Goal: Information Seeking & Learning: Check status

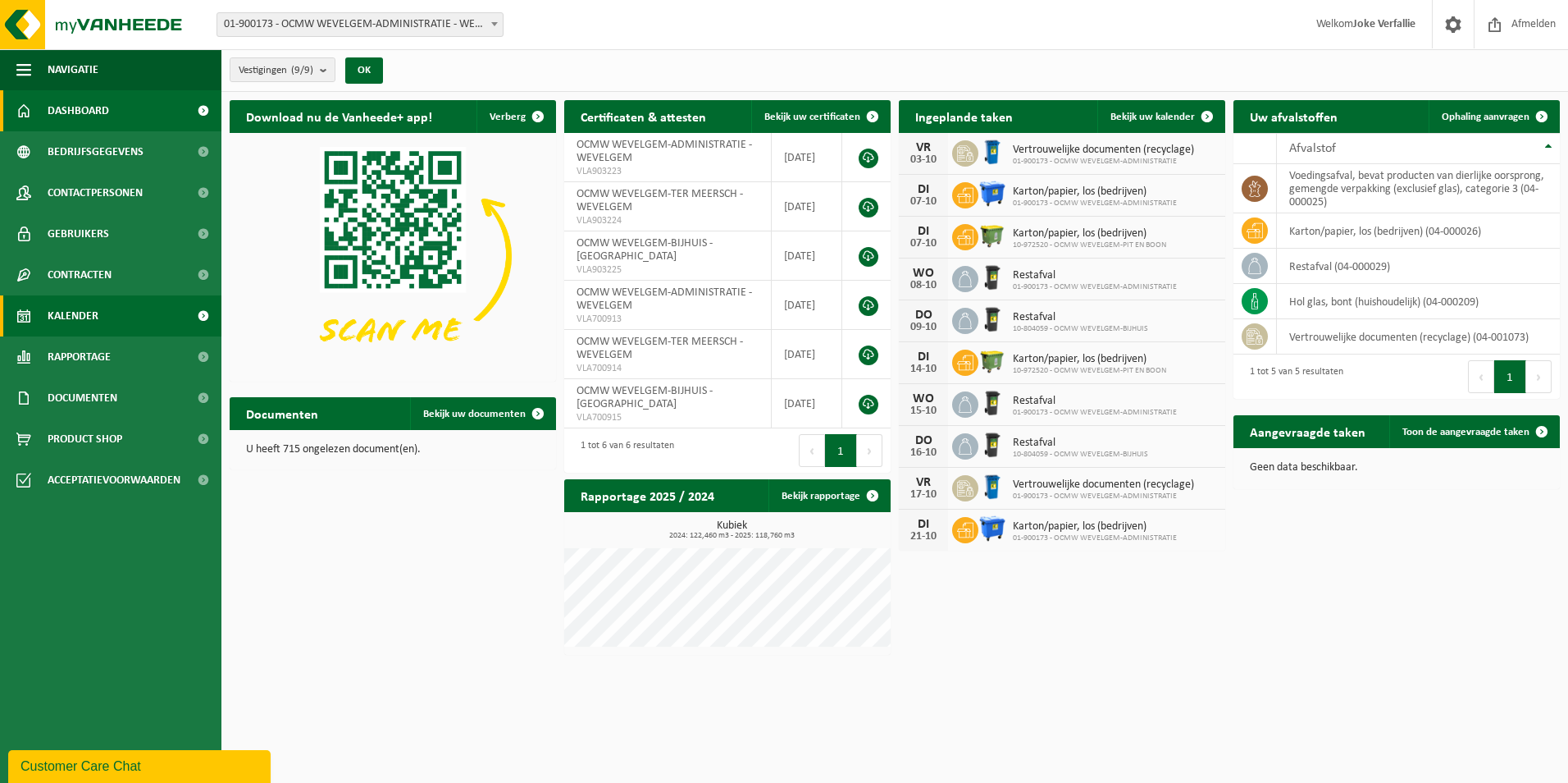
click at [57, 313] on span "Kalender" at bounding box center [72, 316] width 51 height 41
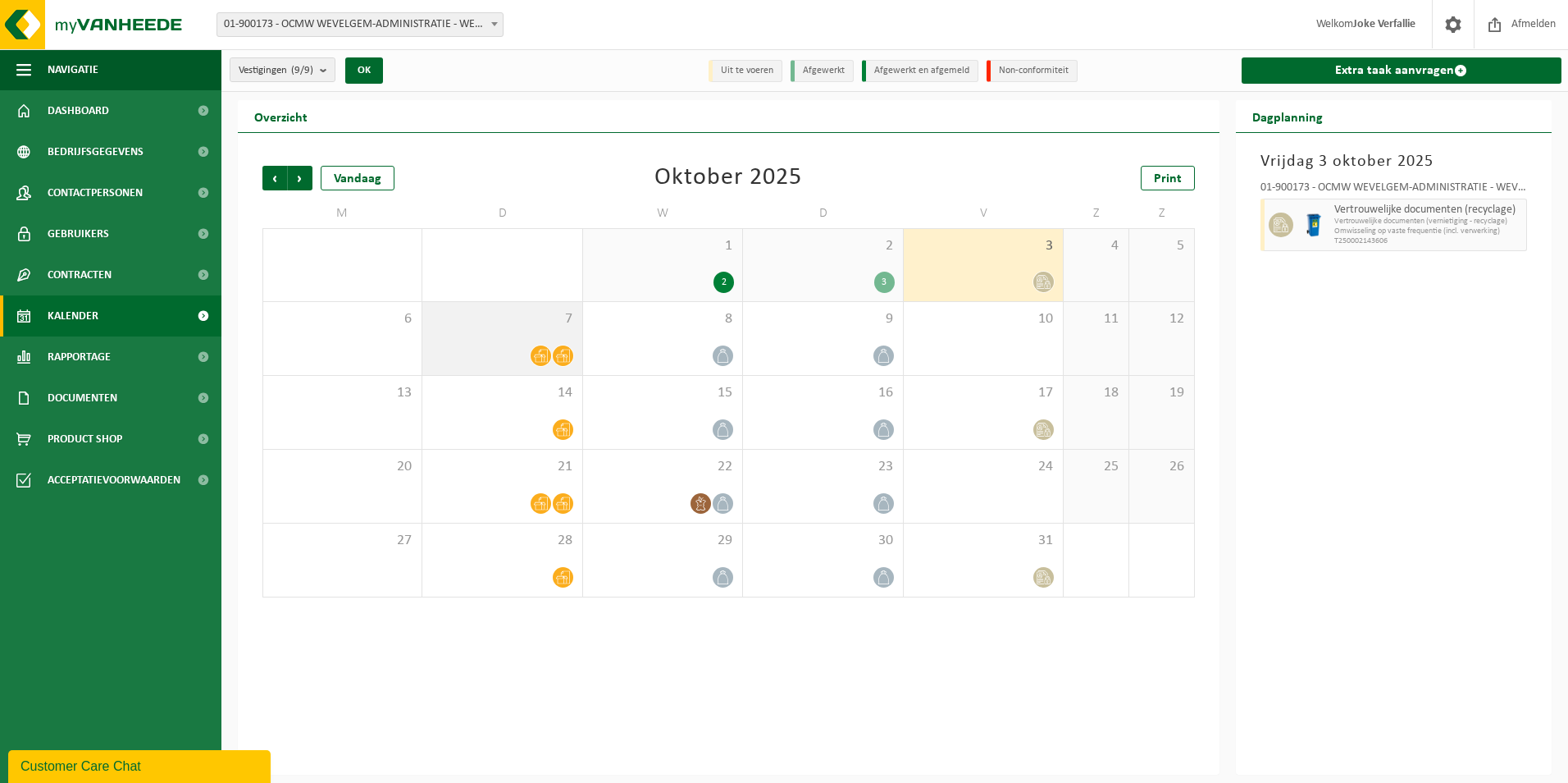
click at [545, 336] on div "7" at bounding box center [502, 339] width 159 height 73
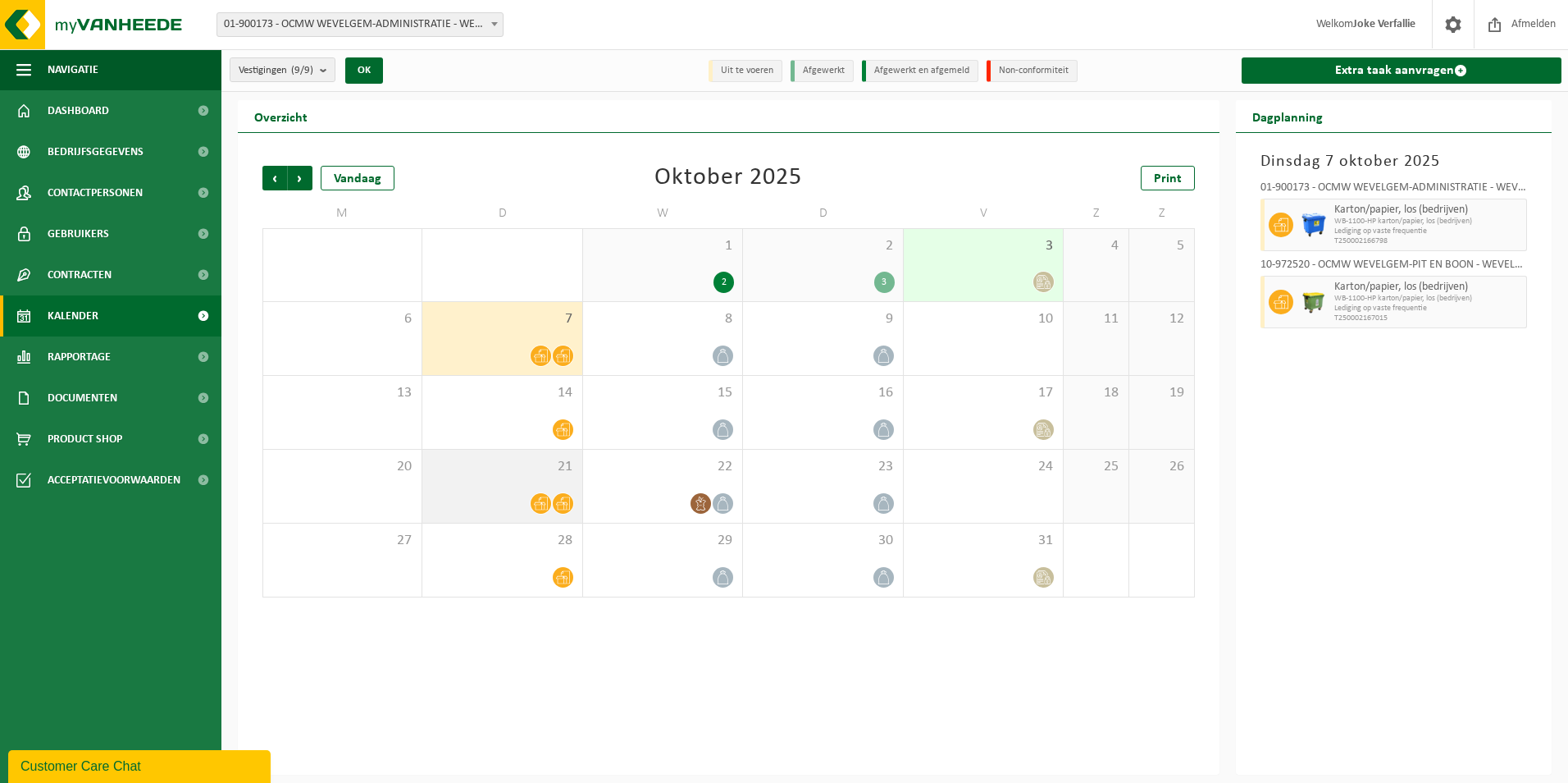
click at [511, 500] on div at bounding box center [502, 503] width 143 height 22
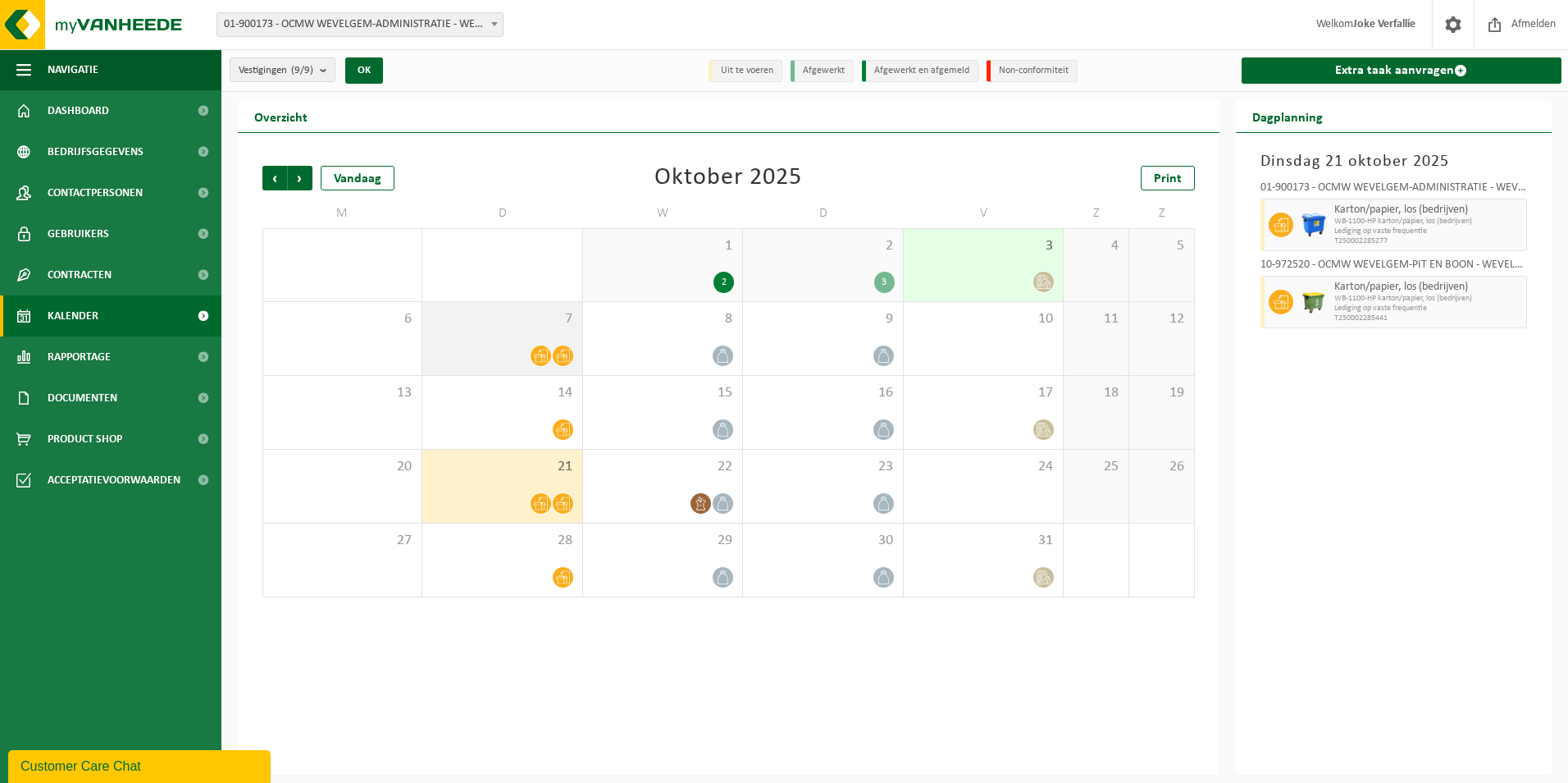
click at [540, 342] on div "7" at bounding box center [502, 339] width 159 height 73
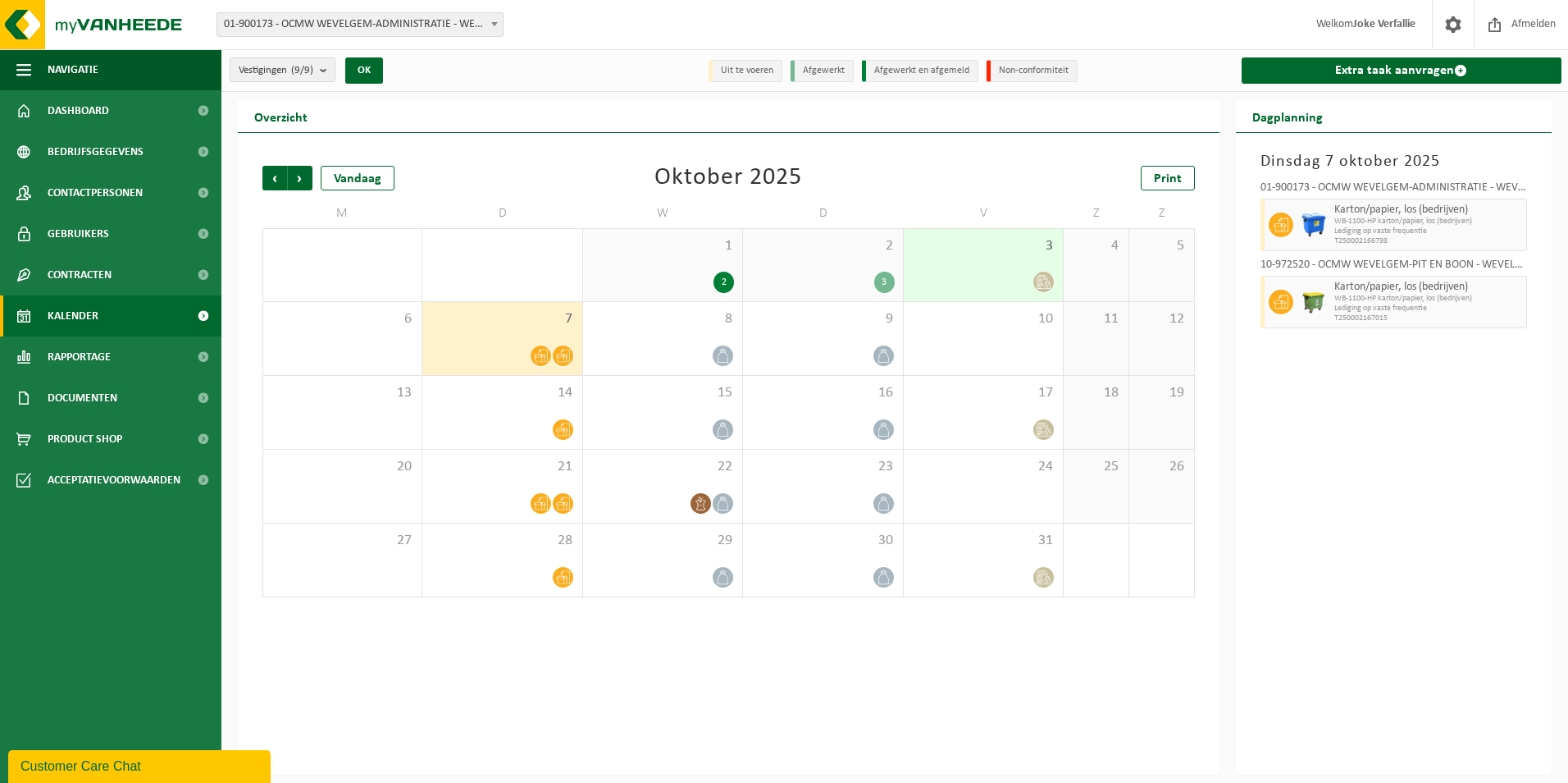
click at [964, 264] on div "3" at bounding box center [984, 265] width 159 height 72
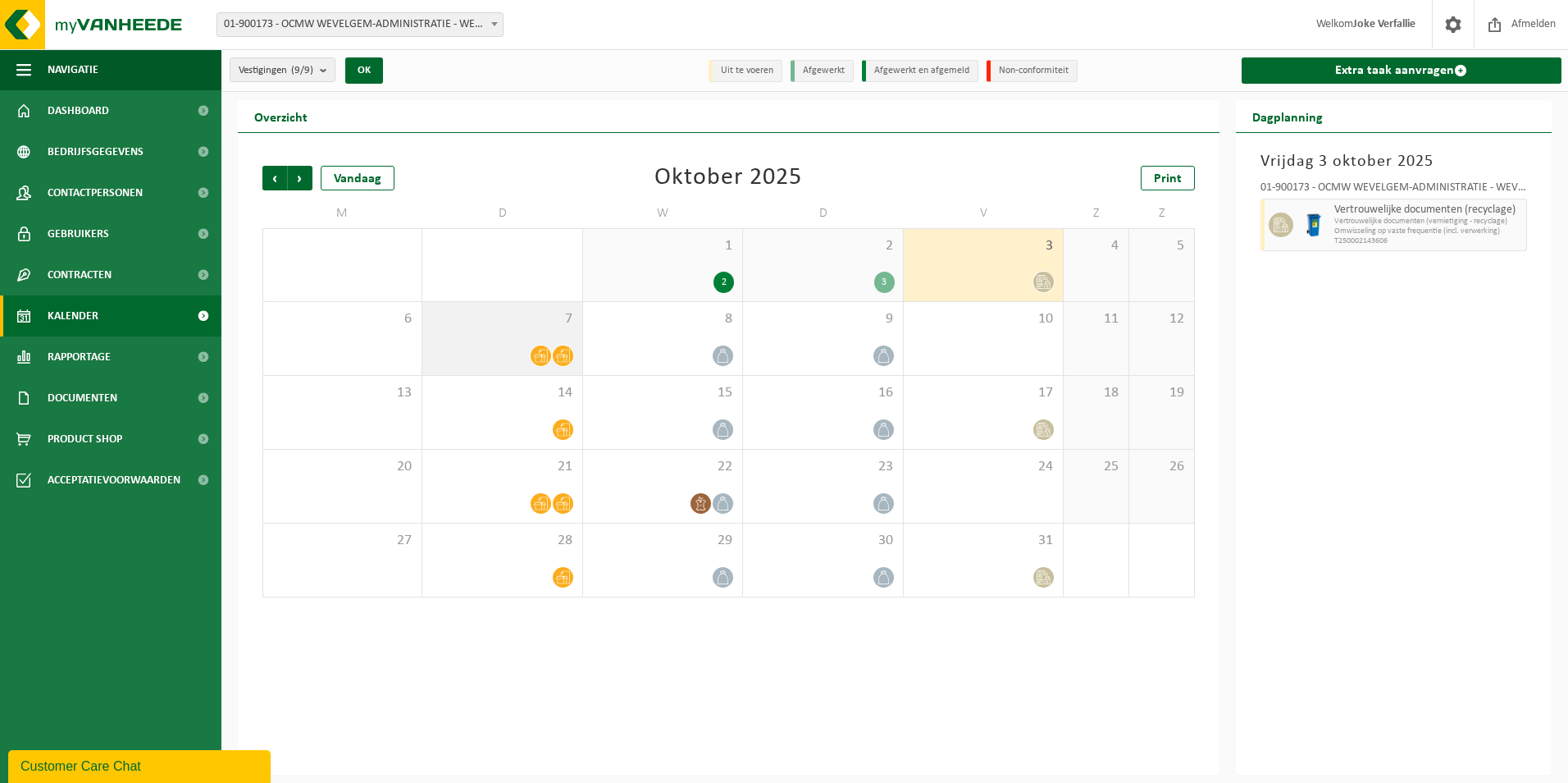
click at [541, 340] on div "7" at bounding box center [502, 339] width 159 height 73
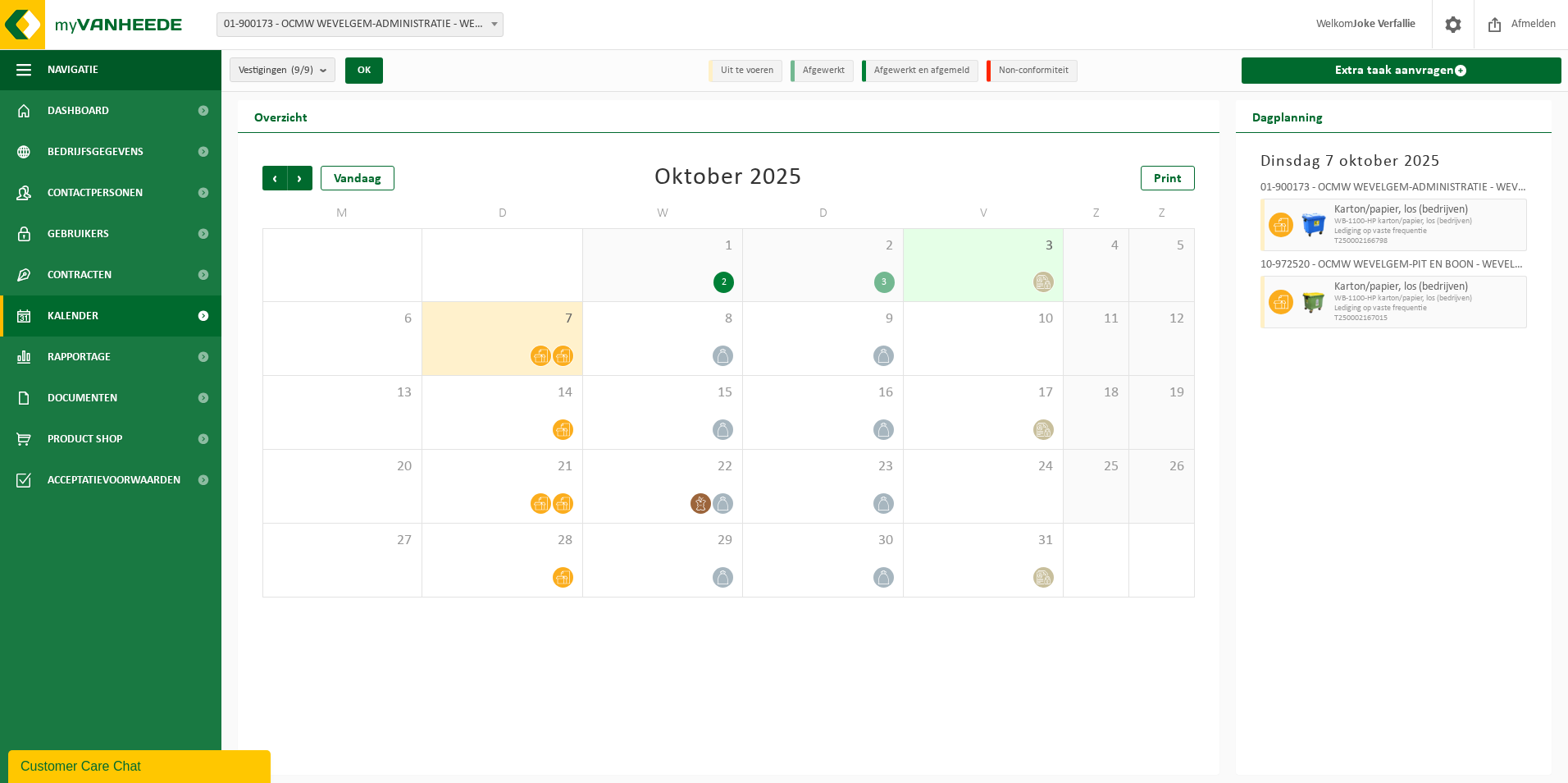
click at [885, 257] on div "2 3" at bounding box center [823, 265] width 159 height 72
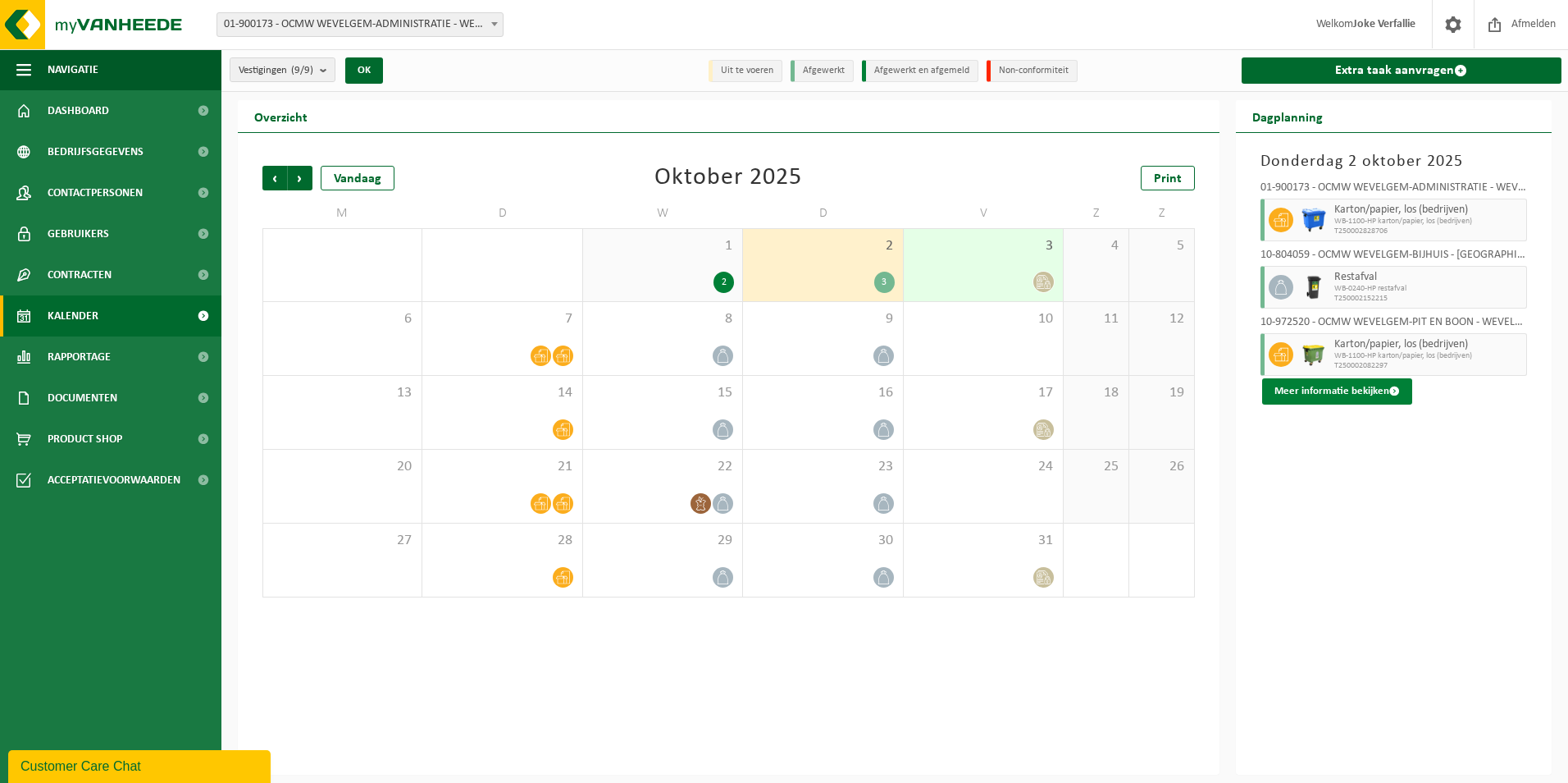
click at [1322, 384] on button "Meer informatie bekijken" at bounding box center [1337, 391] width 150 height 26
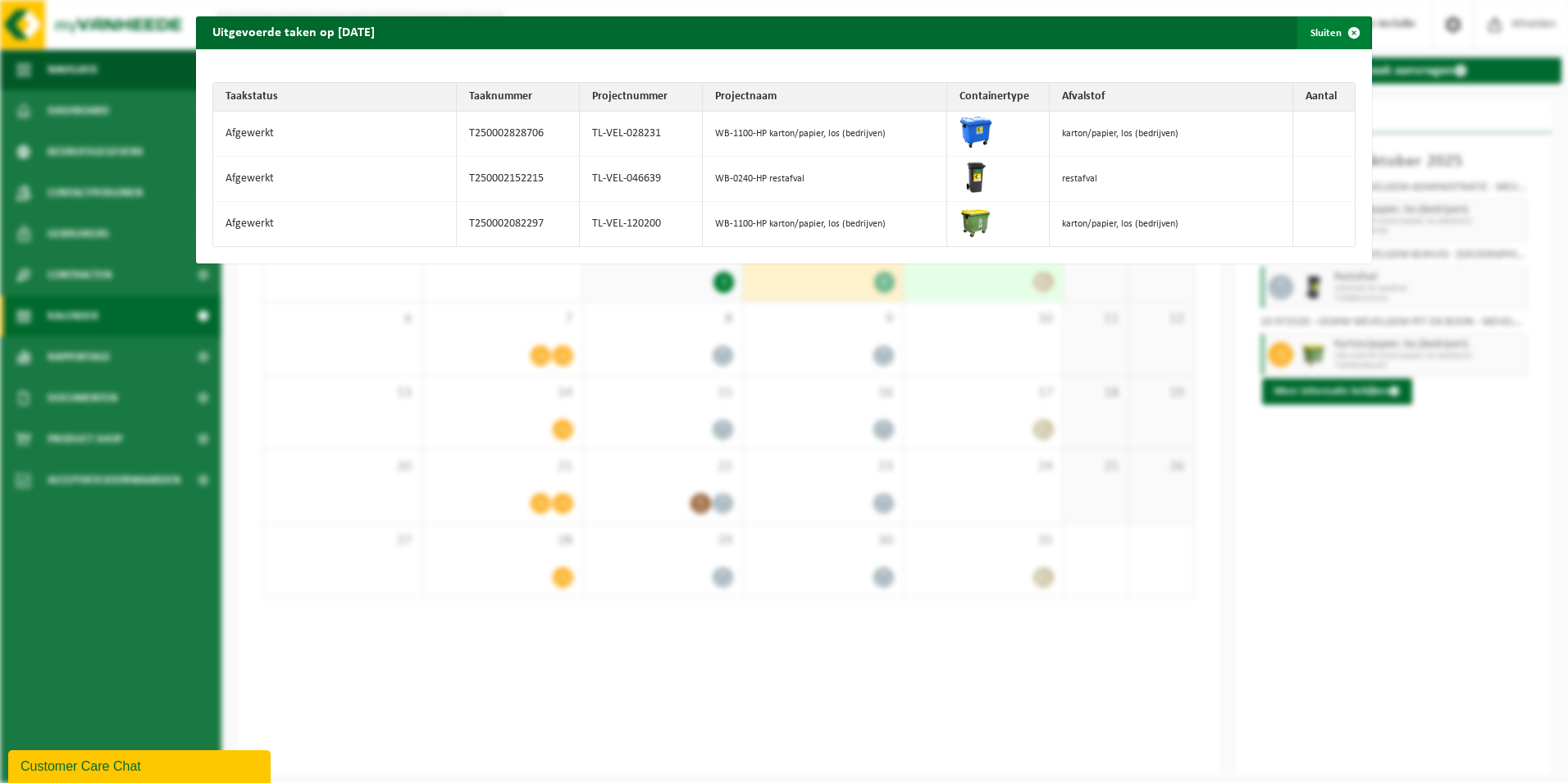
click at [1341, 35] on span "button" at bounding box center [1354, 32] width 33 height 33
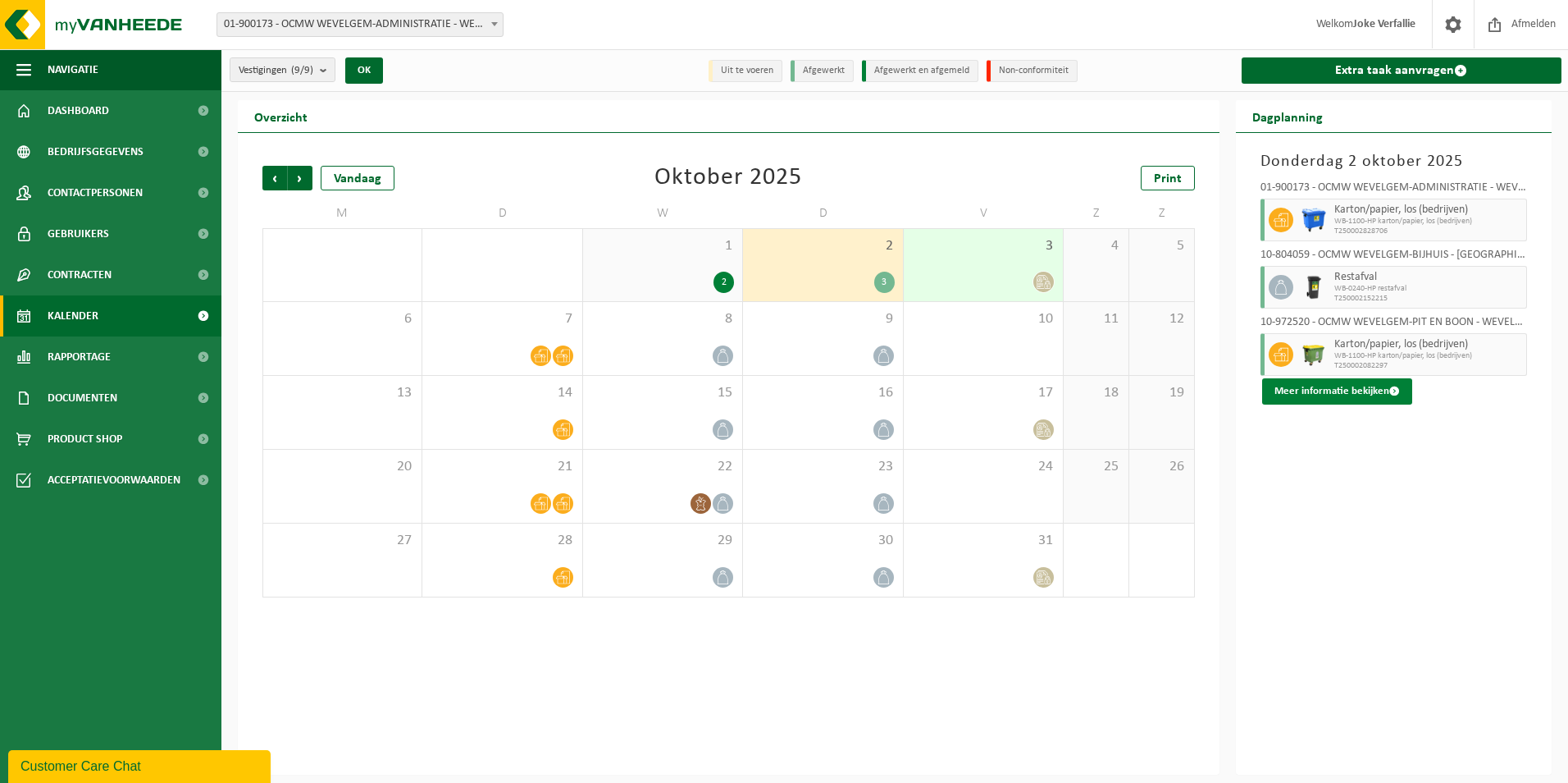
click at [1368, 397] on button "Meer informatie bekijken" at bounding box center [1337, 391] width 150 height 26
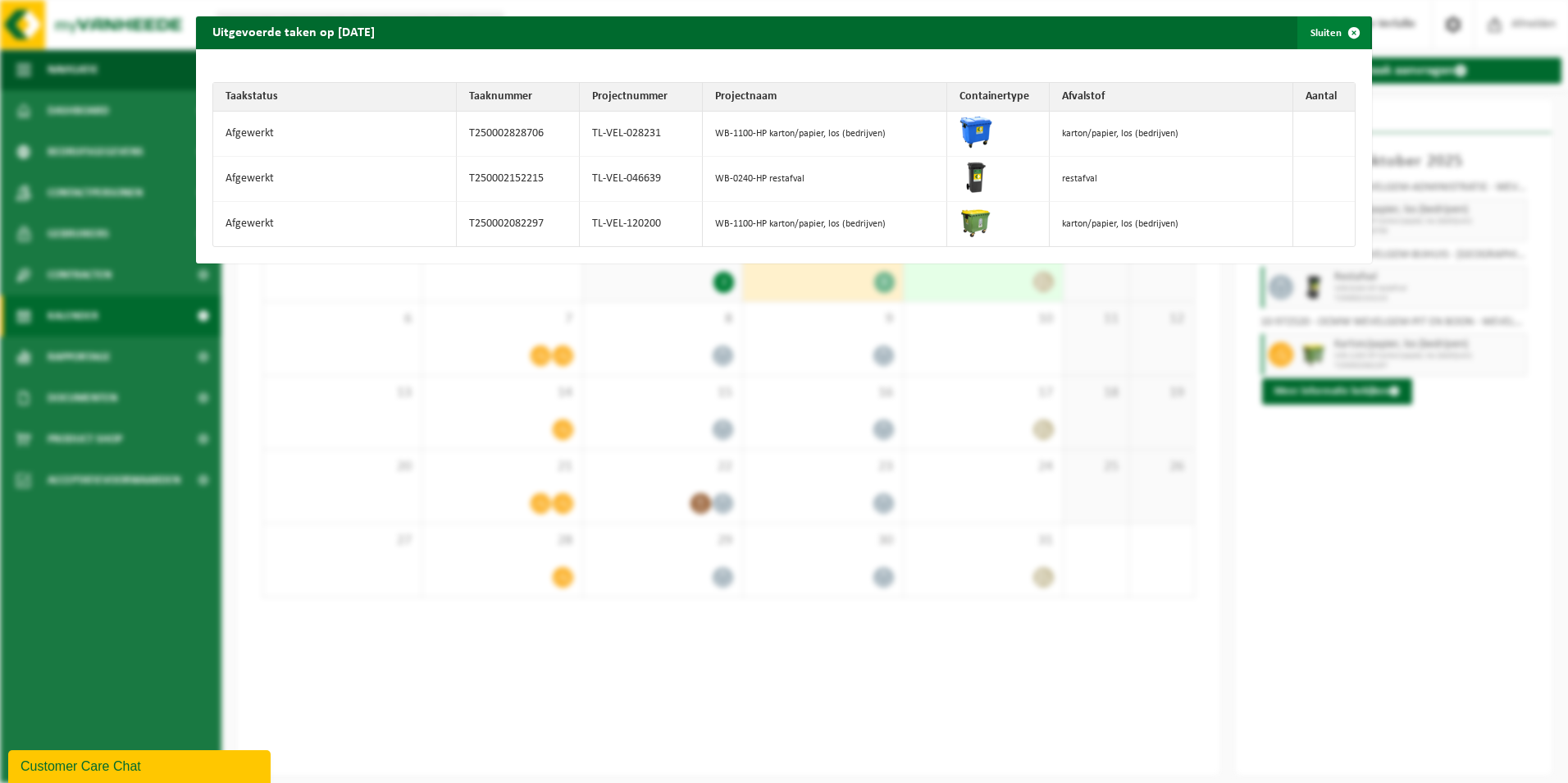
click at [1342, 29] on span "button" at bounding box center [1354, 32] width 33 height 33
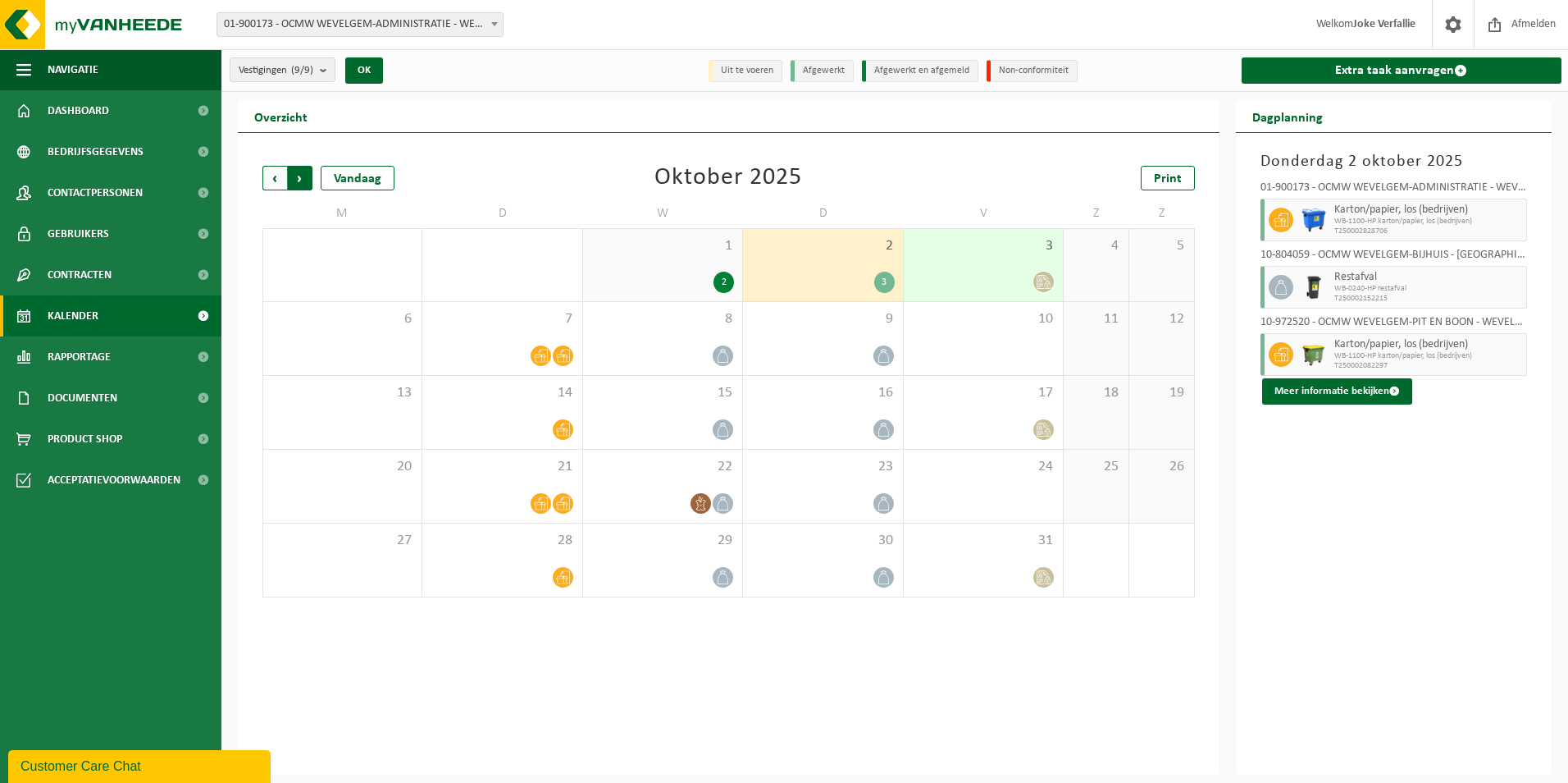
click at [275, 181] on span "Vorige" at bounding box center [275, 178] width 25 height 25
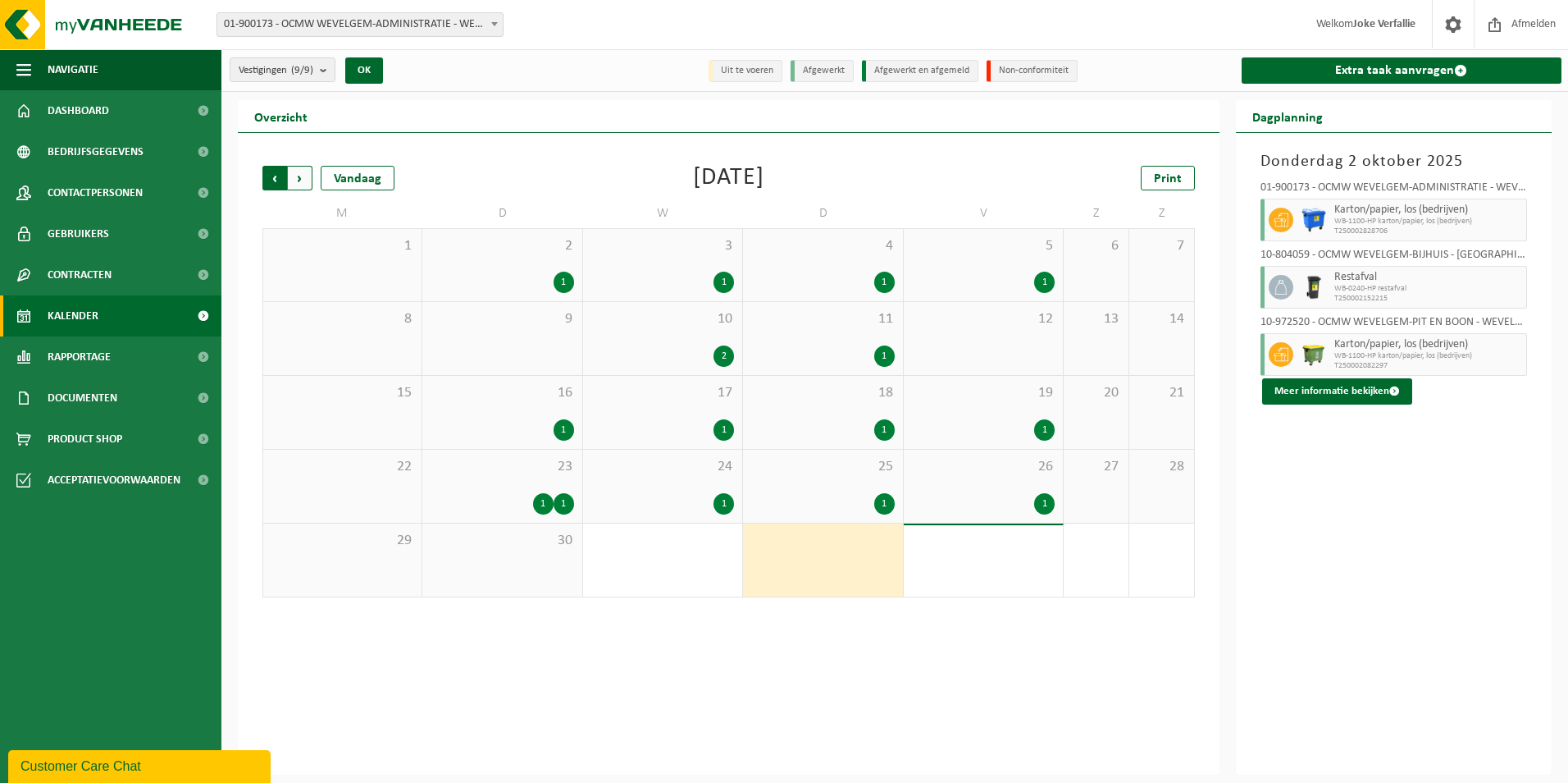
click at [291, 174] on span "Volgende" at bounding box center [300, 178] width 25 height 25
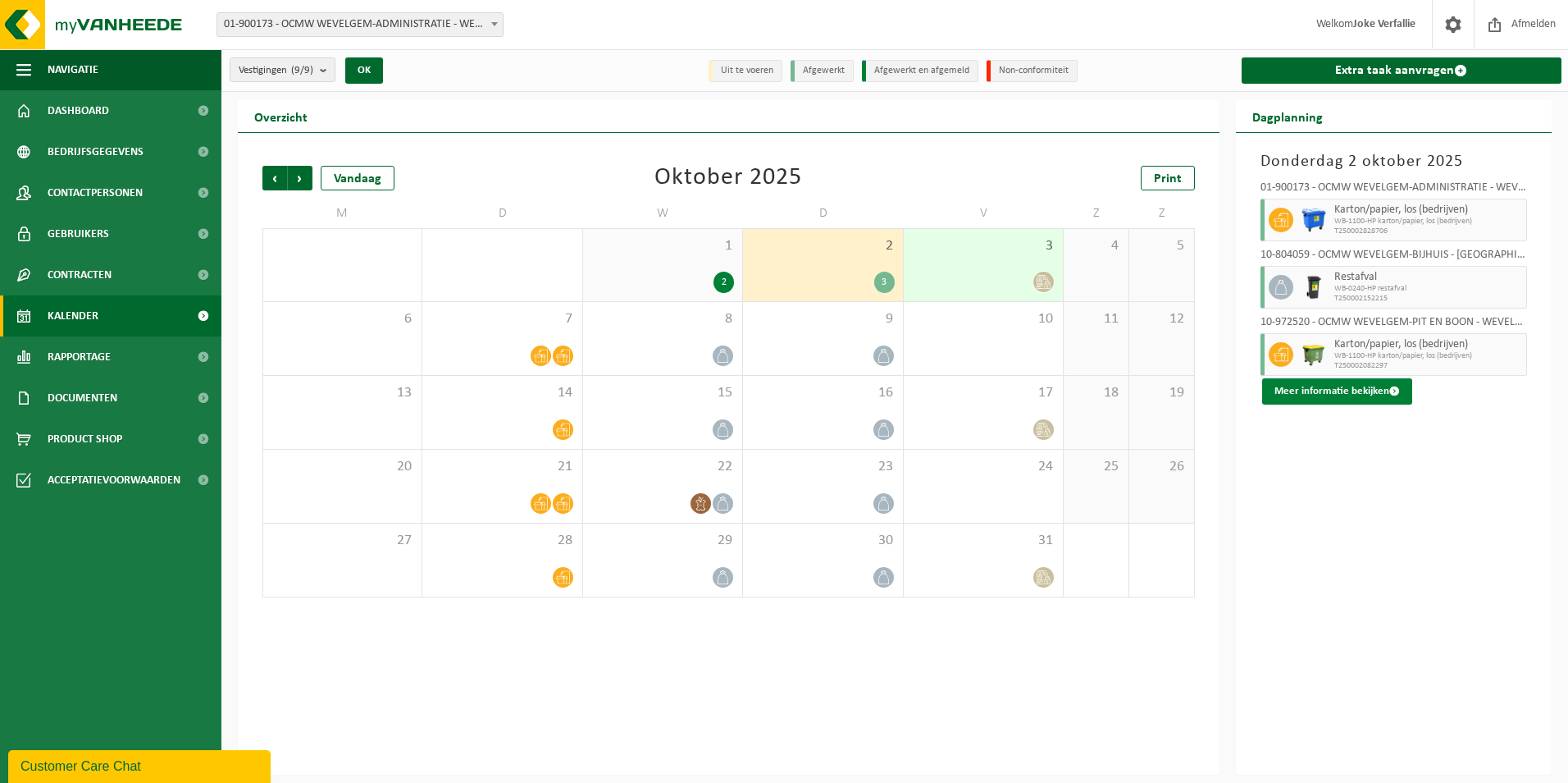
click at [1341, 393] on button "Meer informatie bekijken" at bounding box center [1337, 391] width 150 height 26
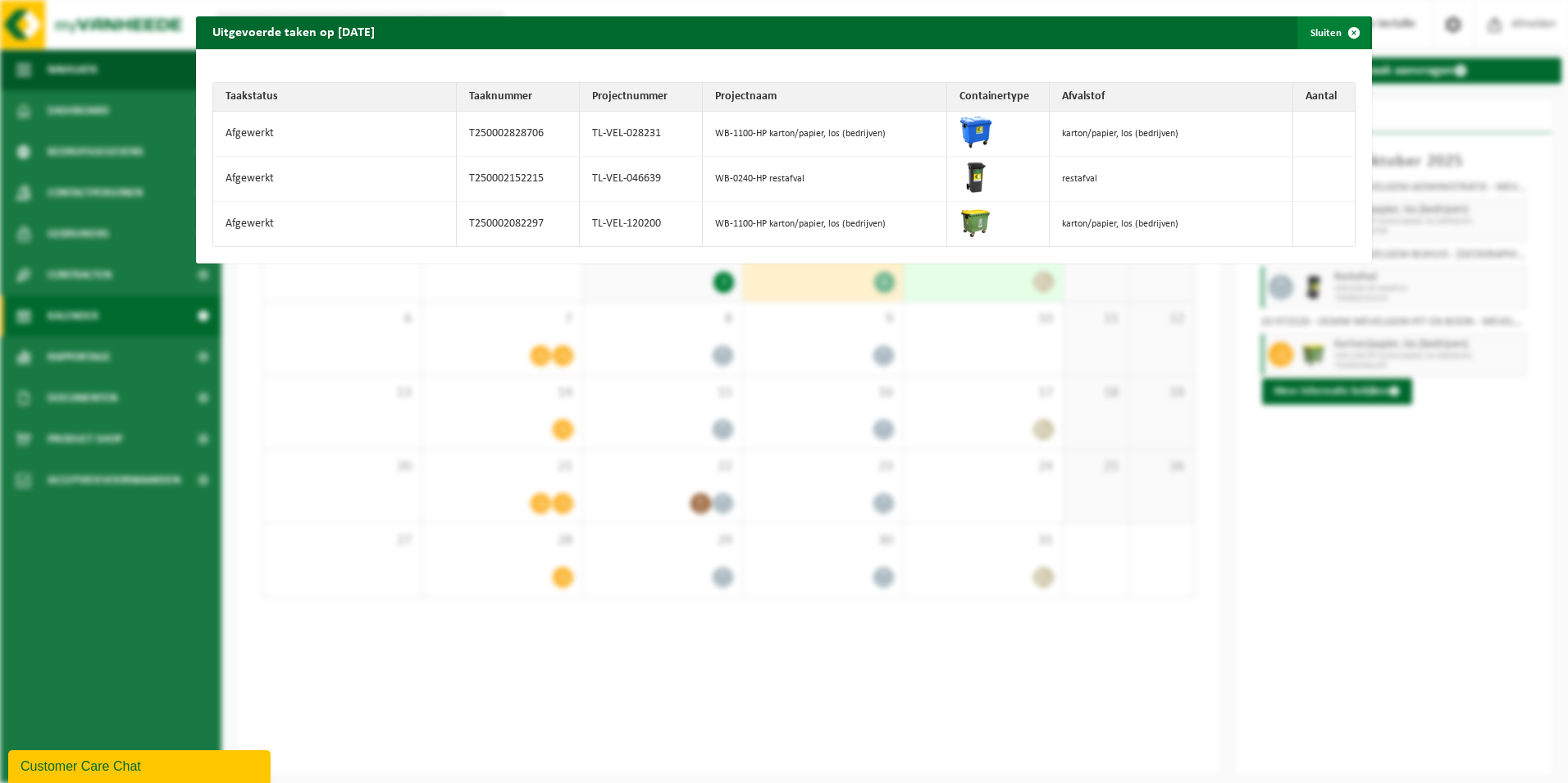
click at [1342, 33] on span "button" at bounding box center [1354, 32] width 33 height 33
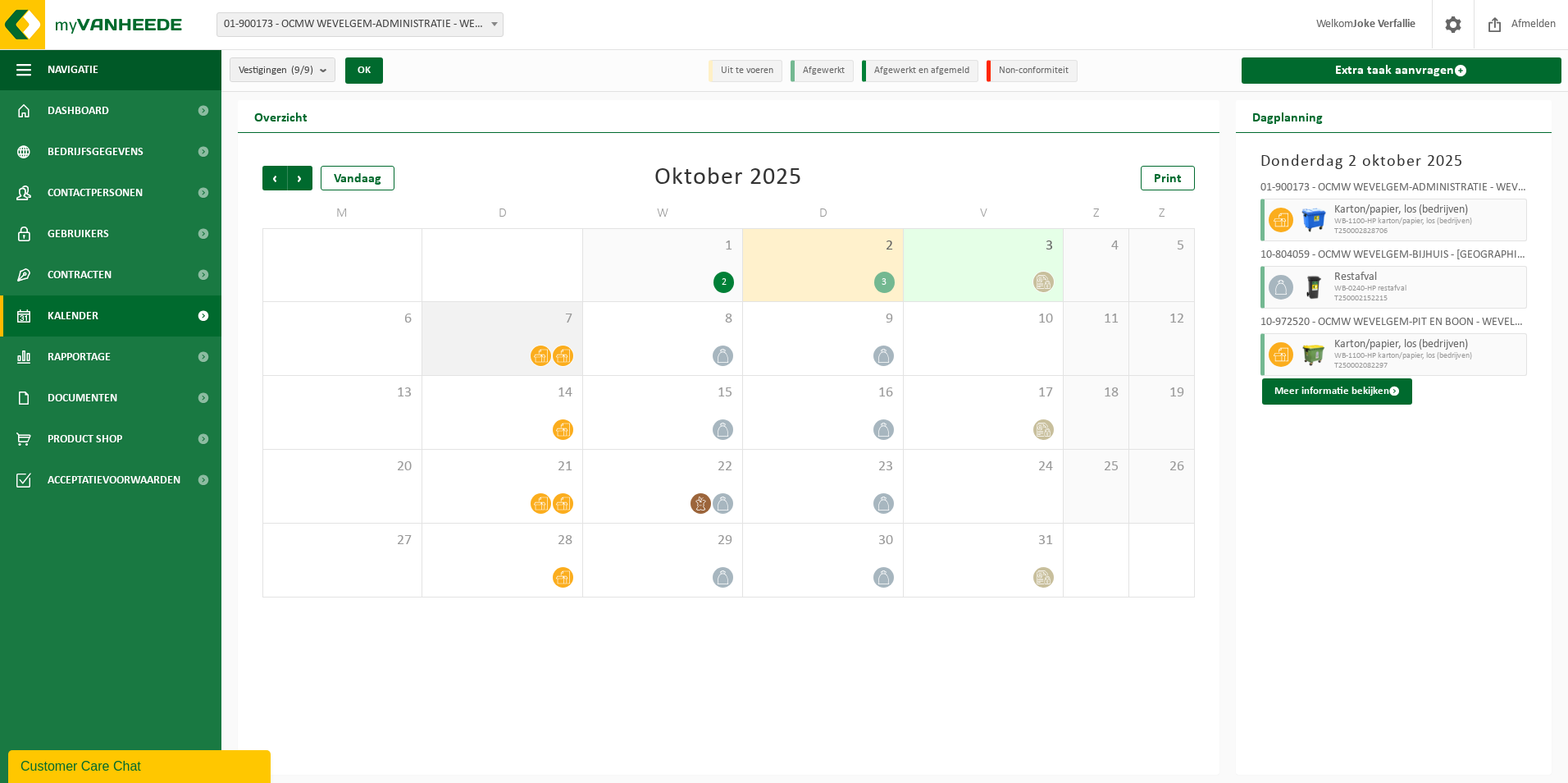
click at [558, 349] on icon at bounding box center [563, 356] width 14 height 14
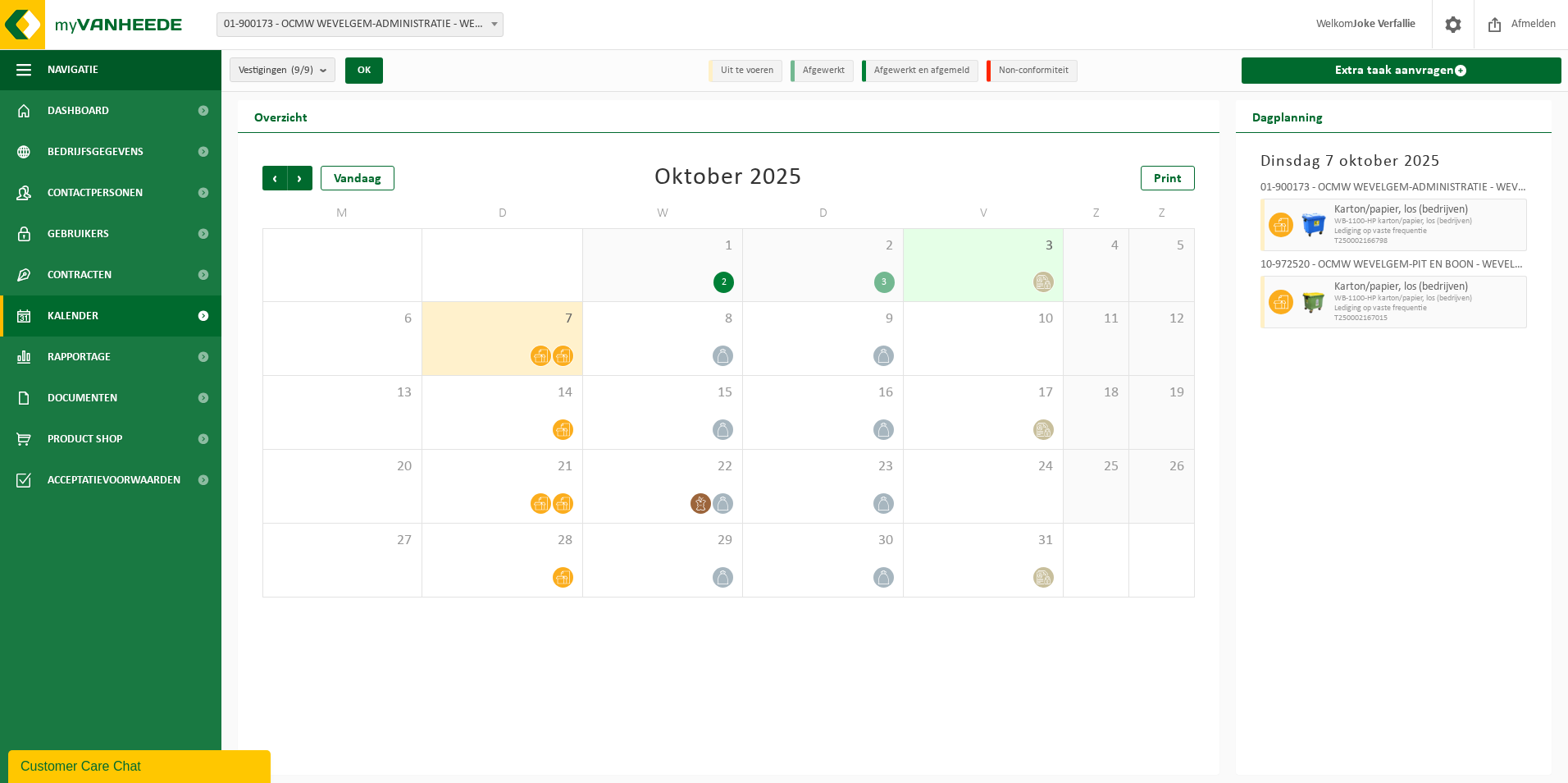
click at [963, 265] on div "3" at bounding box center [984, 265] width 159 height 72
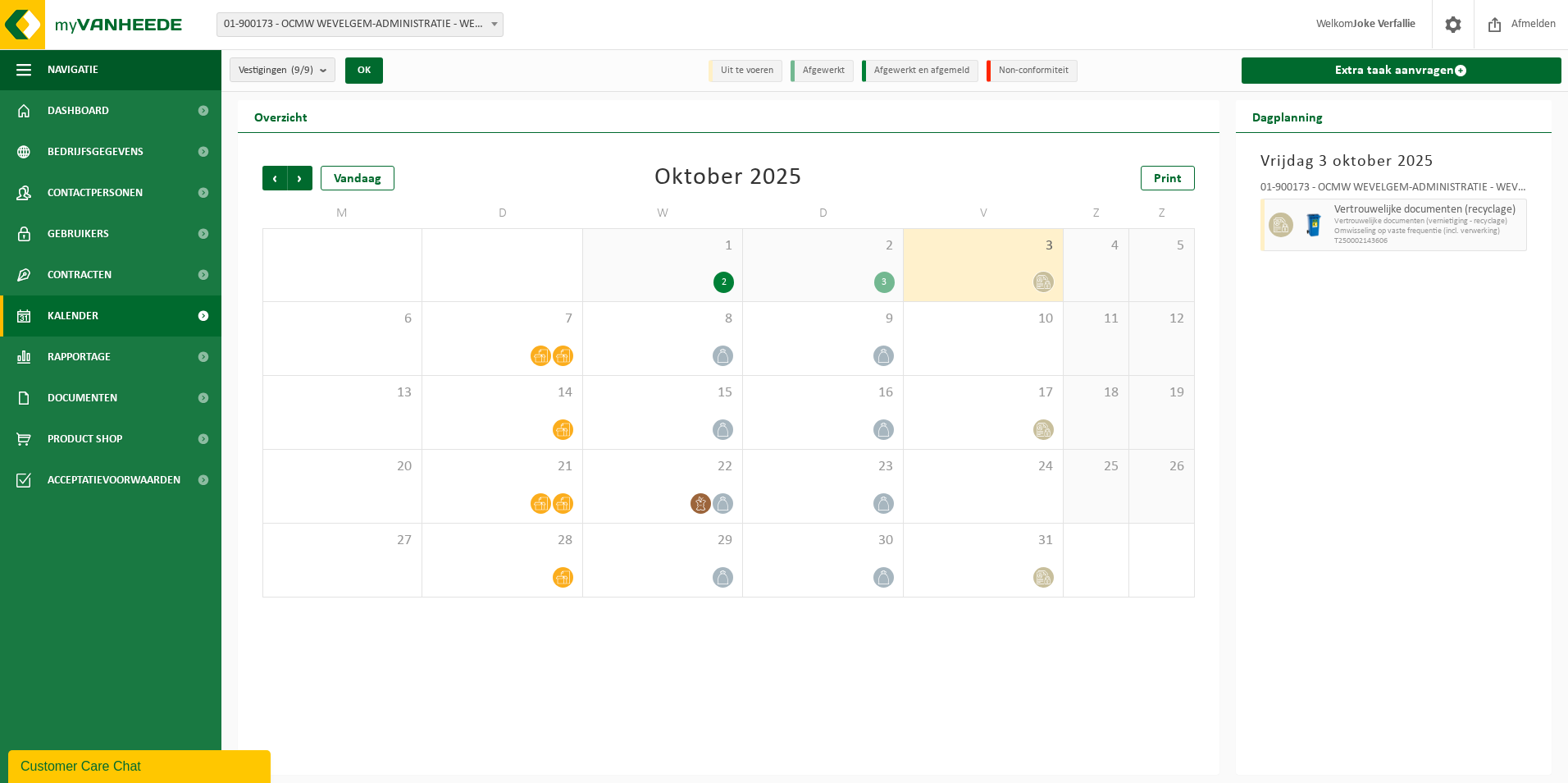
click at [821, 270] on div "2 3" at bounding box center [823, 265] width 159 height 72
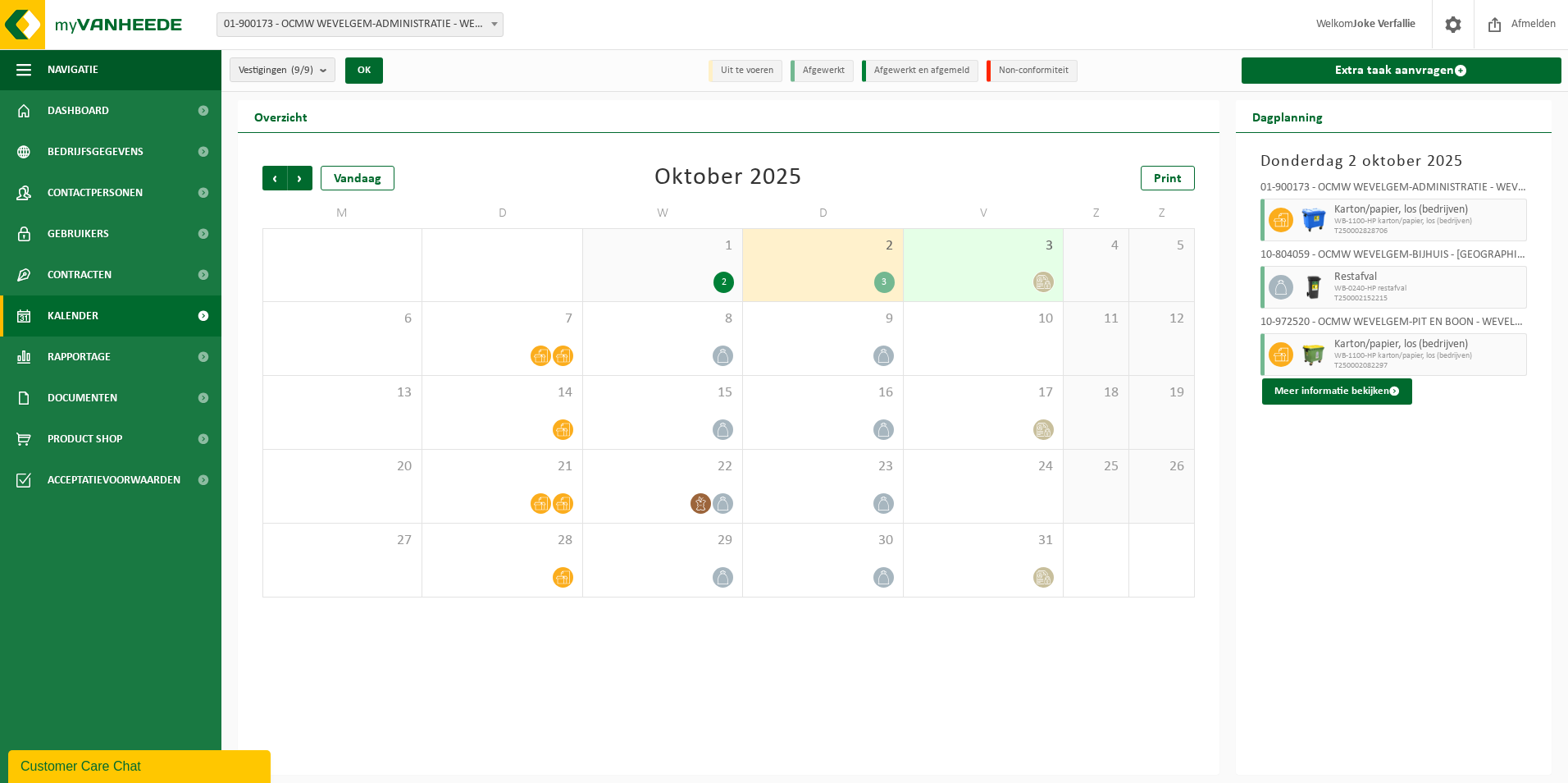
click at [675, 272] on div "2" at bounding box center [663, 282] width 143 height 21
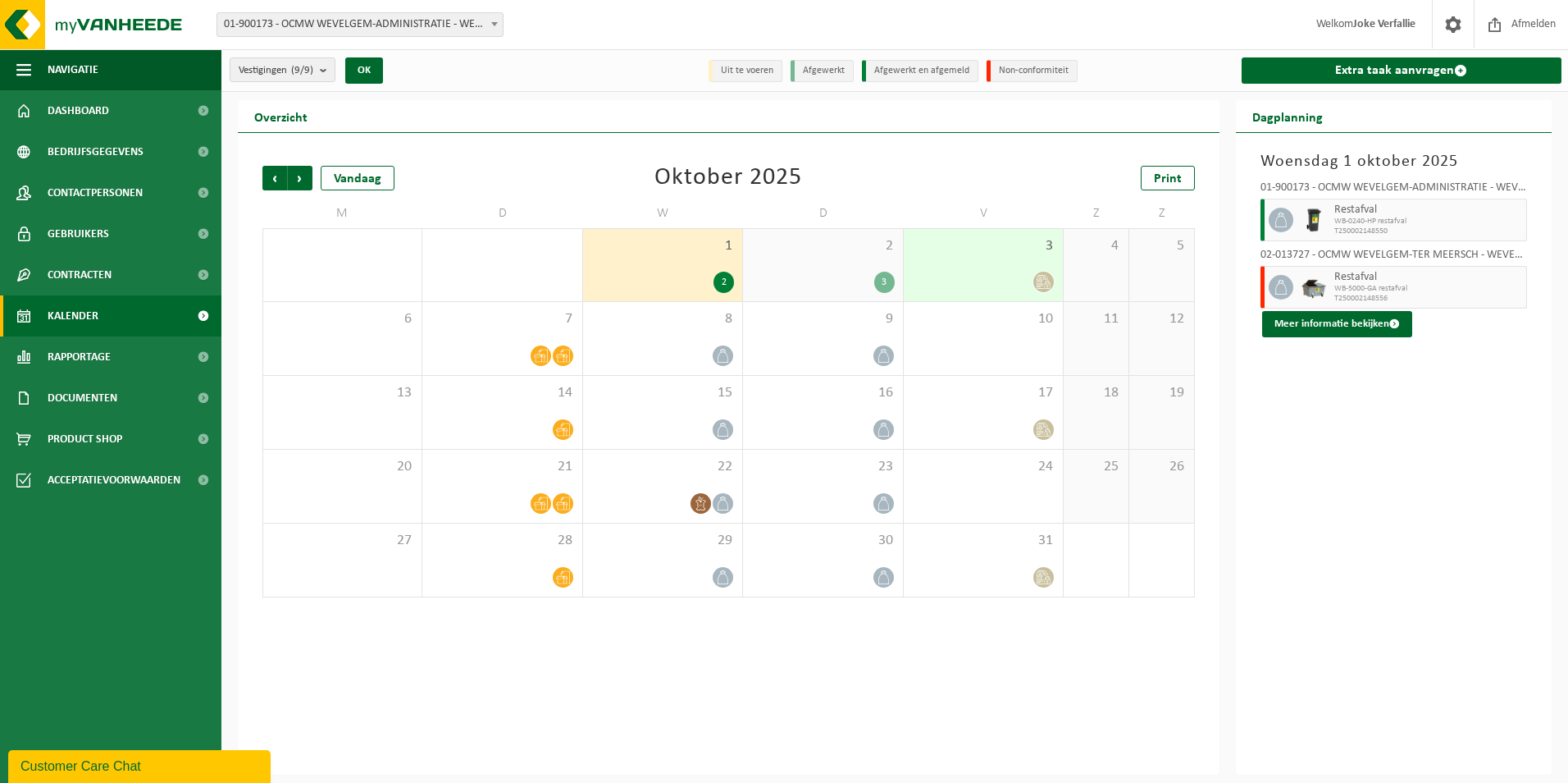
click at [832, 272] on div "3" at bounding box center [823, 282] width 143 height 21
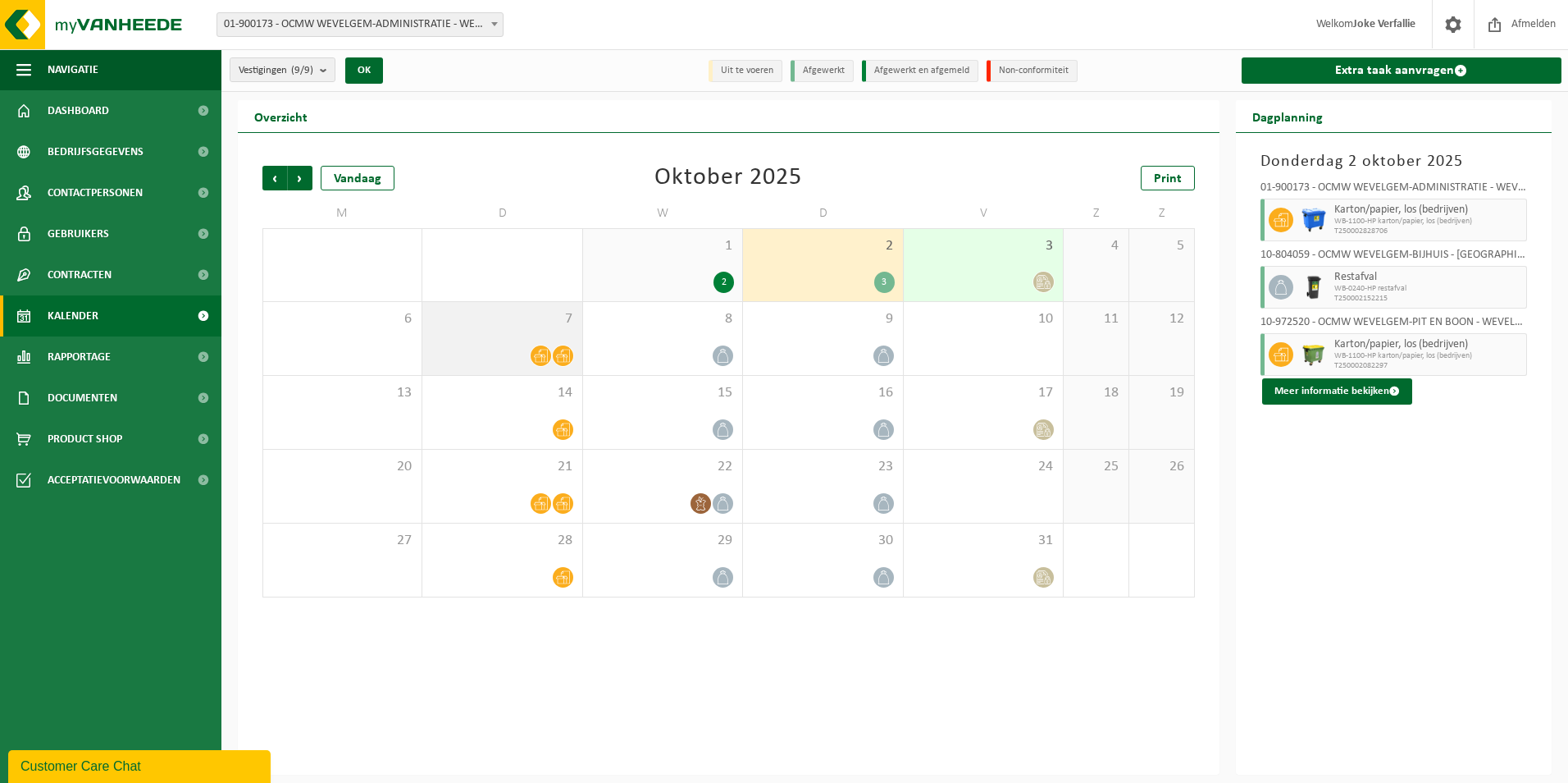
click at [490, 352] on div at bounding box center [502, 356] width 143 height 22
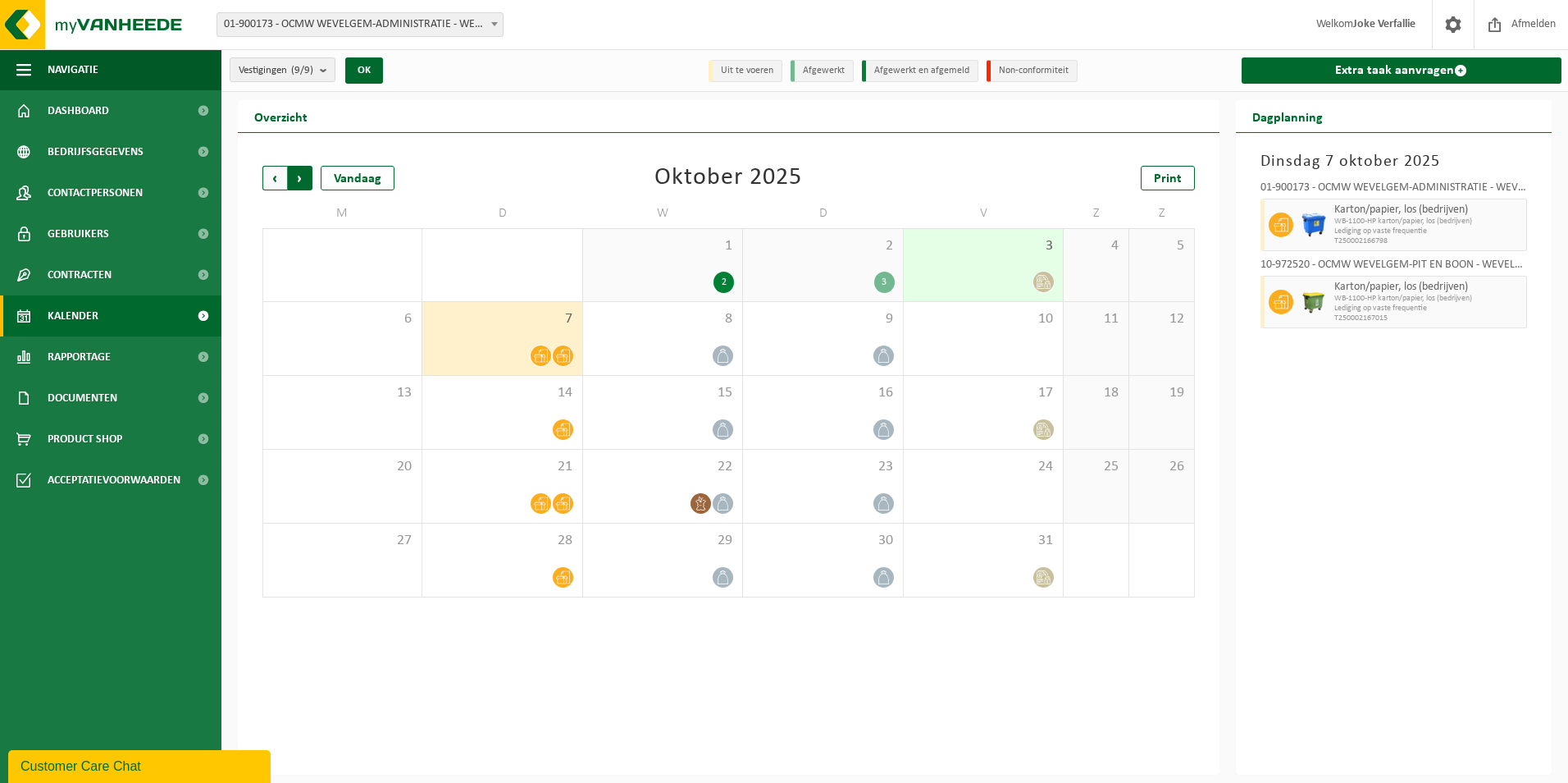
click at [272, 175] on span "Vorige" at bounding box center [275, 178] width 25 height 25
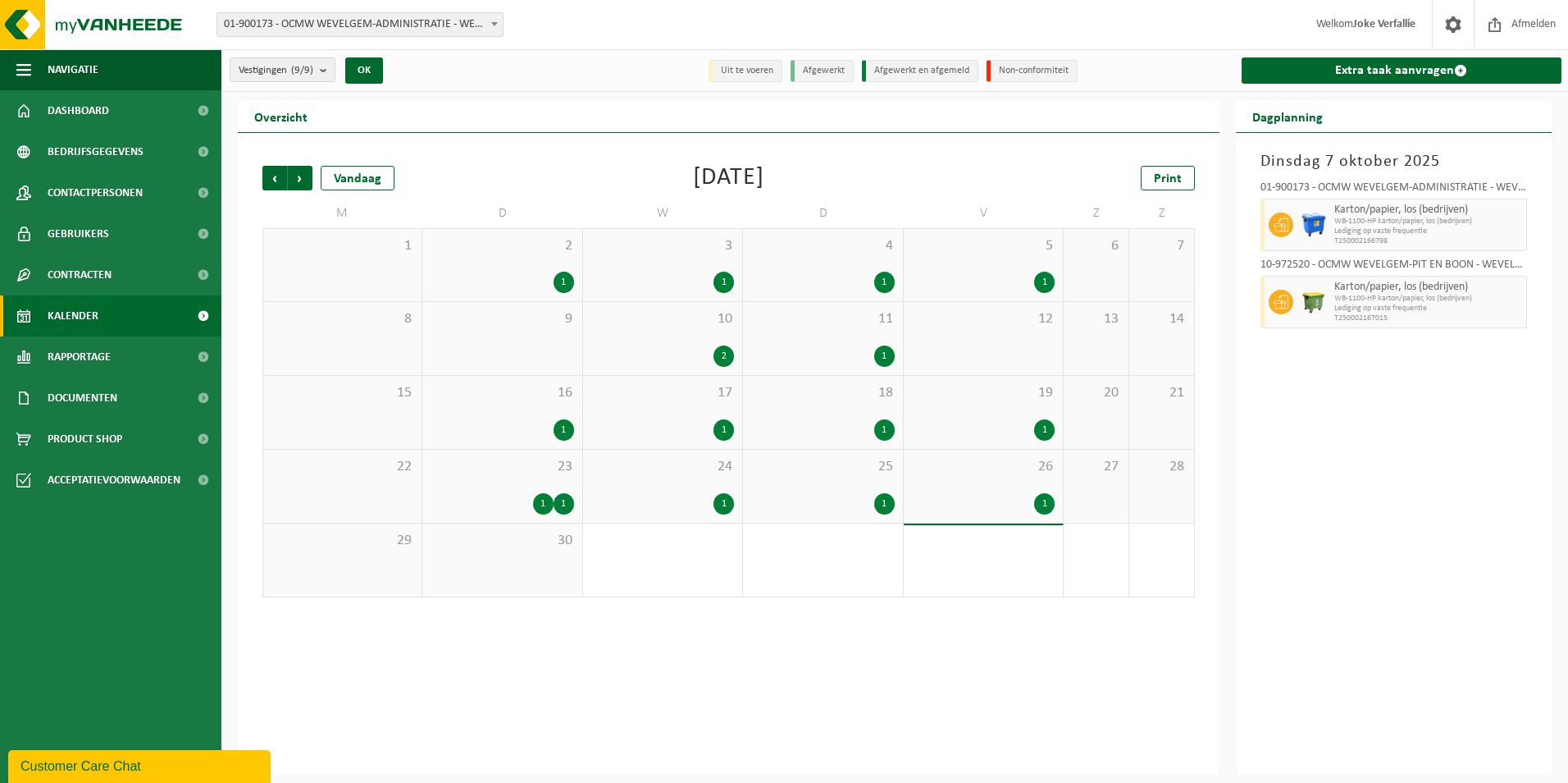
click at [518, 496] on div "1 1" at bounding box center [502, 504] width 143 height 21
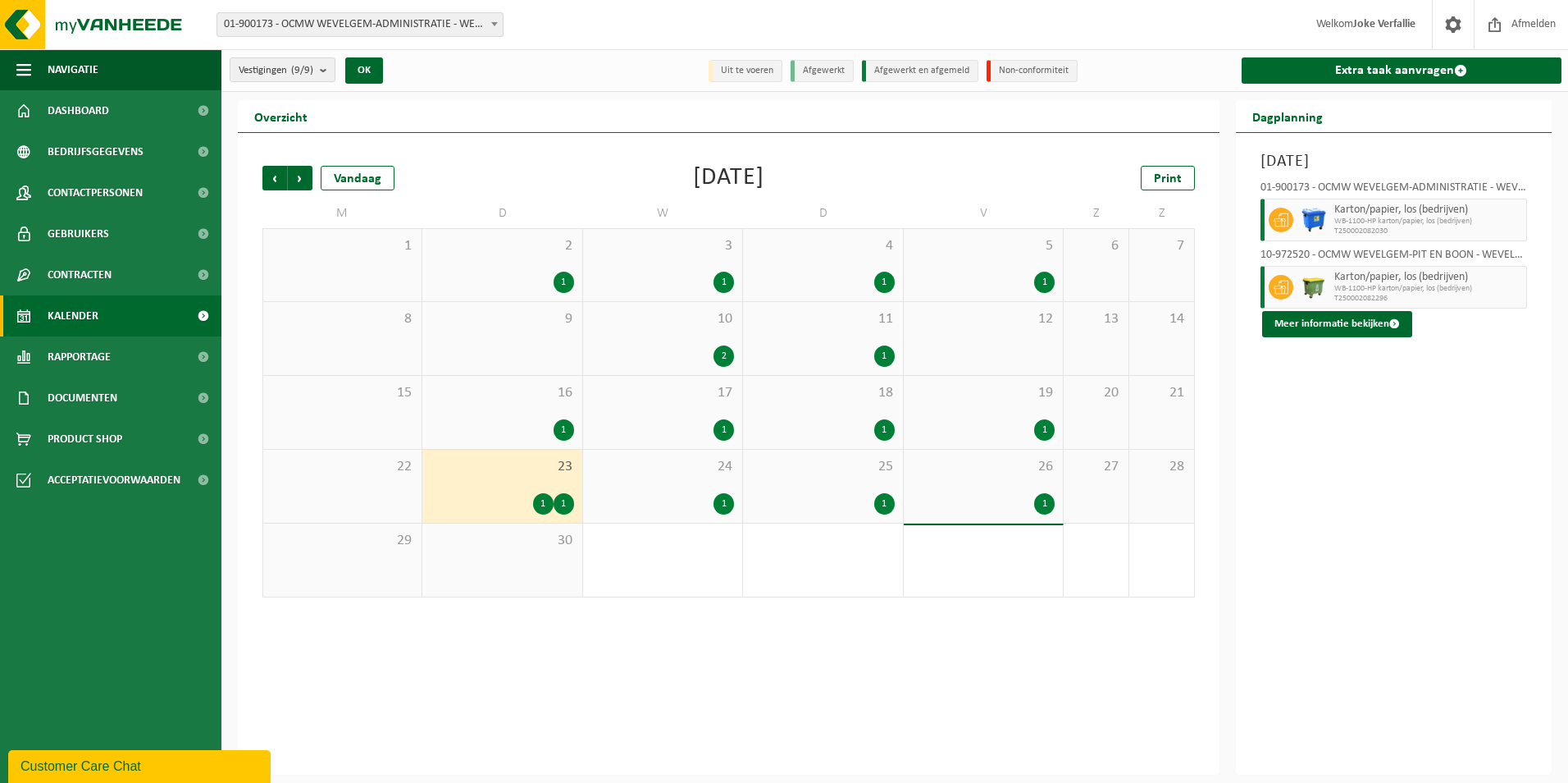
click at [515, 431] on div "1" at bounding box center [502, 430] width 143 height 21
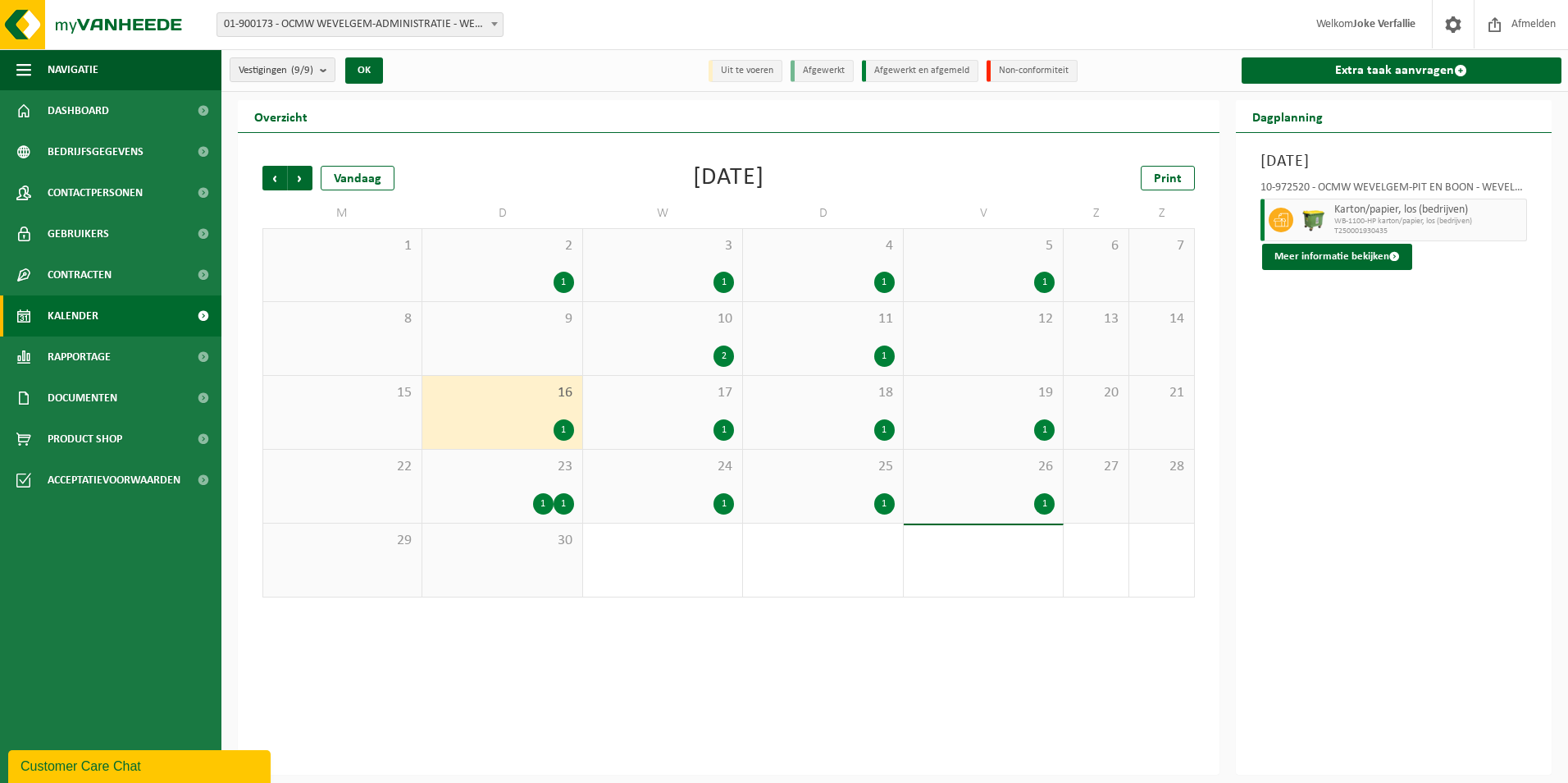
click at [515, 326] on span "9" at bounding box center [502, 319] width 143 height 18
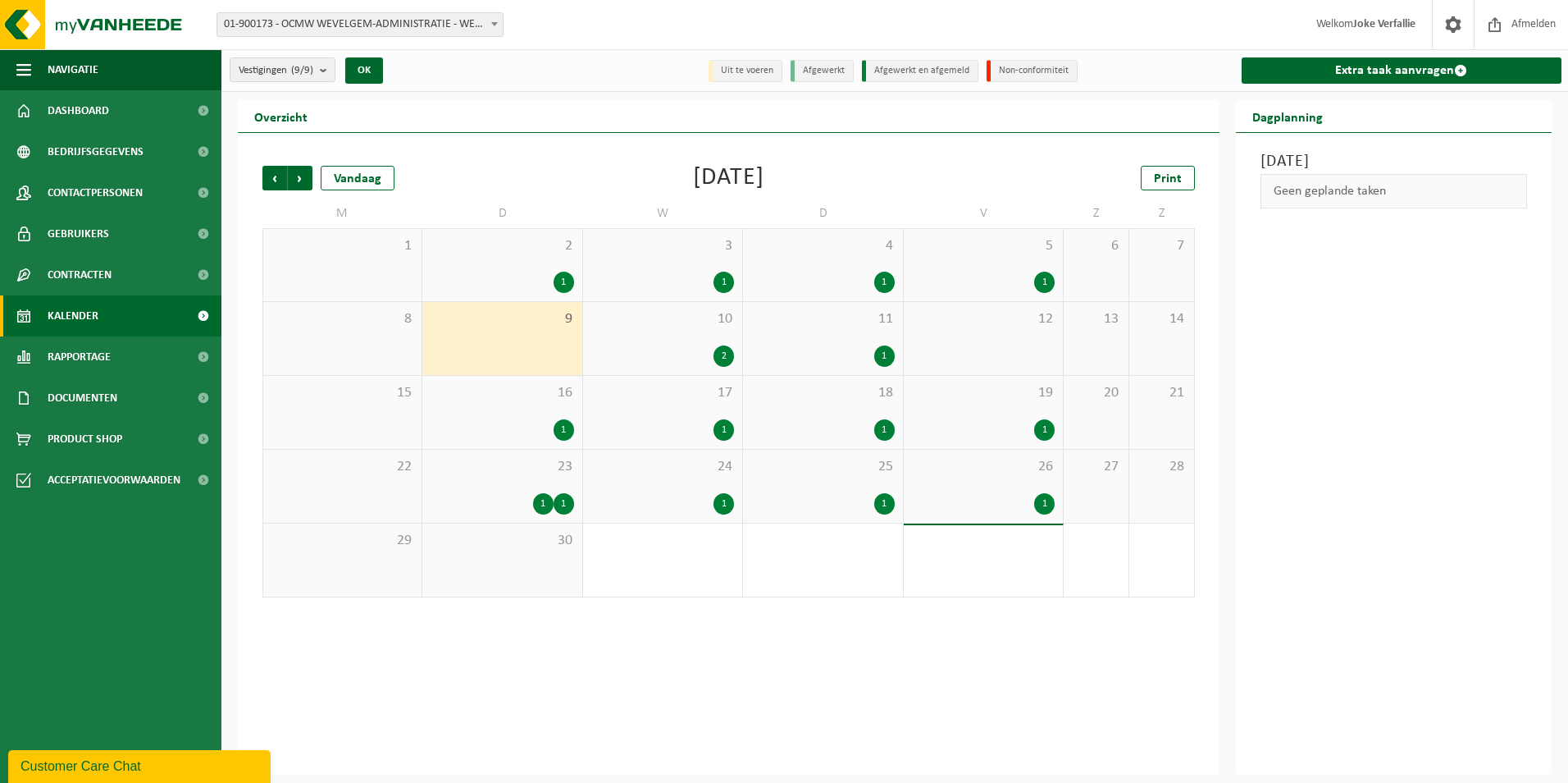
click at [512, 277] on div "1" at bounding box center [502, 282] width 143 height 21
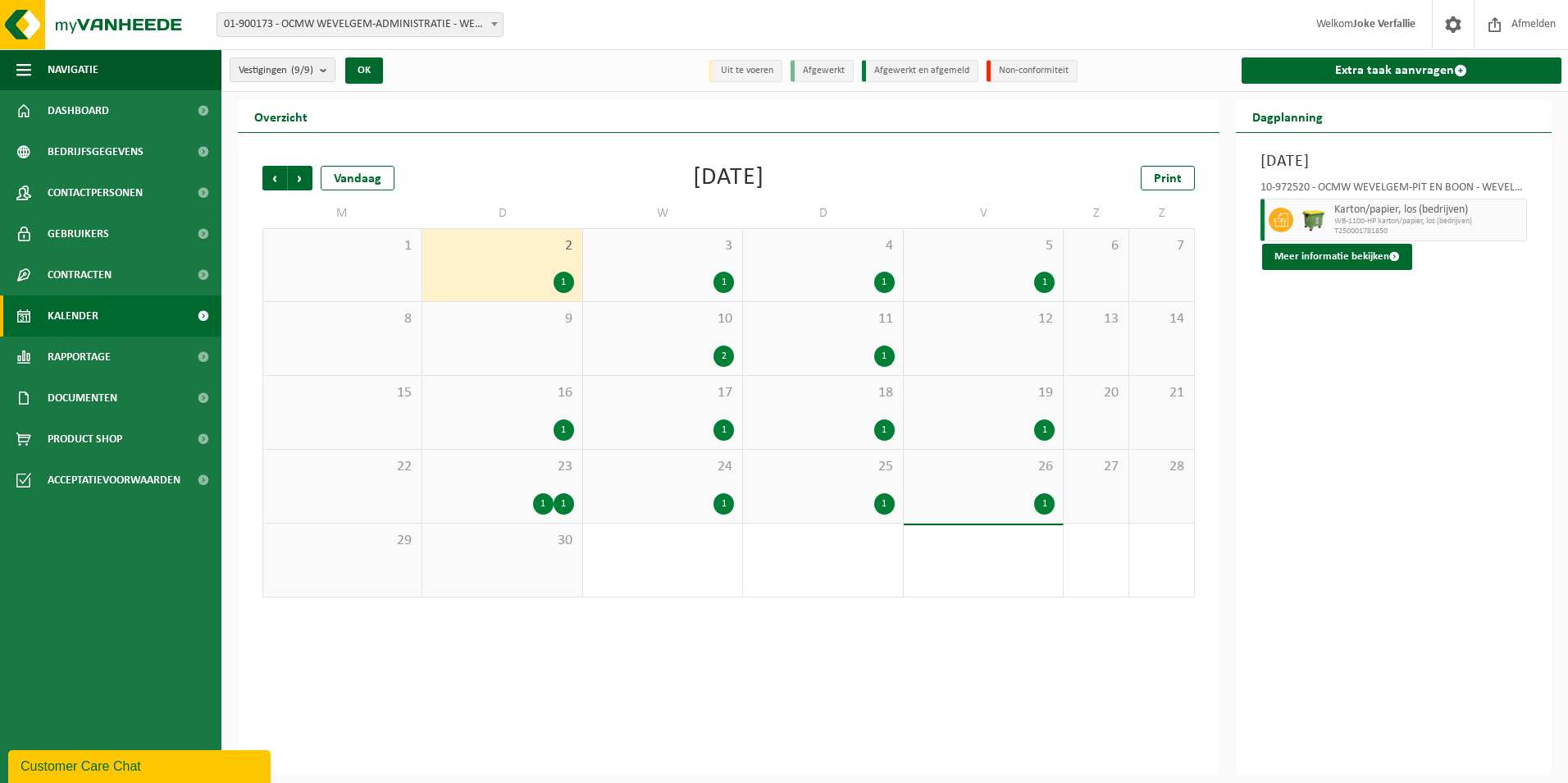
click at [638, 275] on div "1" at bounding box center [663, 282] width 143 height 21
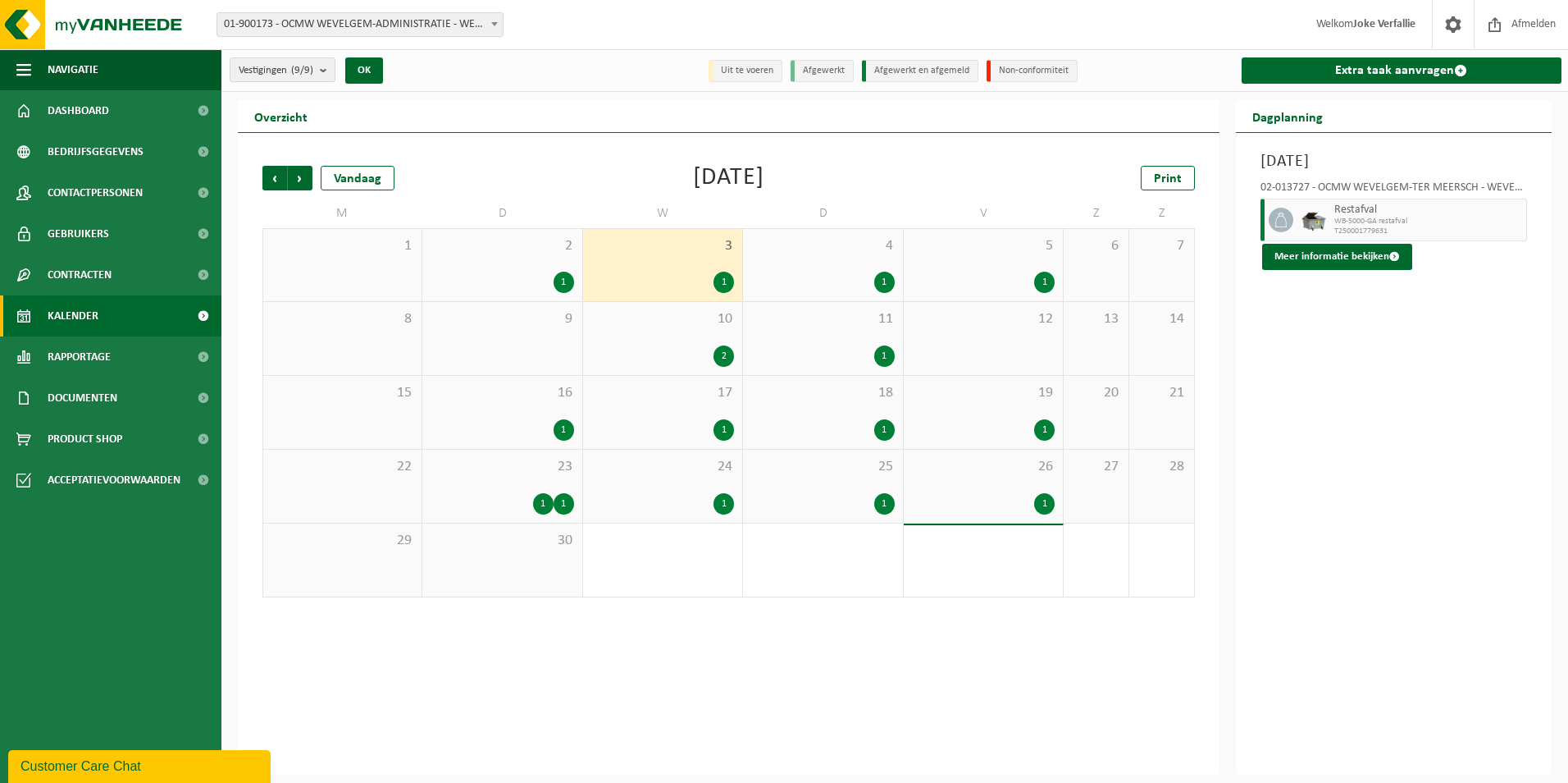
click at [789, 267] on div "4 1" at bounding box center [823, 265] width 159 height 72
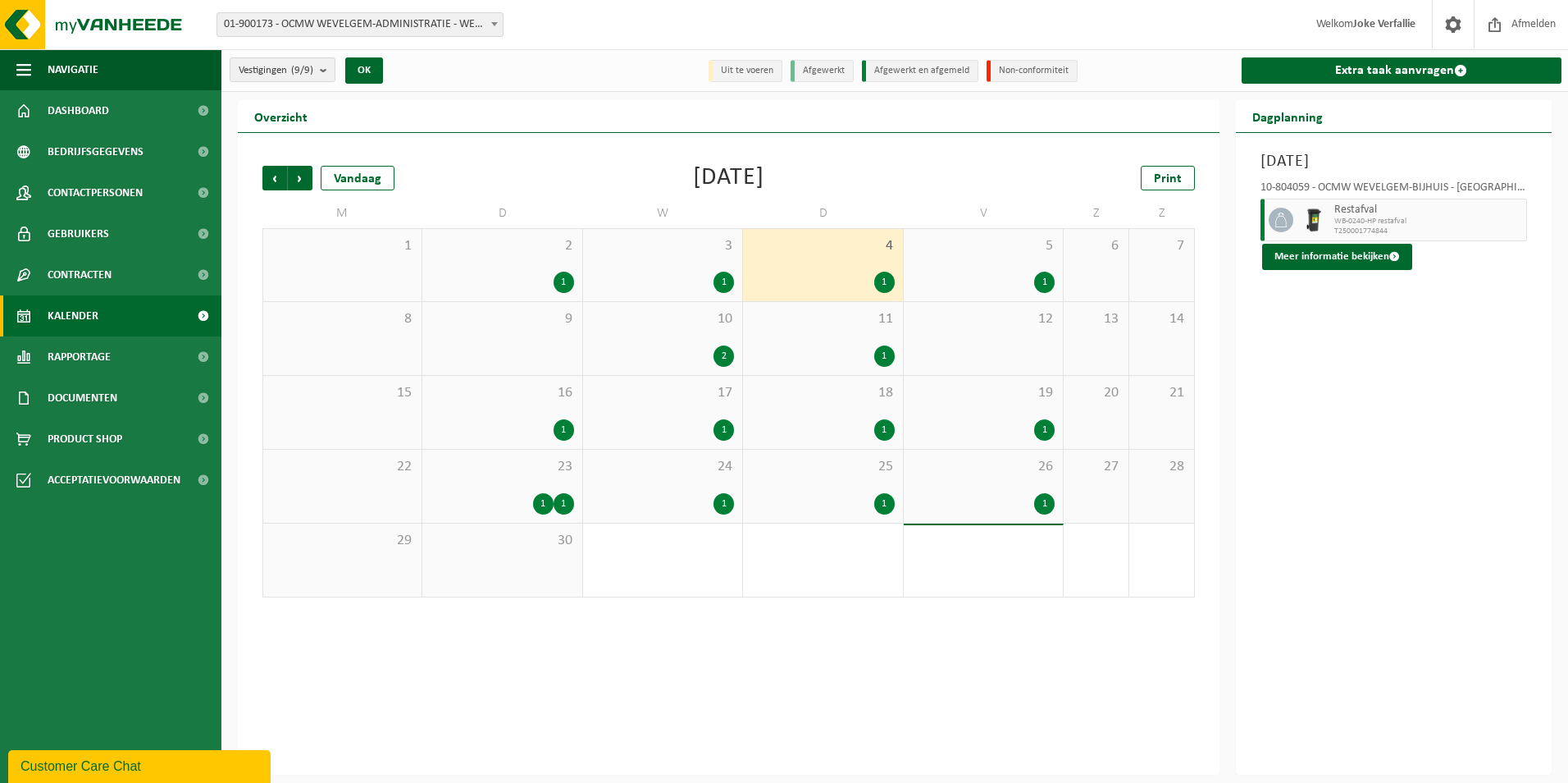
click at [789, 324] on span "11" at bounding box center [823, 319] width 143 height 18
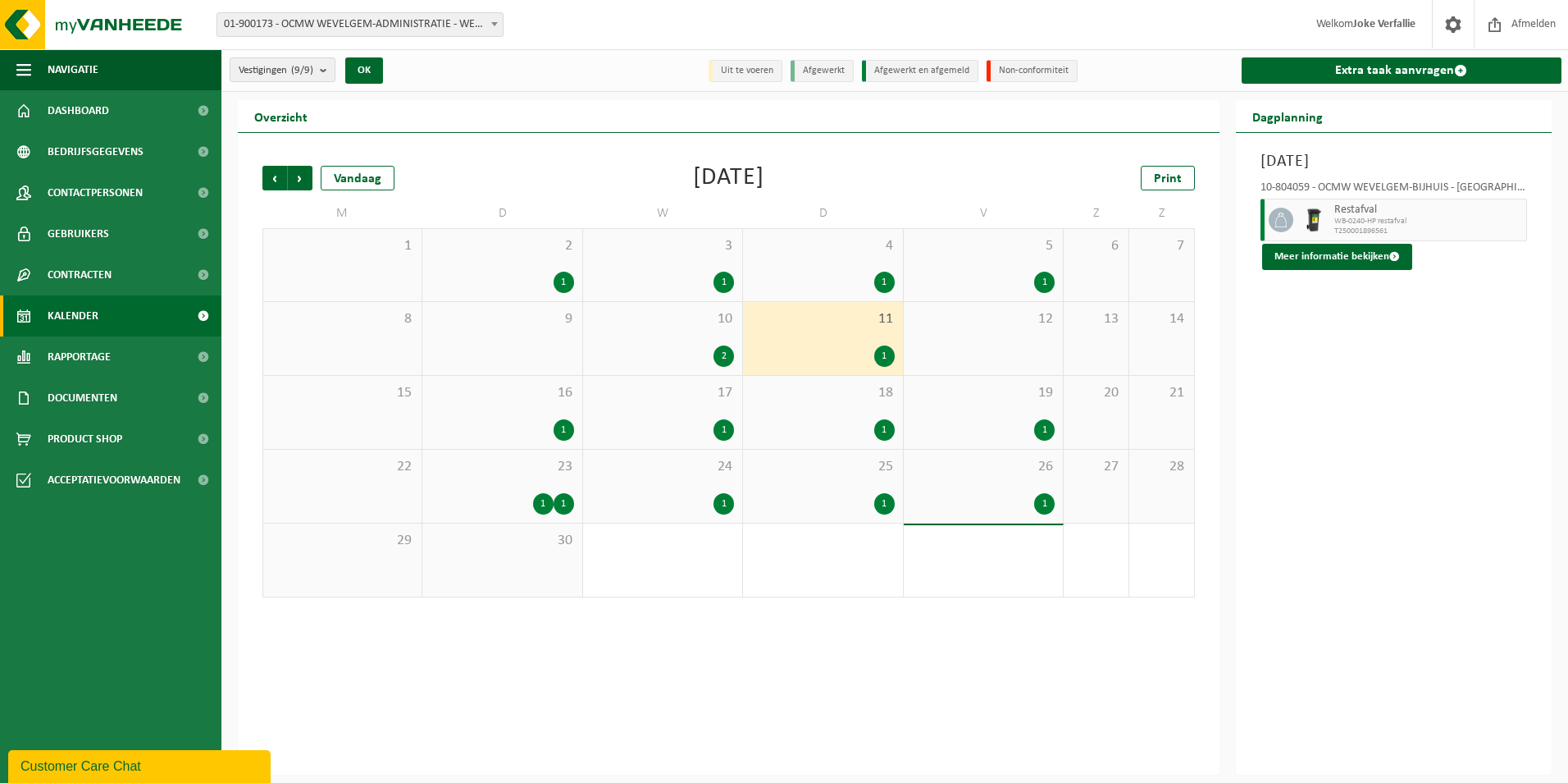
click at [661, 339] on div "10 2" at bounding box center [663, 339] width 159 height 73
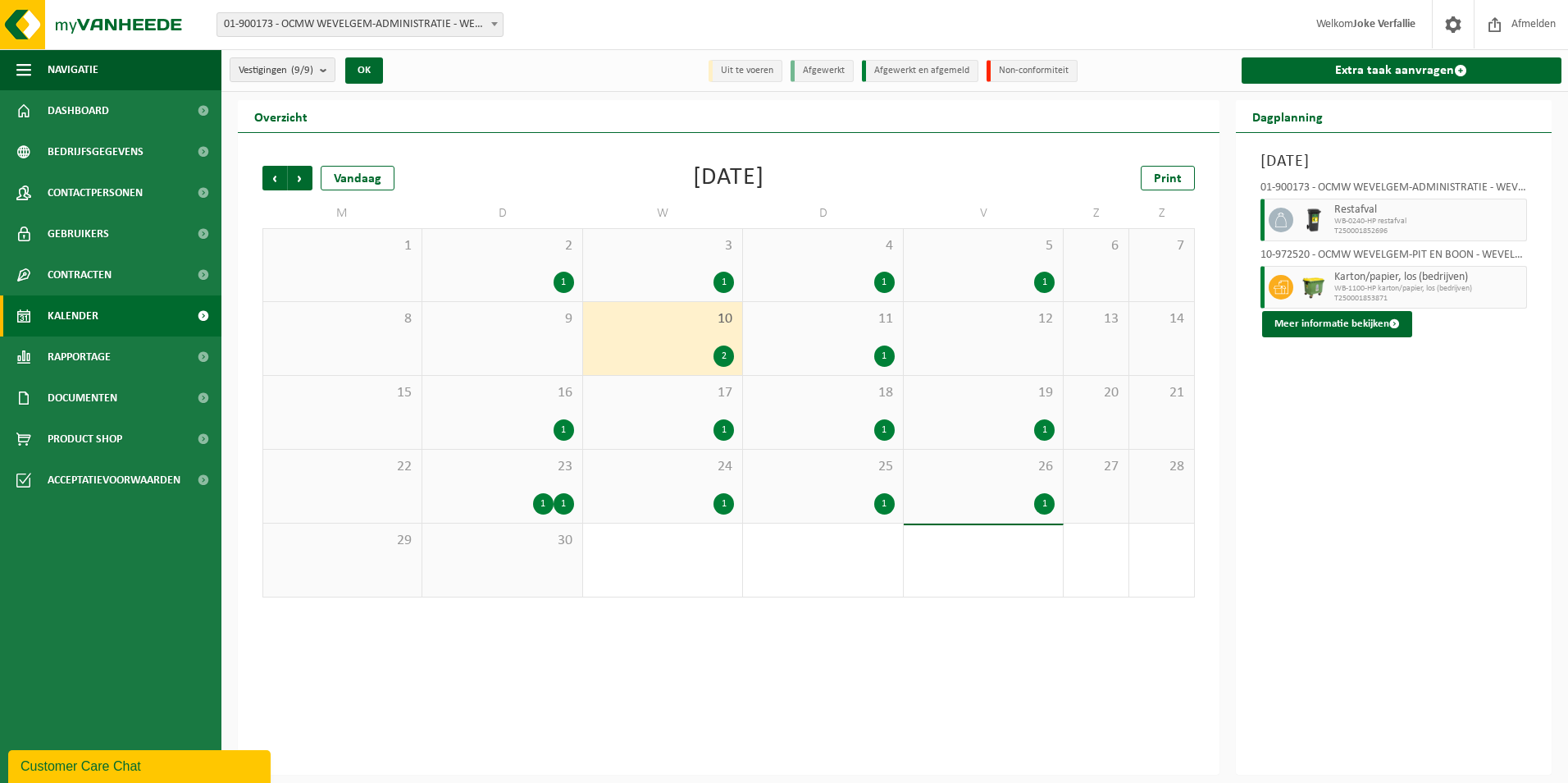
click at [659, 429] on div "1" at bounding box center [663, 430] width 143 height 21
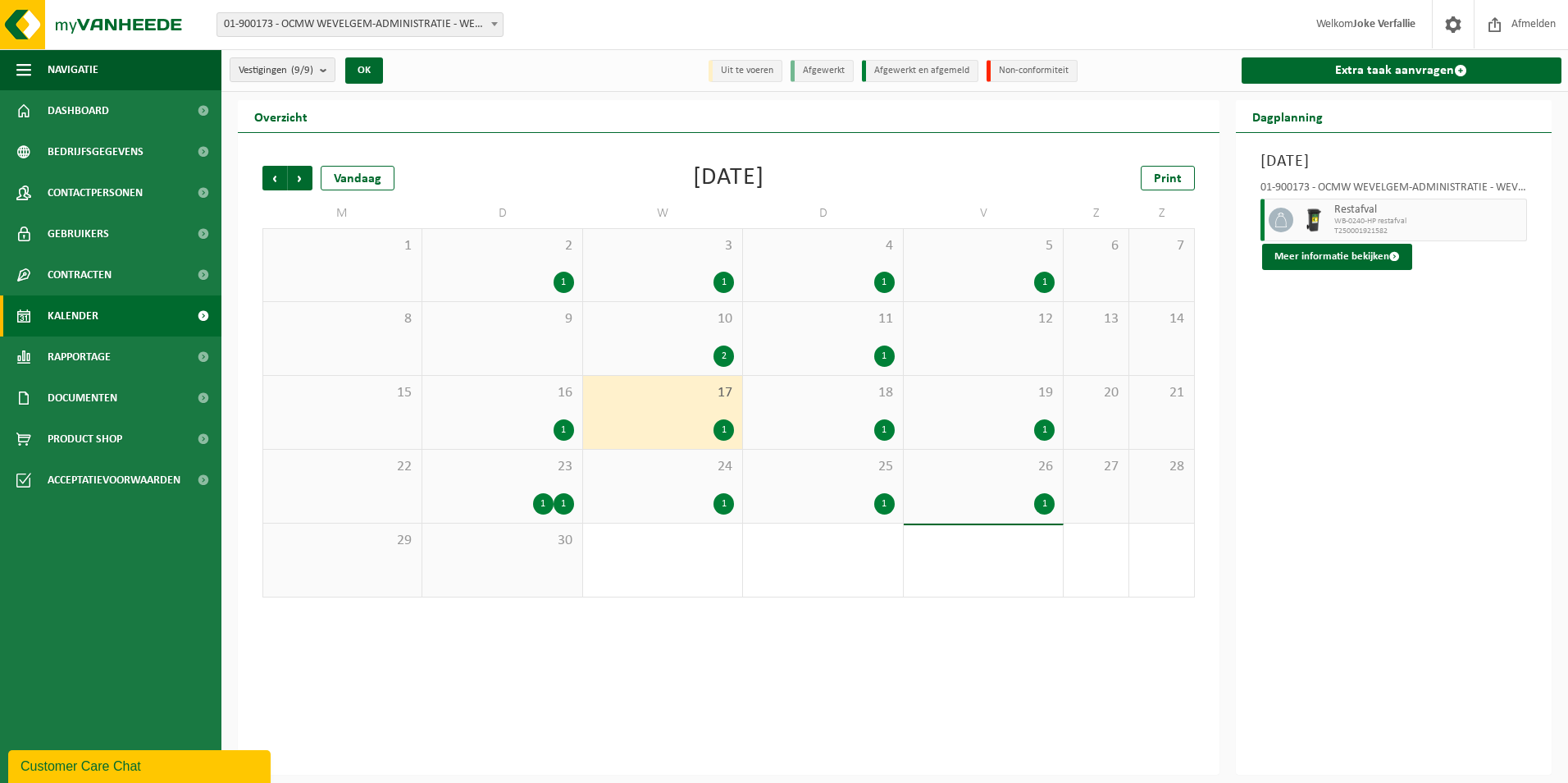
click at [827, 421] on div "1" at bounding box center [823, 430] width 143 height 21
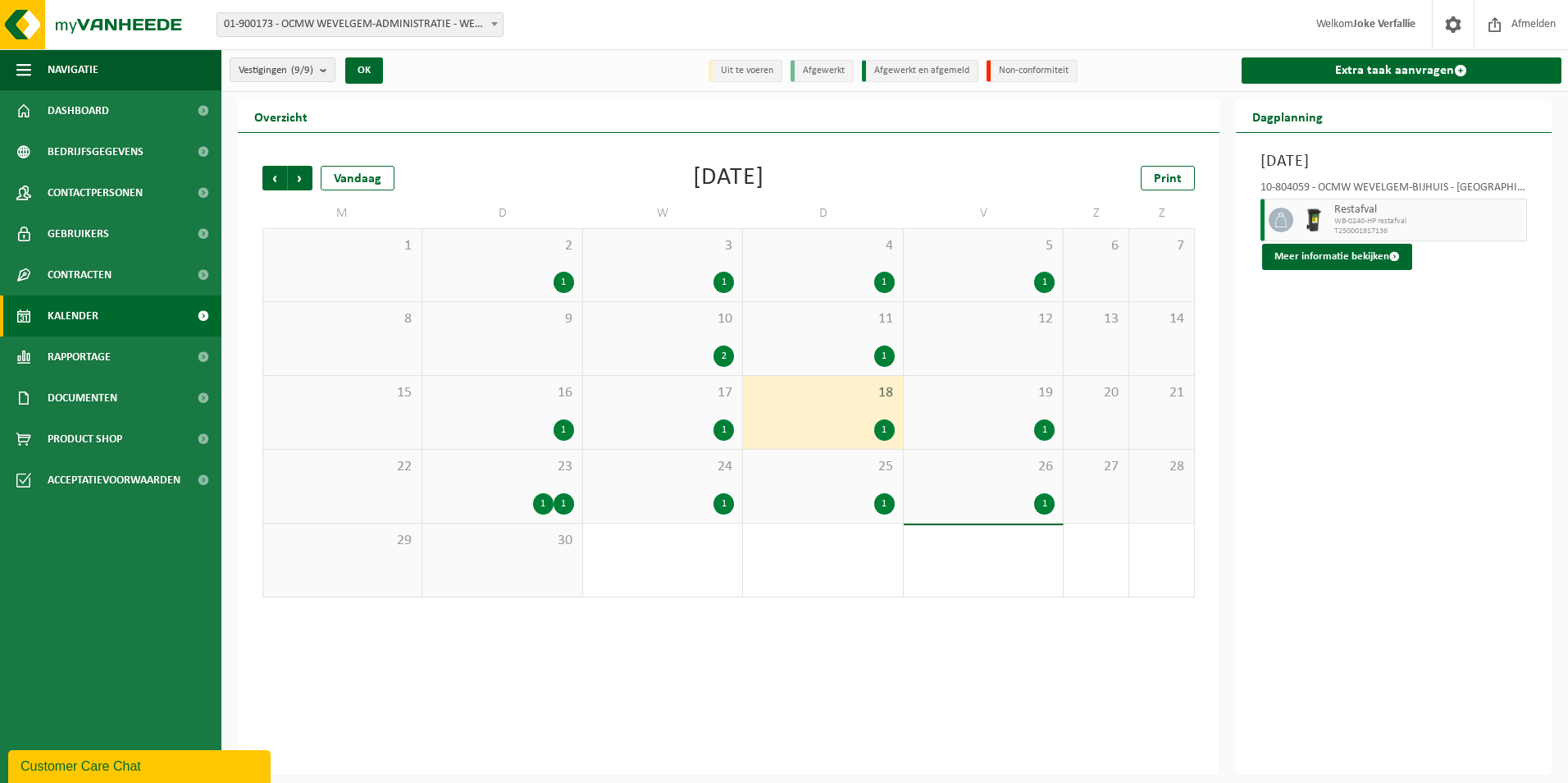
click at [820, 476] on div "25 1" at bounding box center [823, 486] width 159 height 73
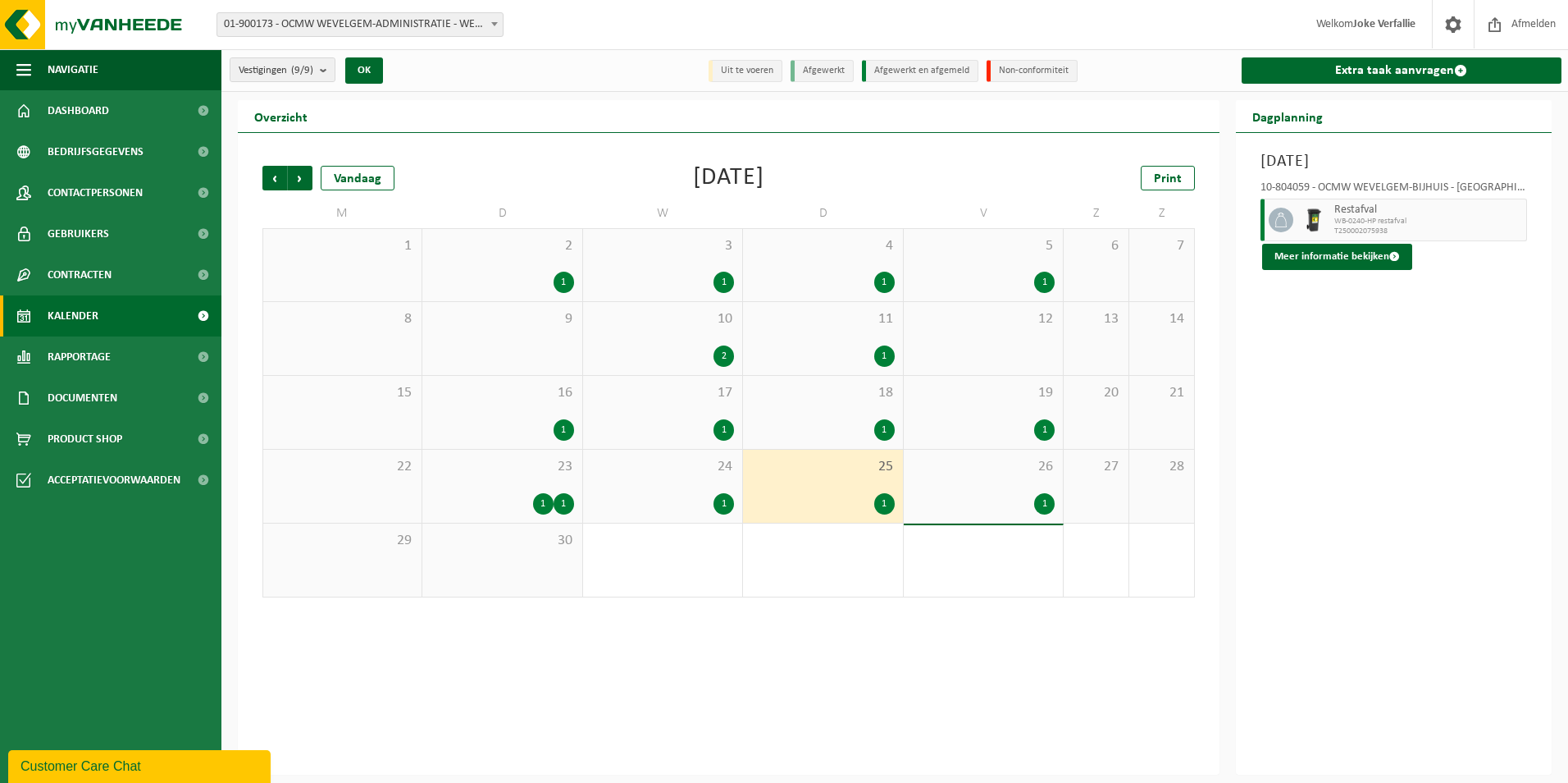
click at [661, 499] on div "1" at bounding box center [663, 504] width 143 height 21
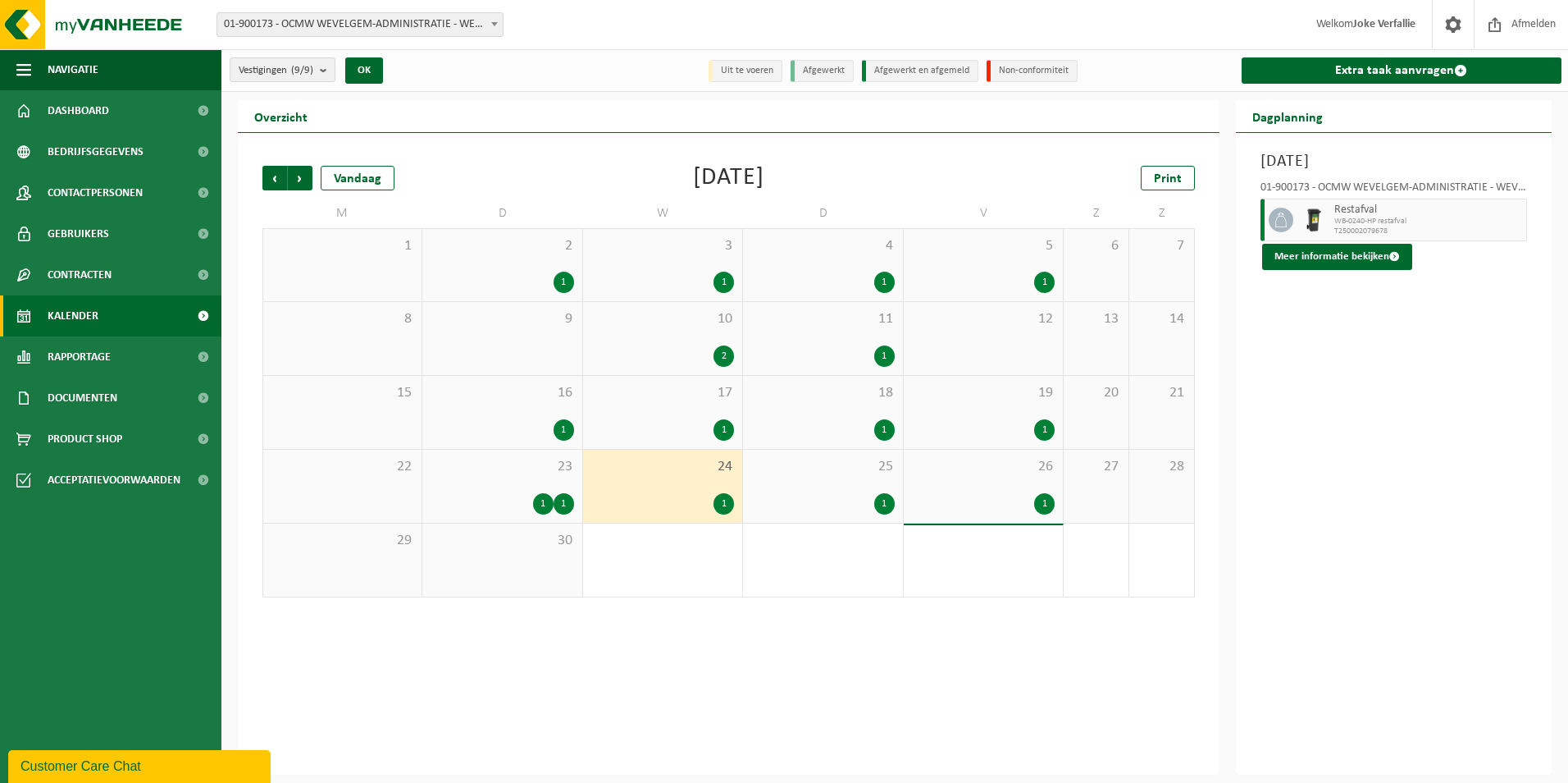
click at [978, 474] on span "26" at bounding box center [984, 467] width 143 height 18
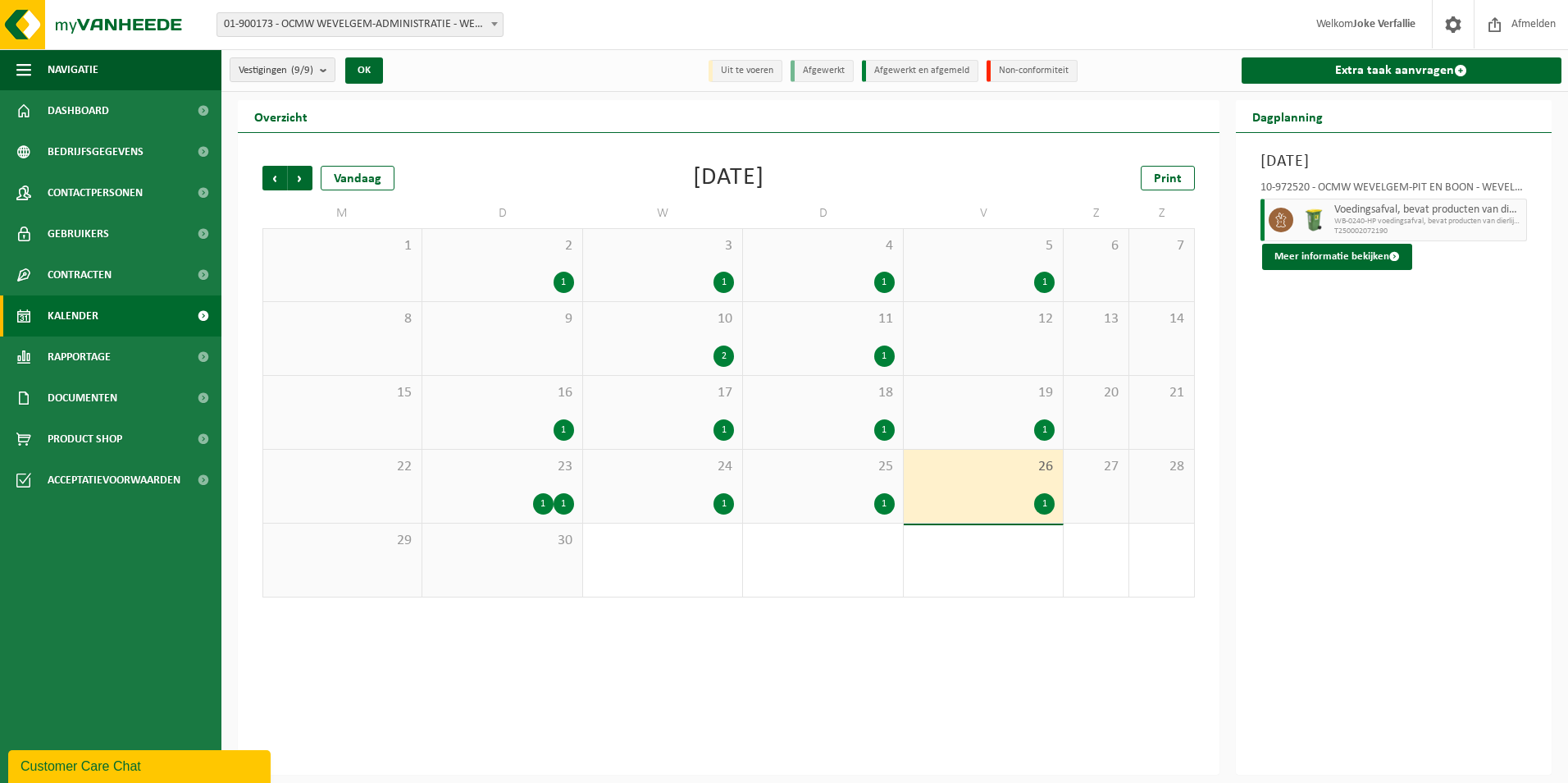
click at [984, 421] on div "1" at bounding box center [984, 430] width 143 height 21
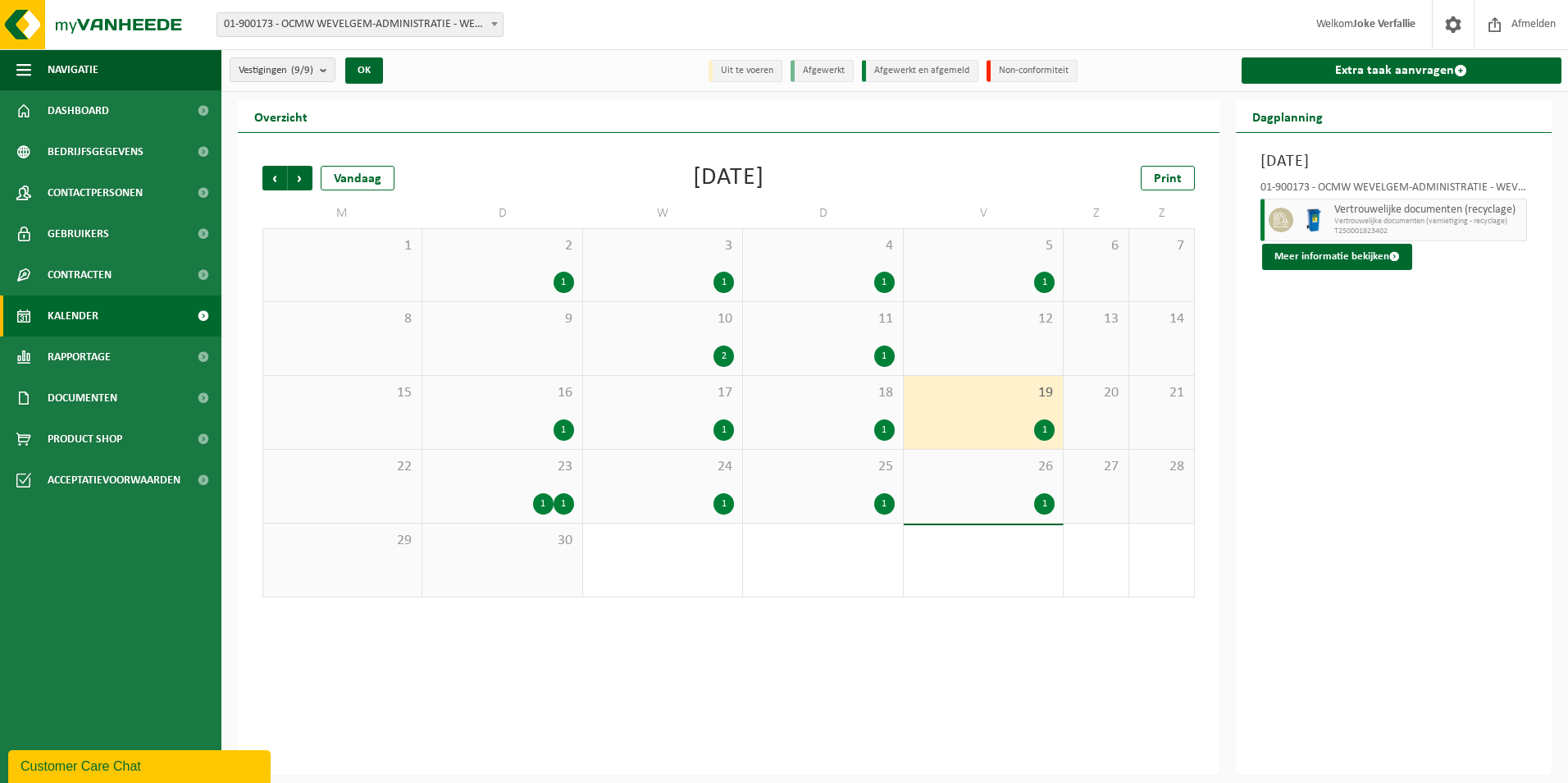
click at [994, 277] on div "1" at bounding box center [984, 282] width 143 height 21
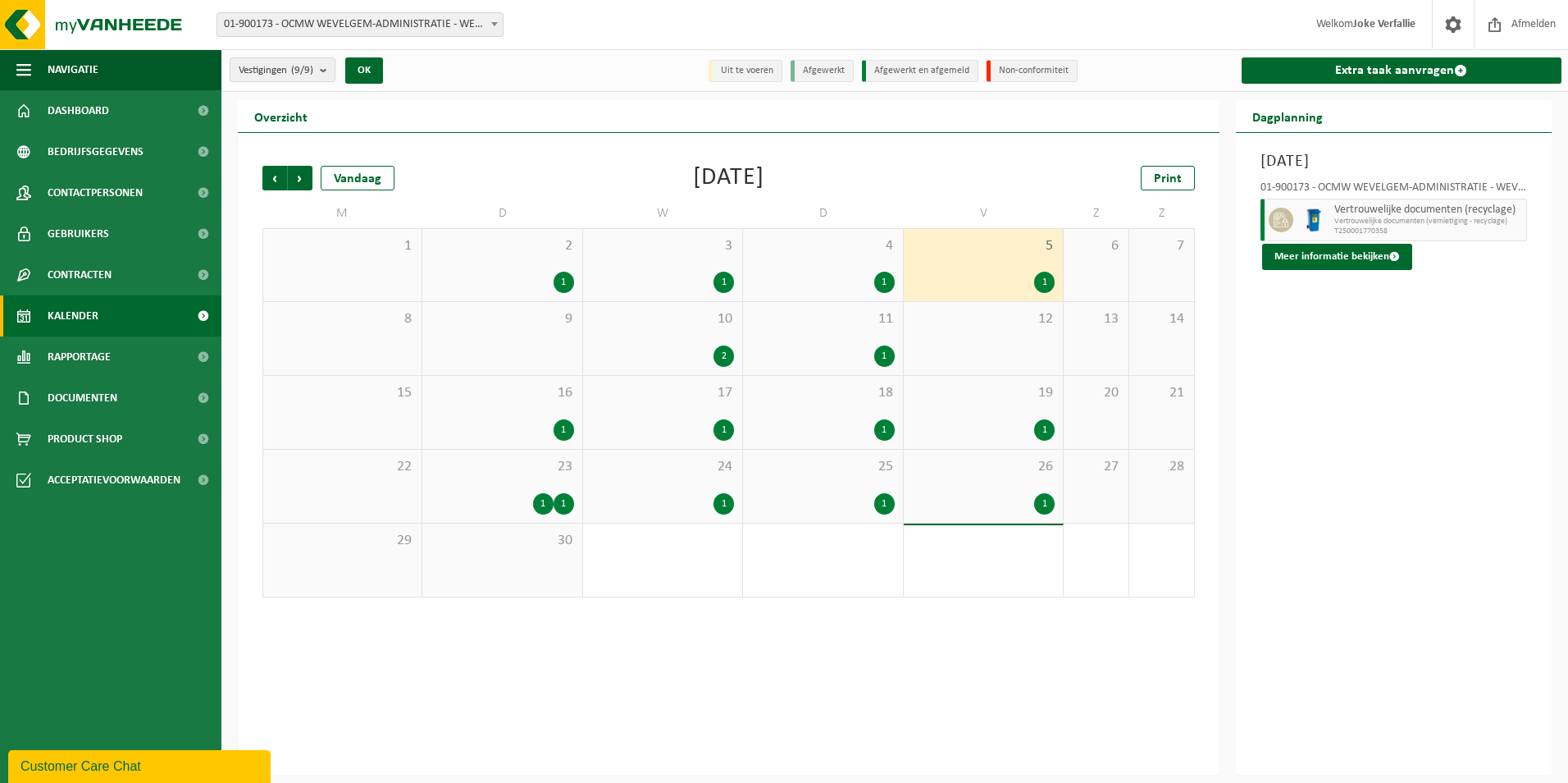
click at [503, 492] on div "23 1 1" at bounding box center [502, 486] width 159 height 73
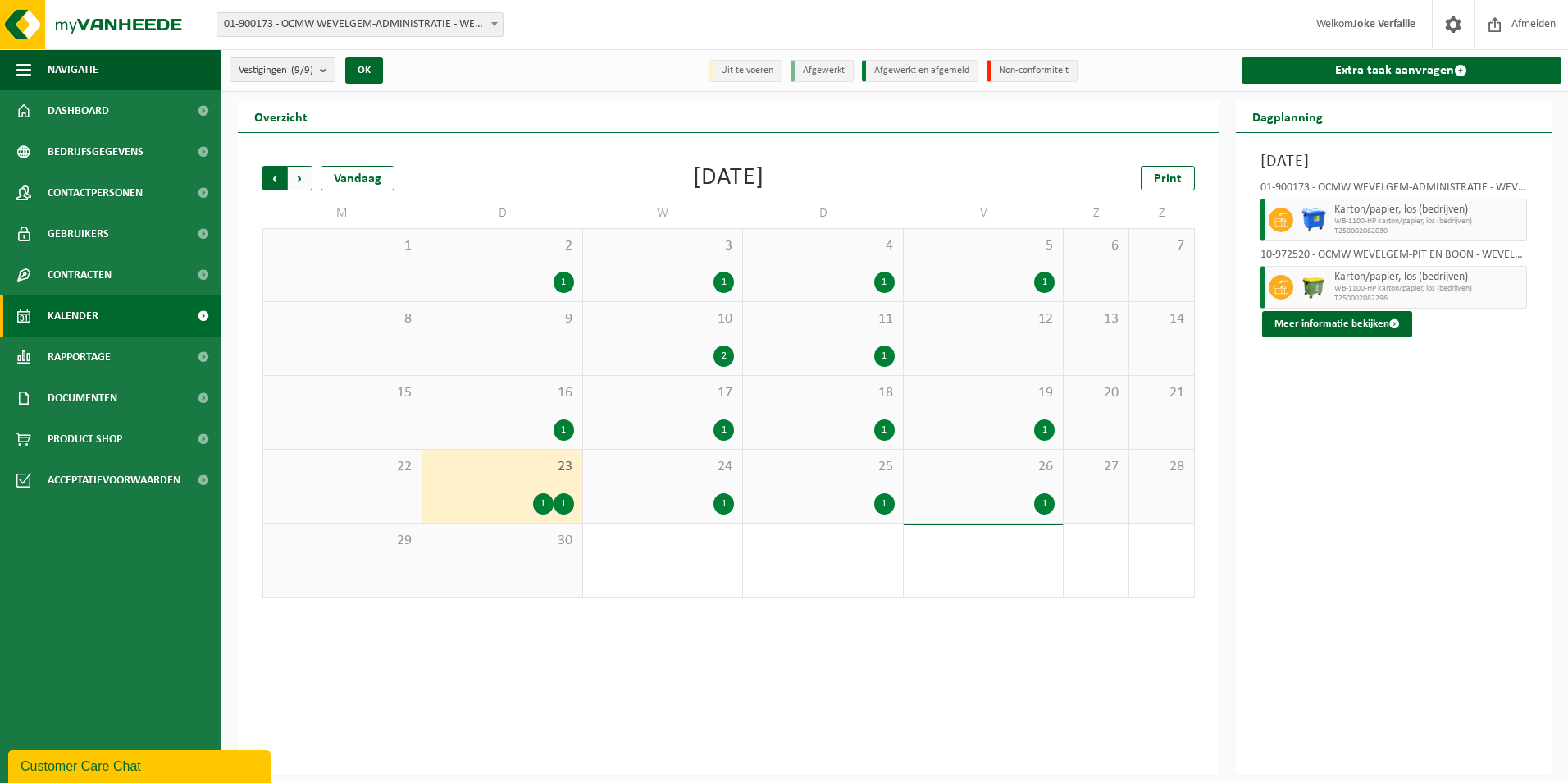
click at [294, 181] on span "Volgende" at bounding box center [300, 178] width 25 height 25
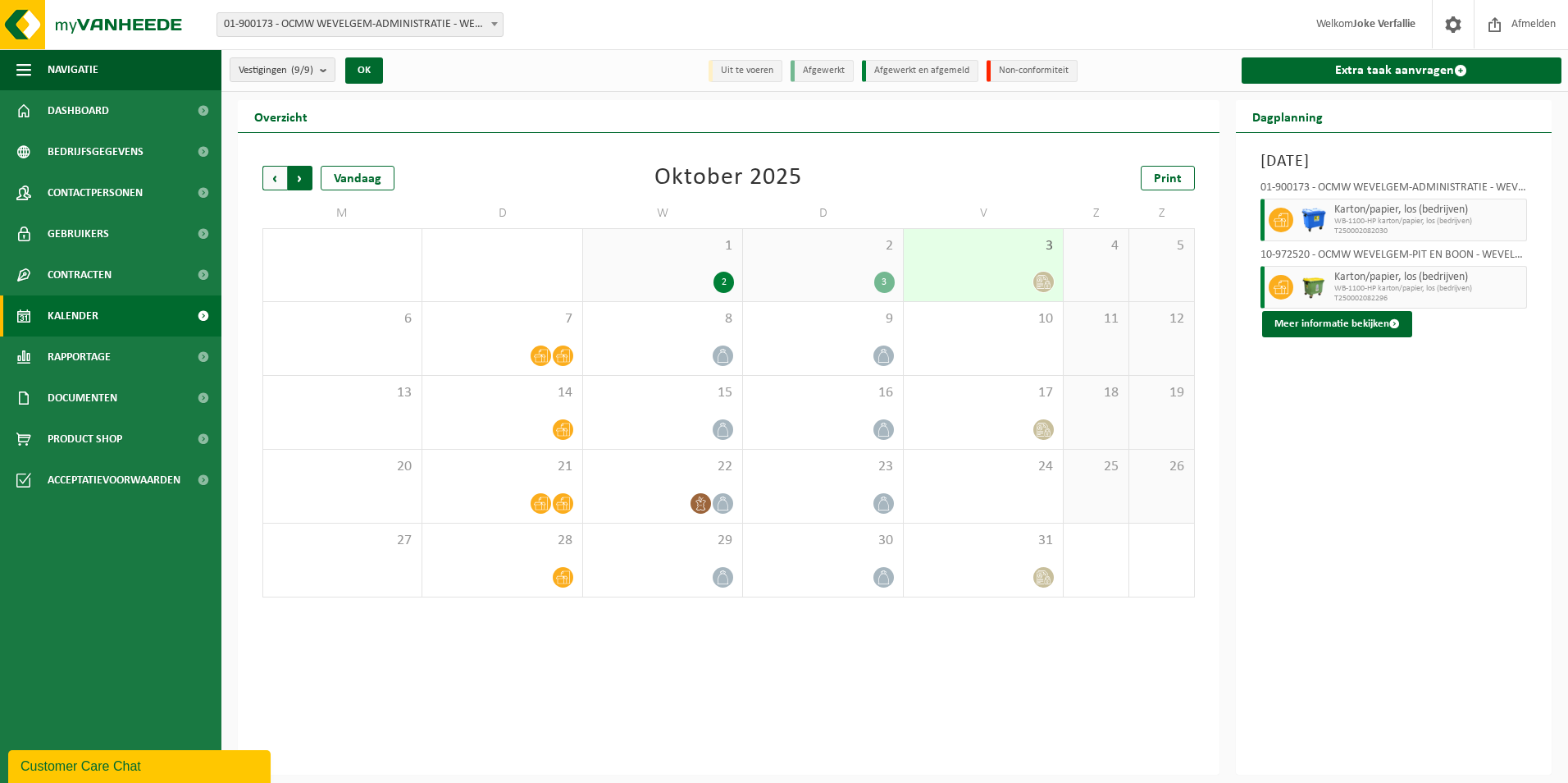
click at [267, 183] on span "Vorige" at bounding box center [275, 178] width 25 height 25
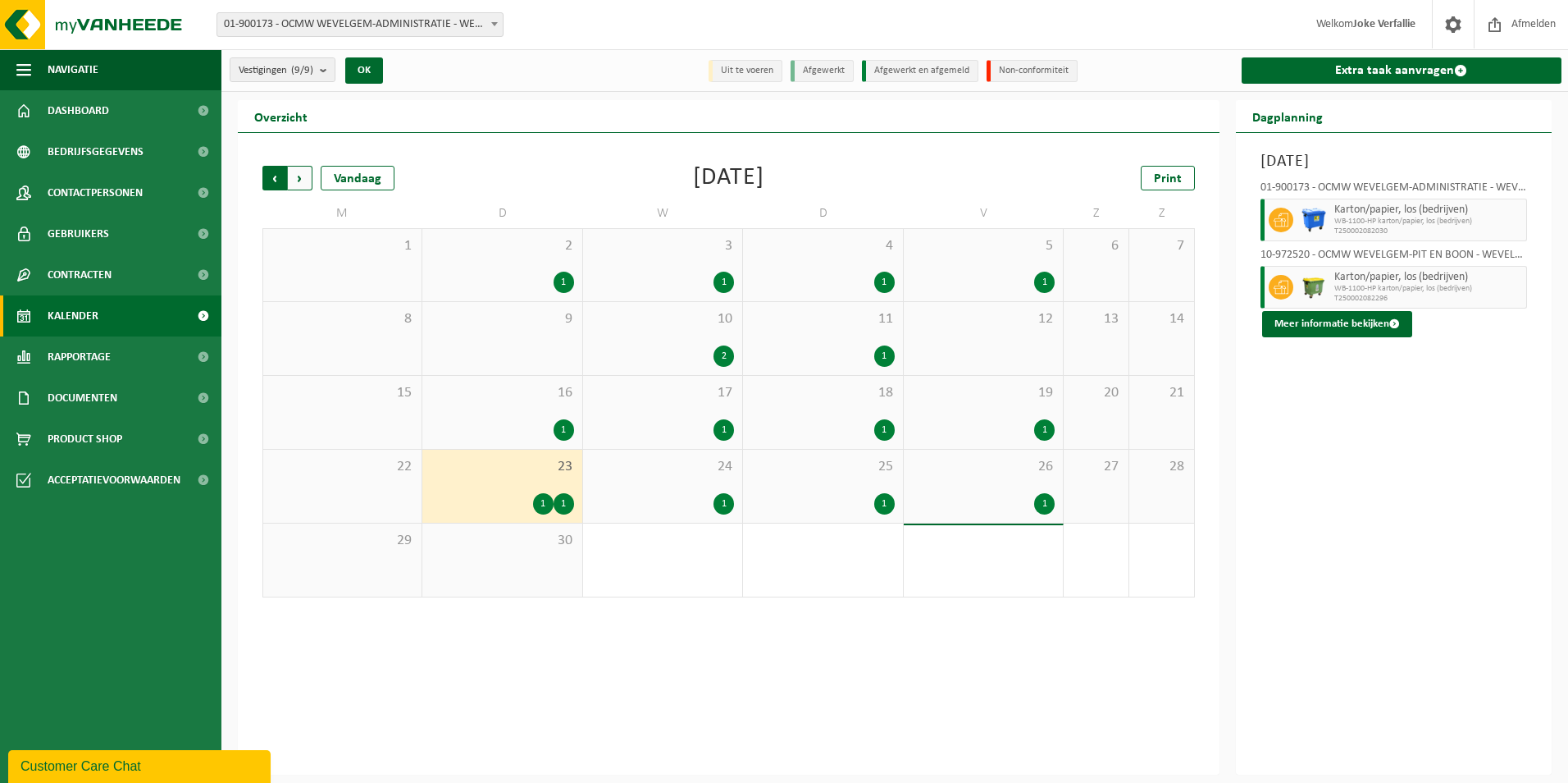
click at [295, 178] on span "Volgende" at bounding box center [300, 178] width 25 height 25
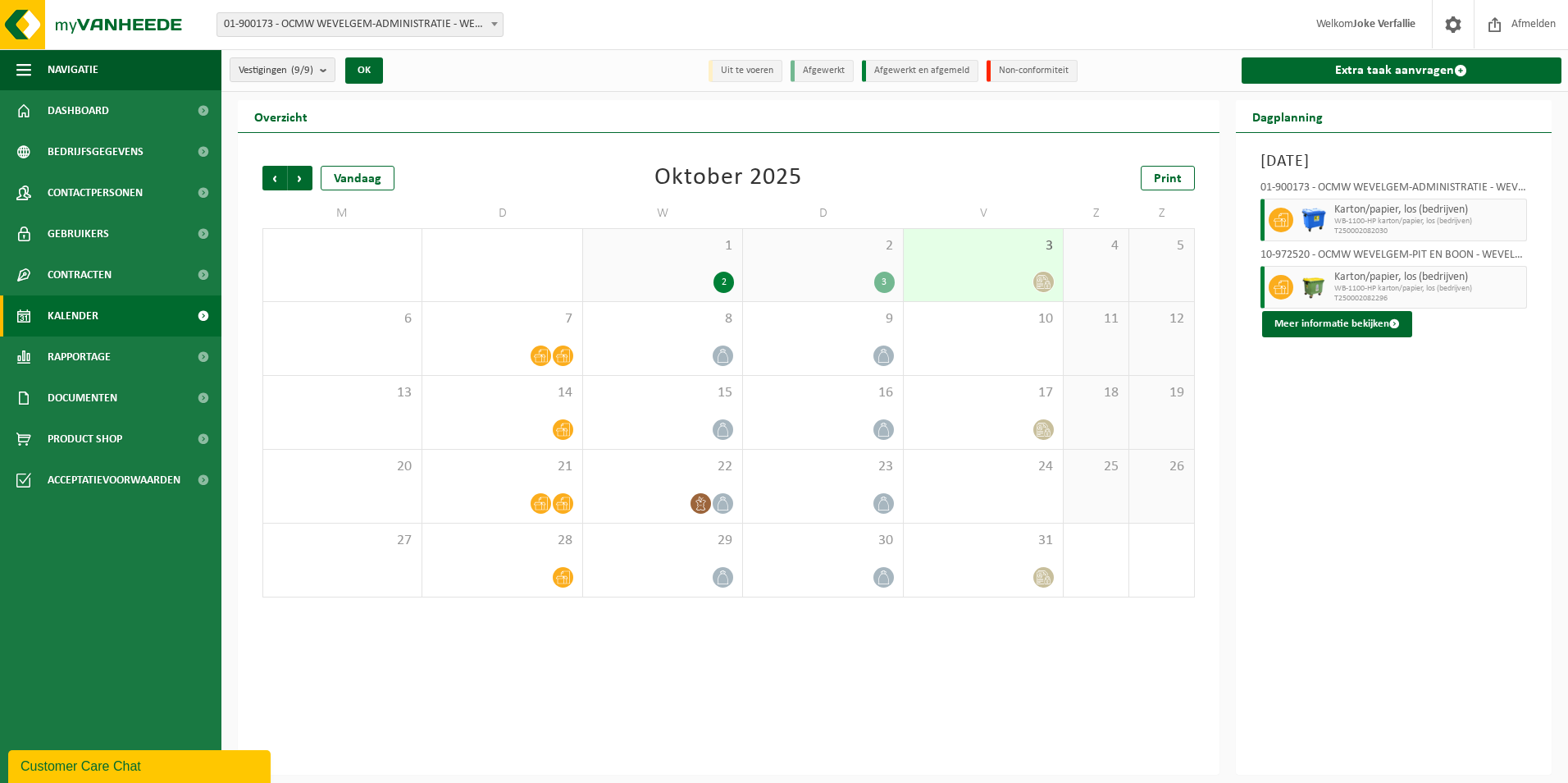
click at [852, 272] on div "3" at bounding box center [823, 282] width 143 height 21
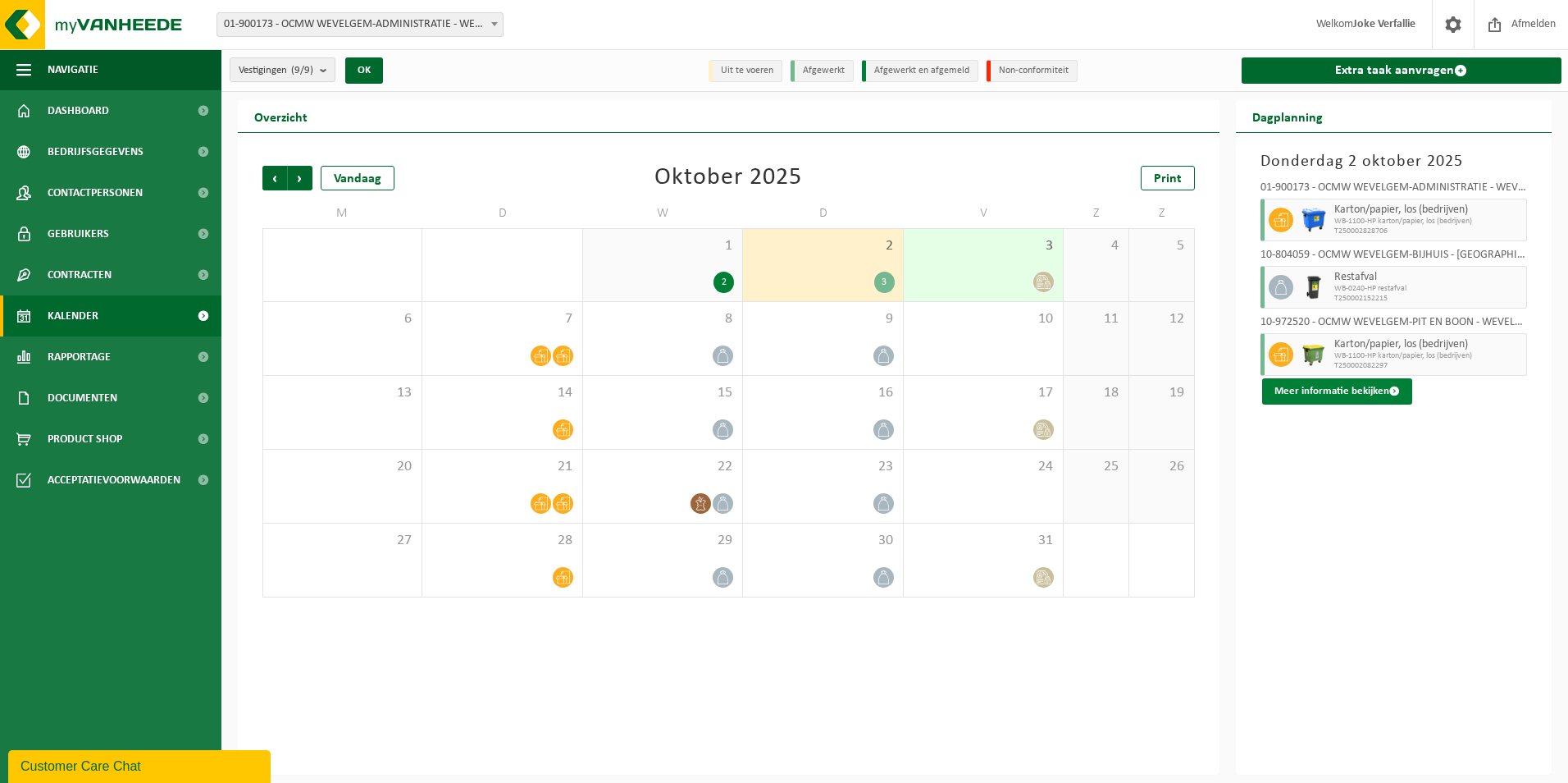
click at [1318, 391] on button "Meer informatie bekijken" at bounding box center [1337, 391] width 150 height 26
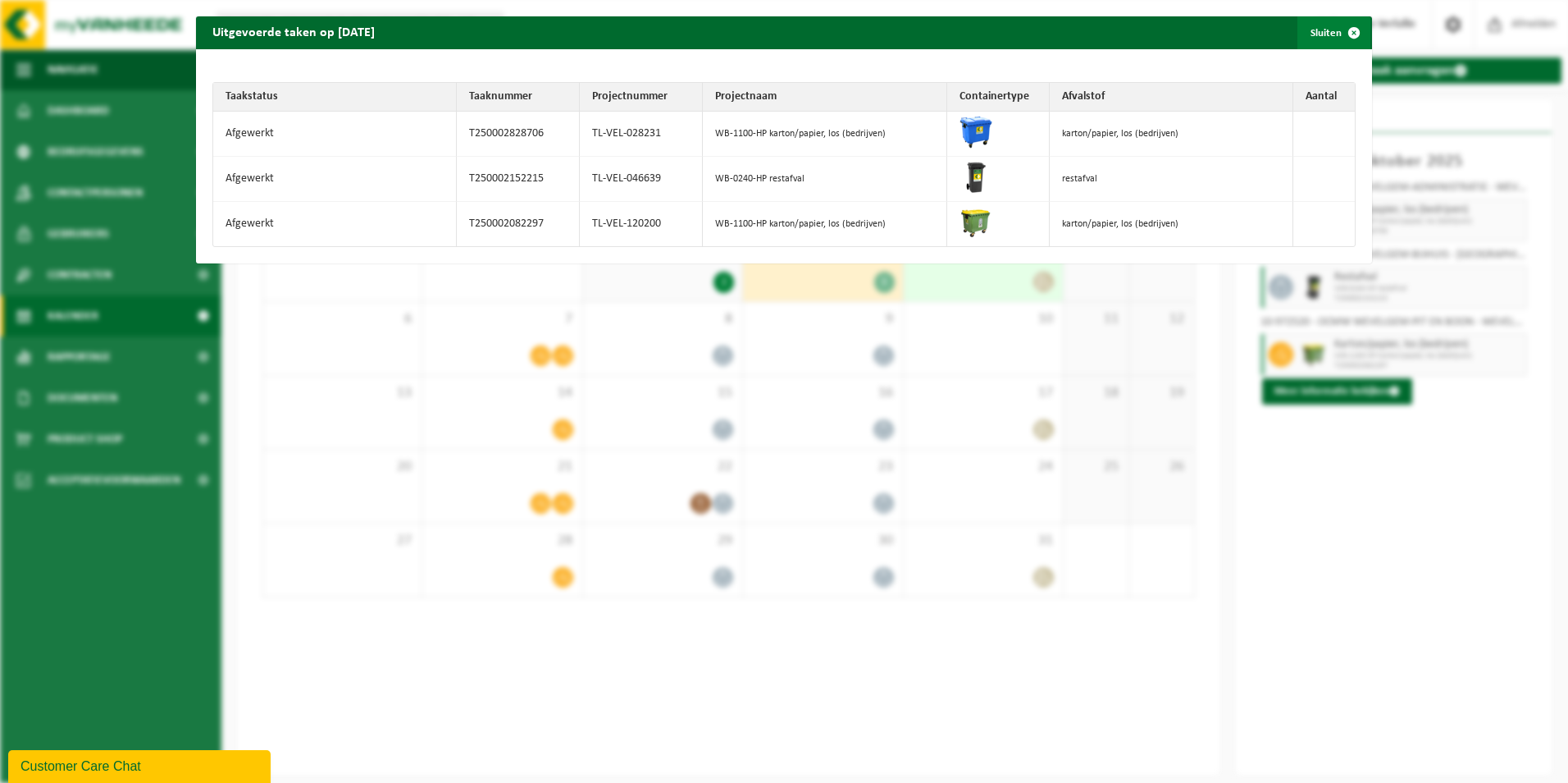
click at [1340, 34] on span "button" at bounding box center [1354, 32] width 33 height 33
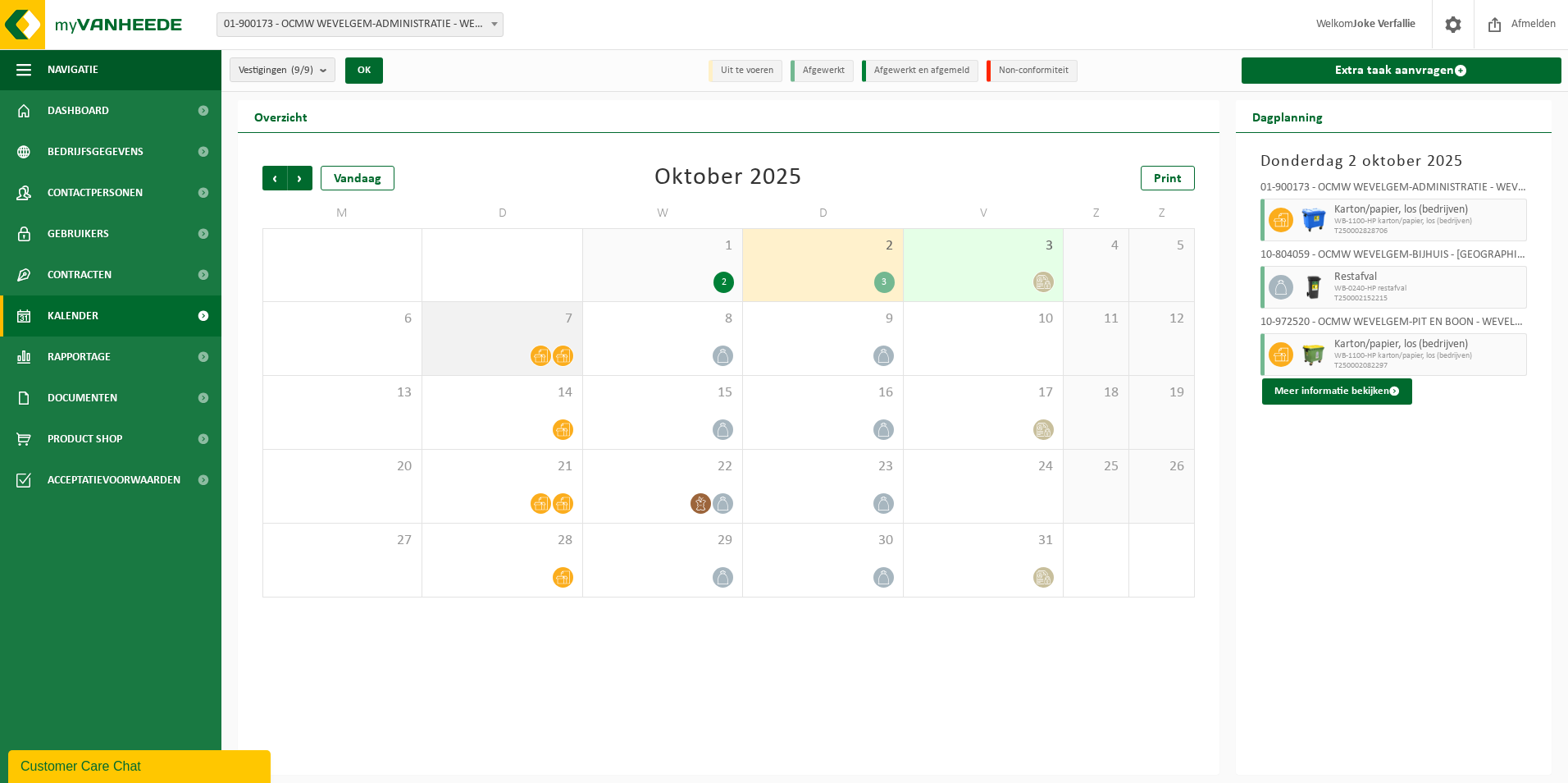
click at [520, 345] on div at bounding box center [502, 356] width 143 height 22
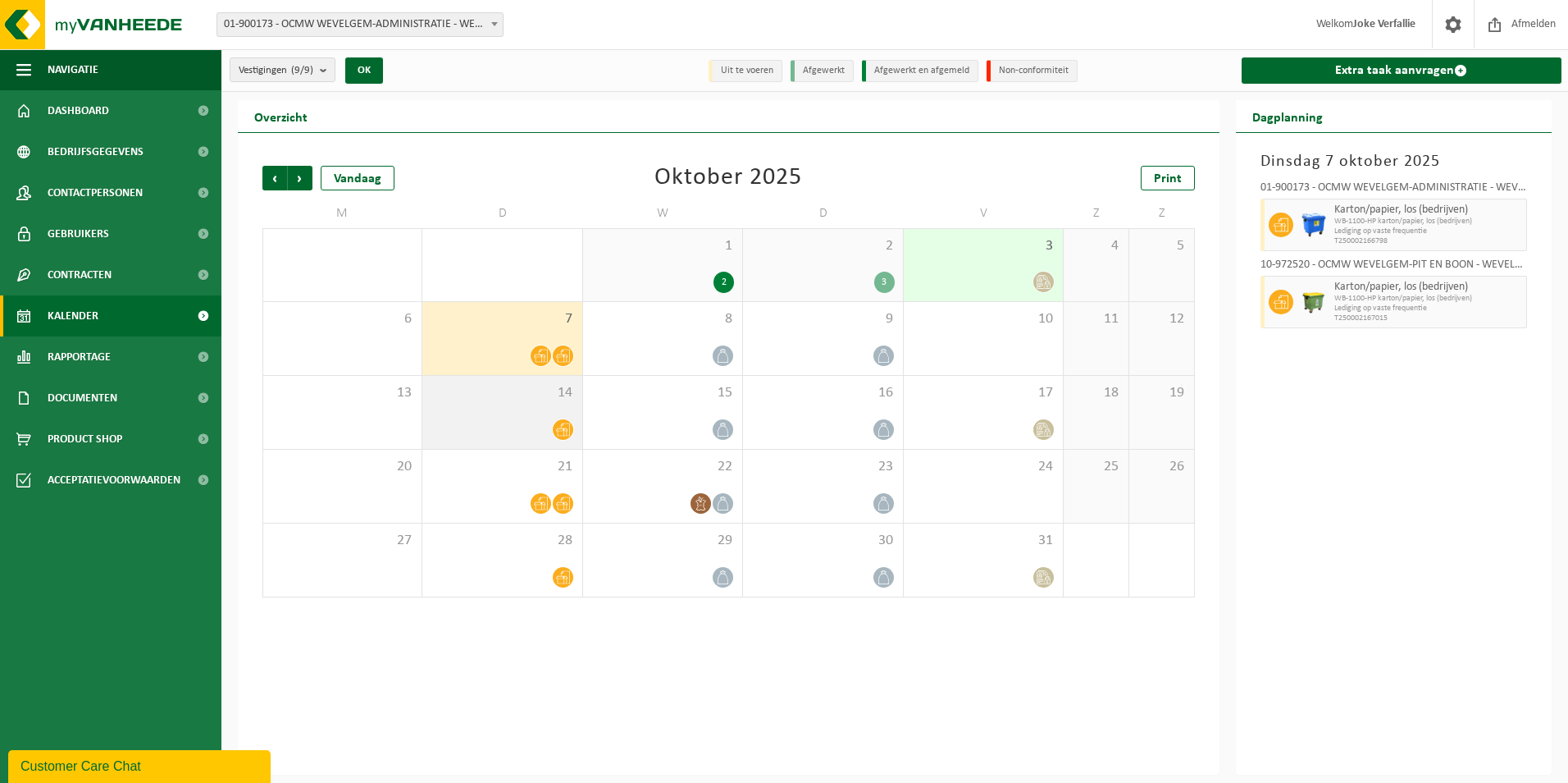
click at [529, 438] on div at bounding box center [502, 429] width 143 height 22
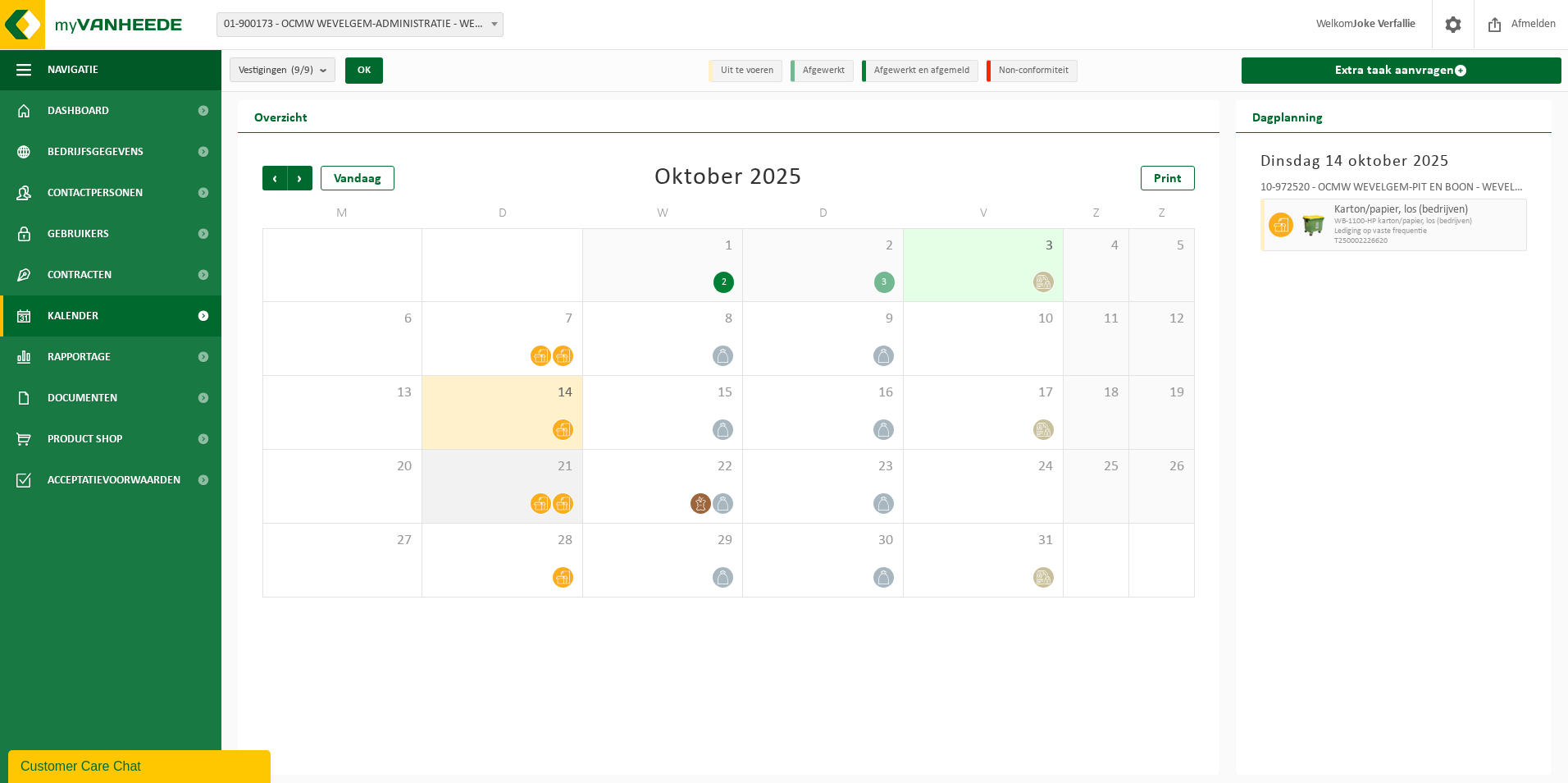
click at [525, 509] on div at bounding box center [502, 503] width 143 height 22
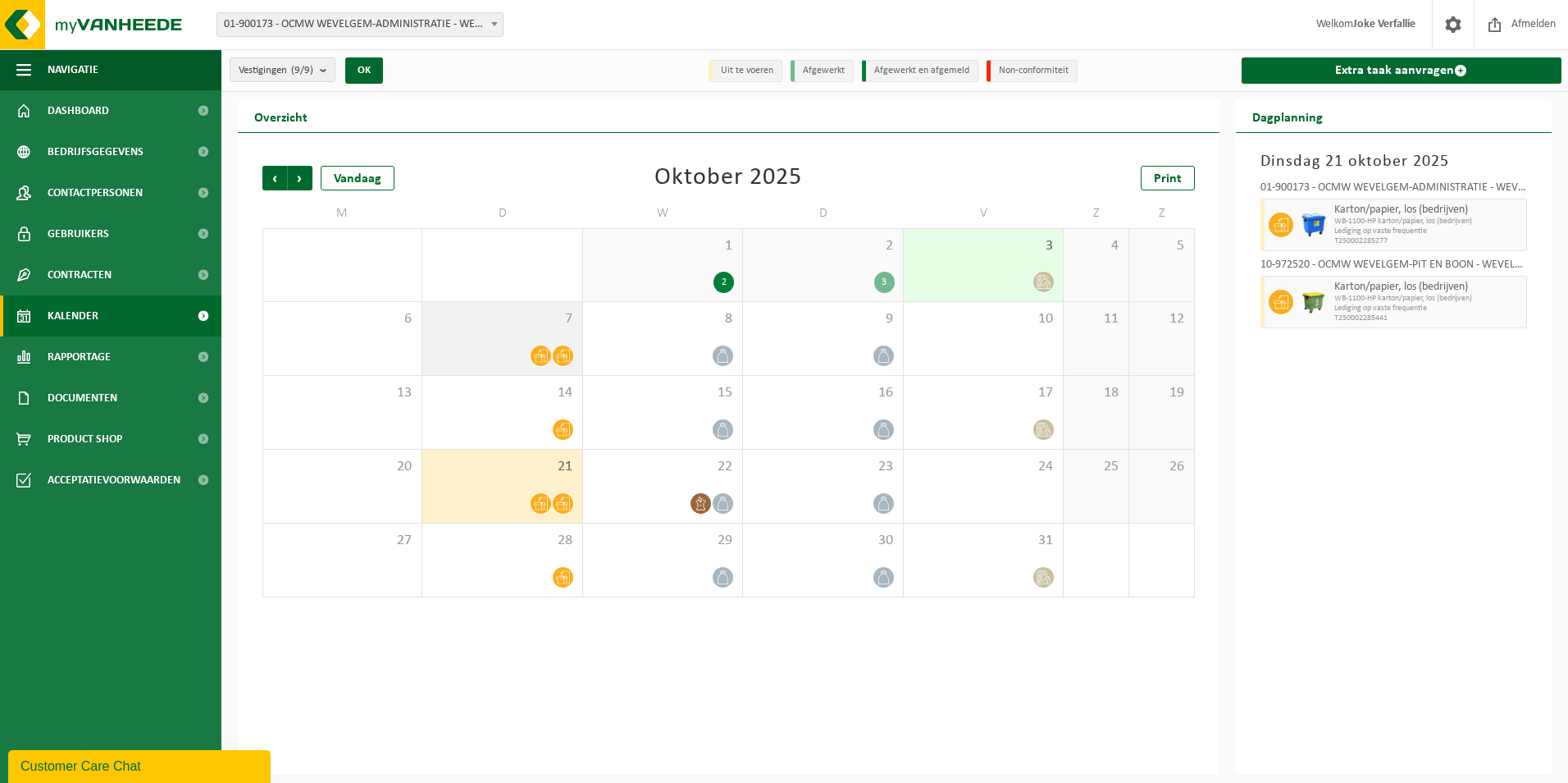
click at [507, 342] on div "7" at bounding box center [502, 339] width 159 height 73
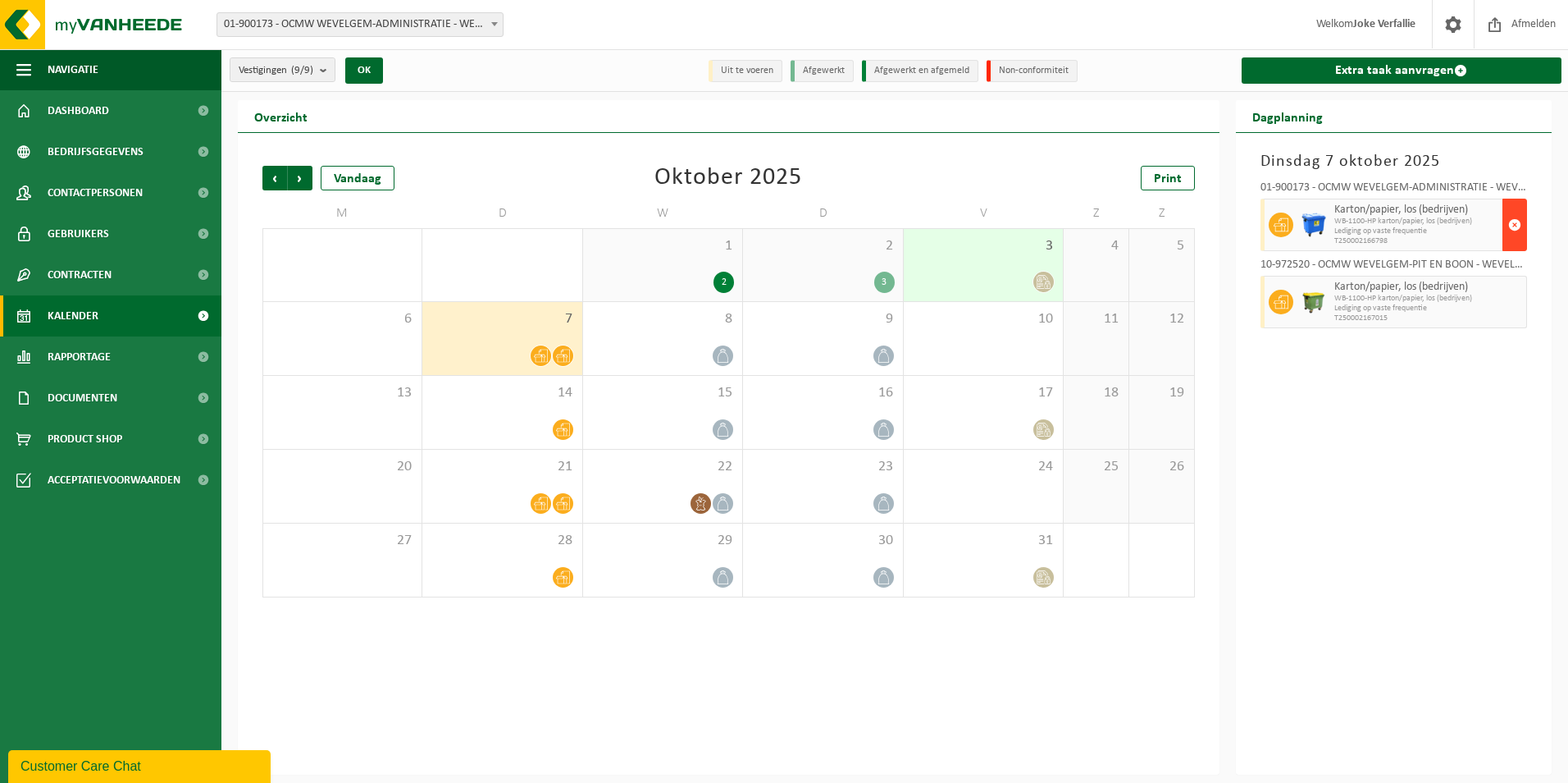
click at [1513, 220] on span "button" at bounding box center [1514, 224] width 13 height 33
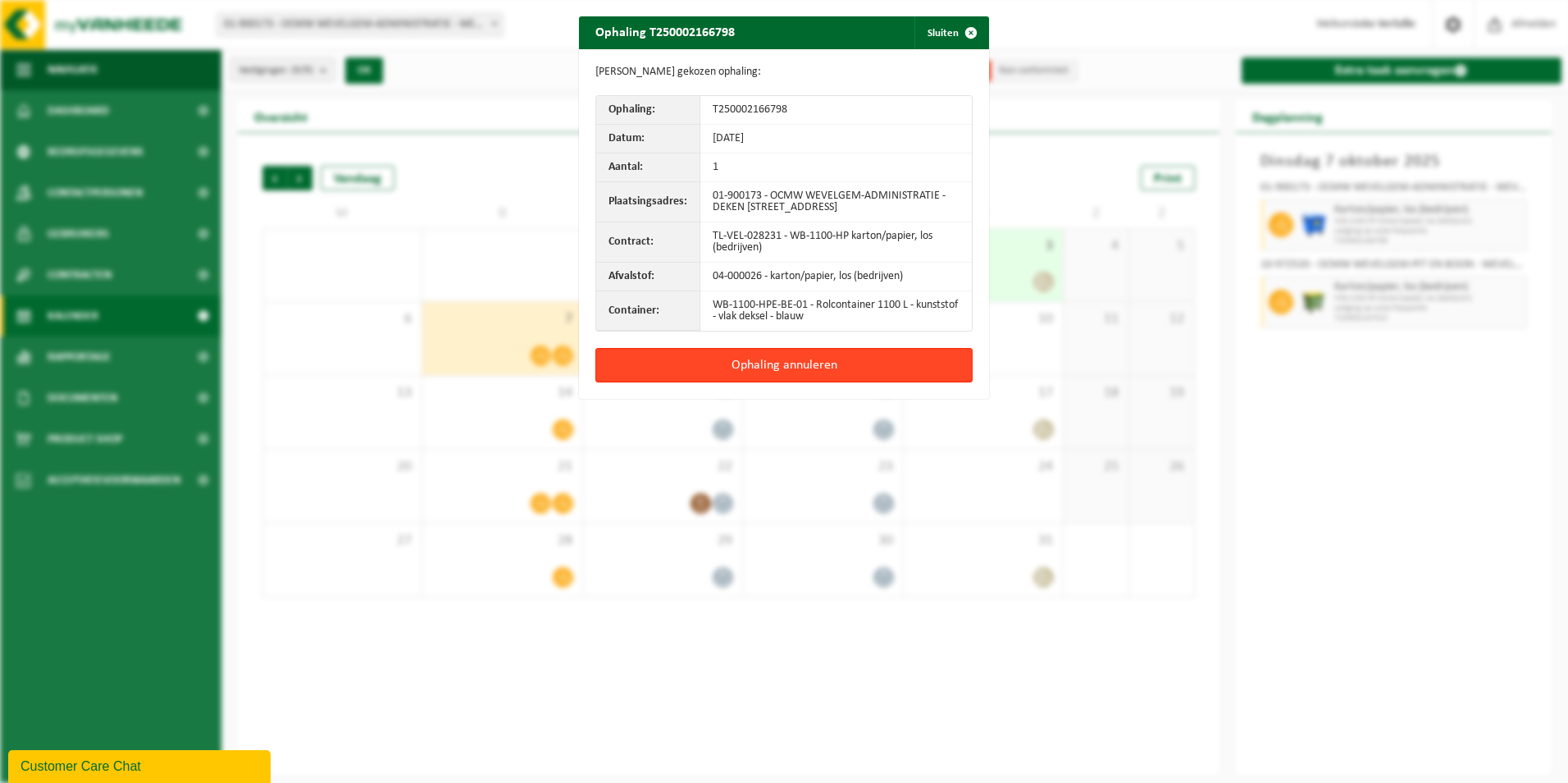
click at [758, 365] on button "Ophaling annuleren" at bounding box center [784, 365] width 377 height 35
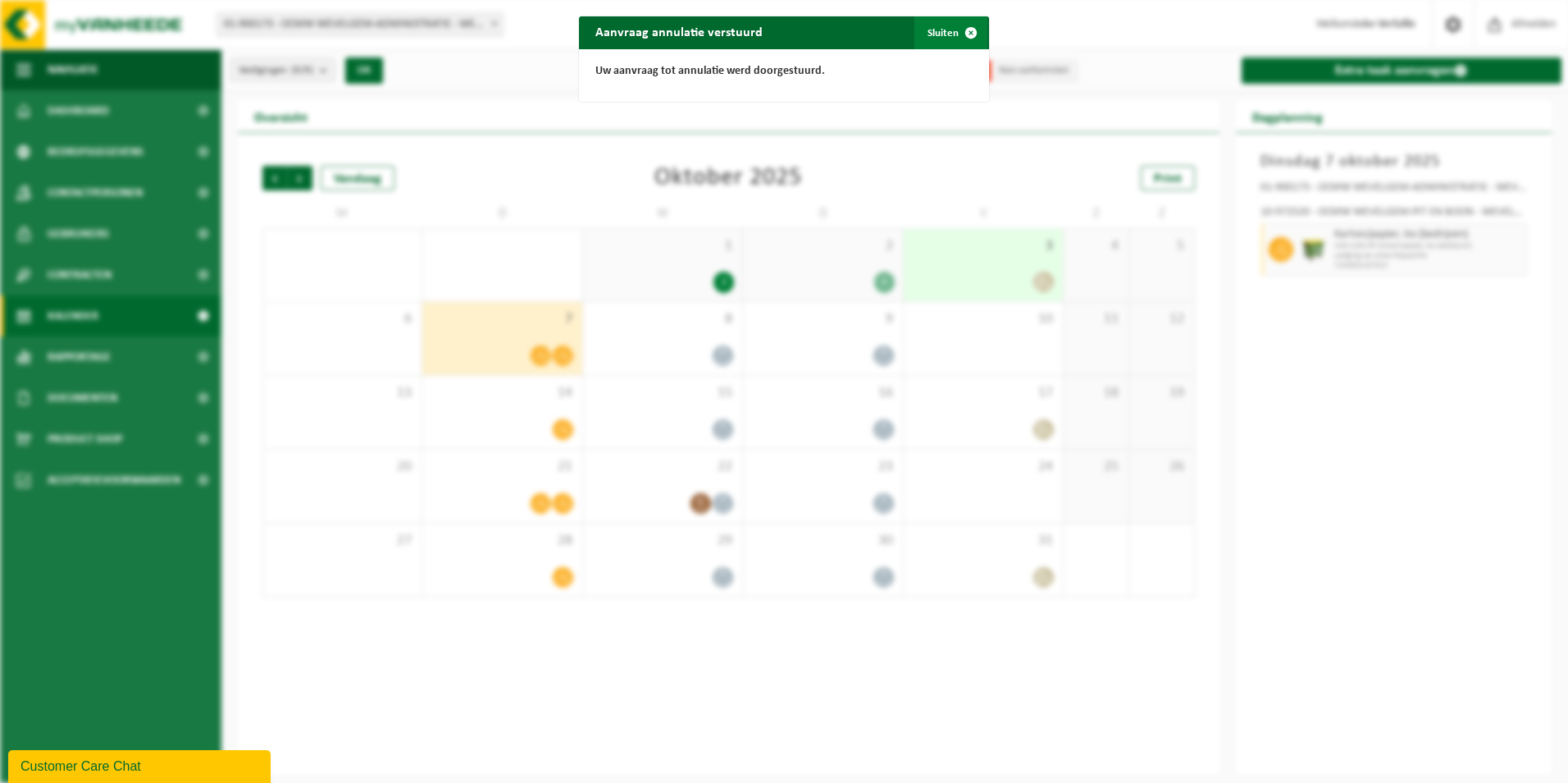
click at [954, 35] on span "button" at bounding box center [970, 32] width 33 height 33
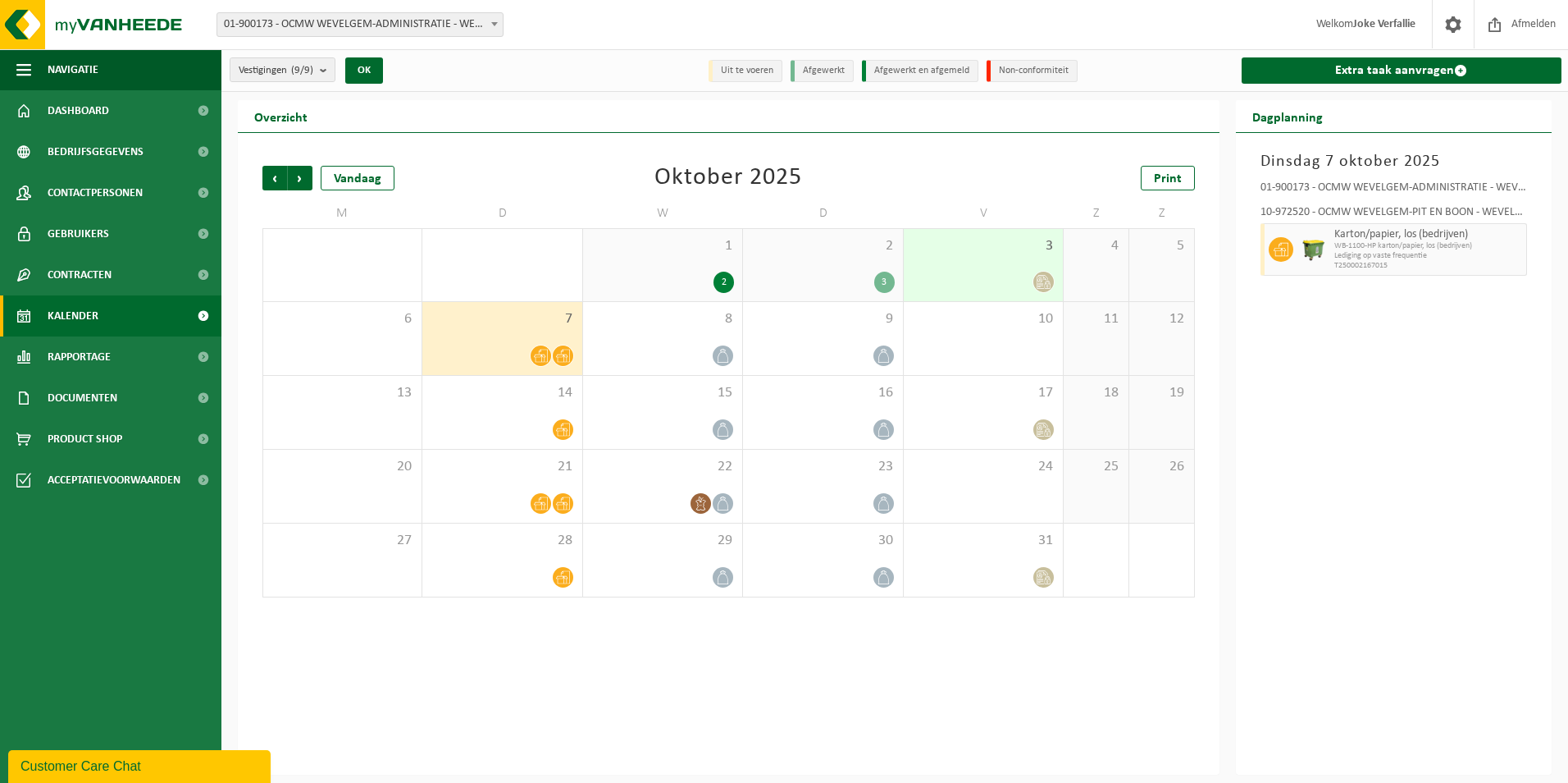
click at [967, 265] on div "3" at bounding box center [984, 265] width 159 height 72
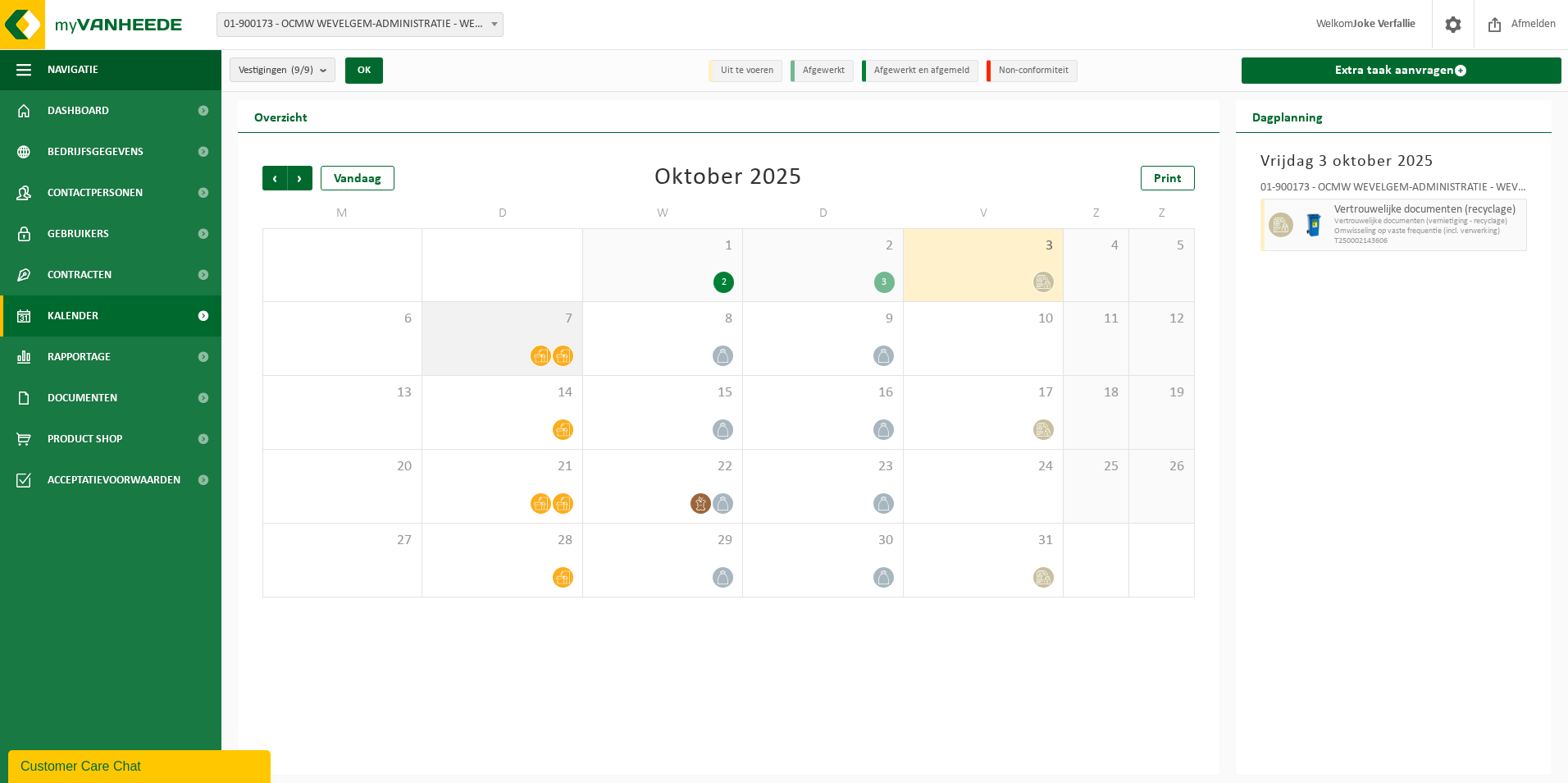
click at [509, 333] on div "7" at bounding box center [502, 339] width 159 height 73
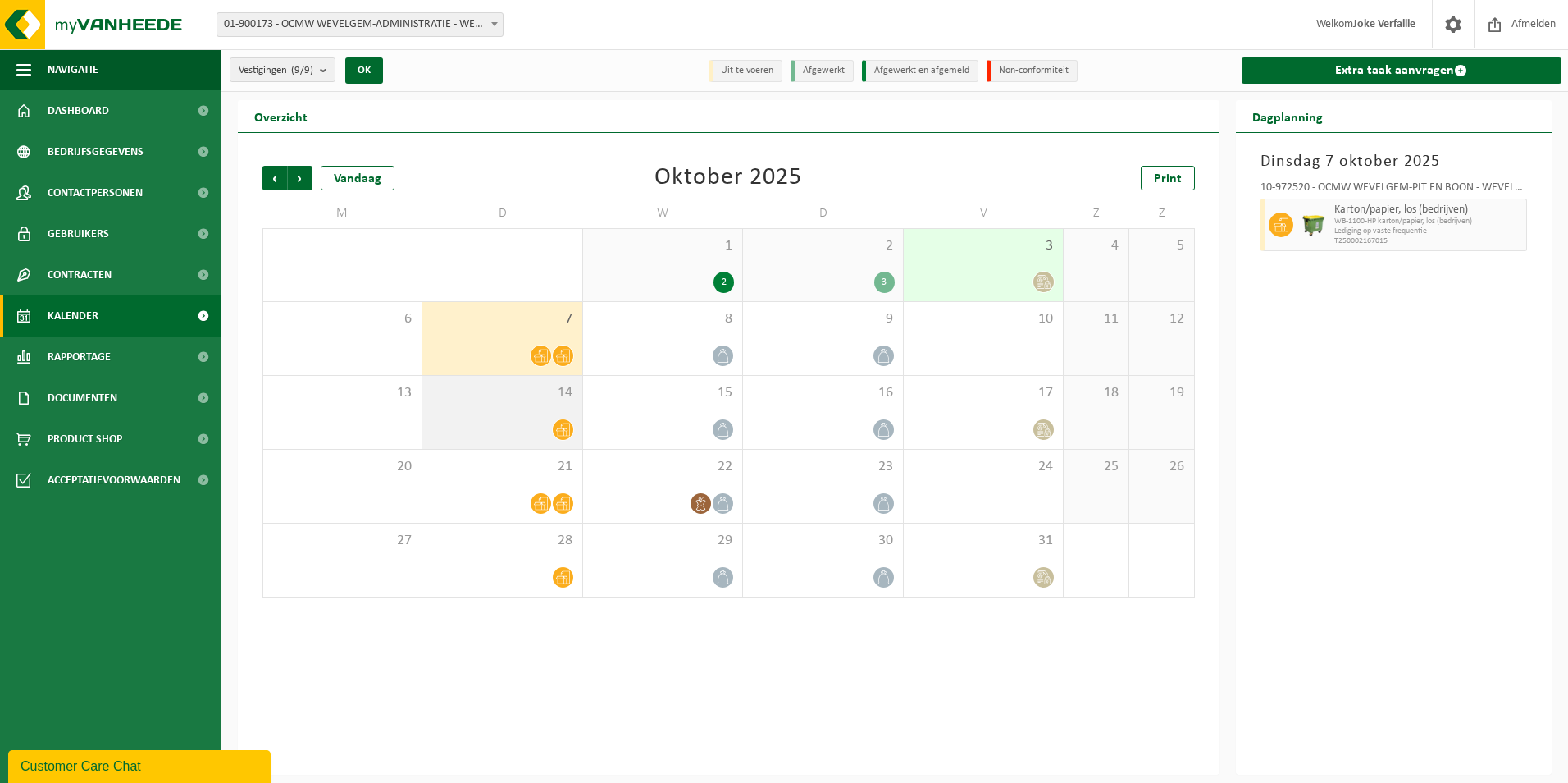
click at [515, 423] on div at bounding box center [502, 429] width 143 height 22
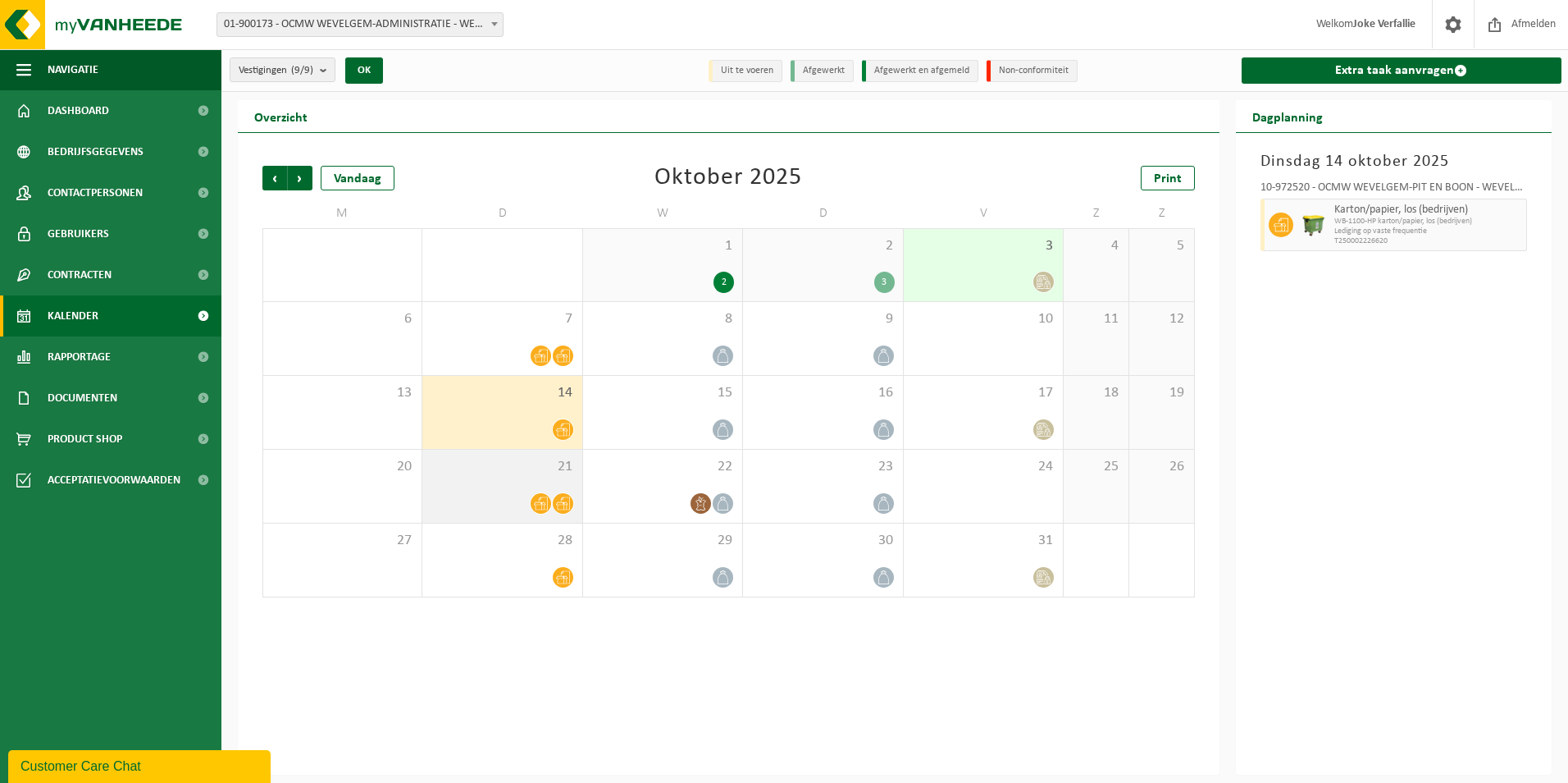
click at [524, 480] on div "21" at bounding box center [502, 486] width 159 height 73
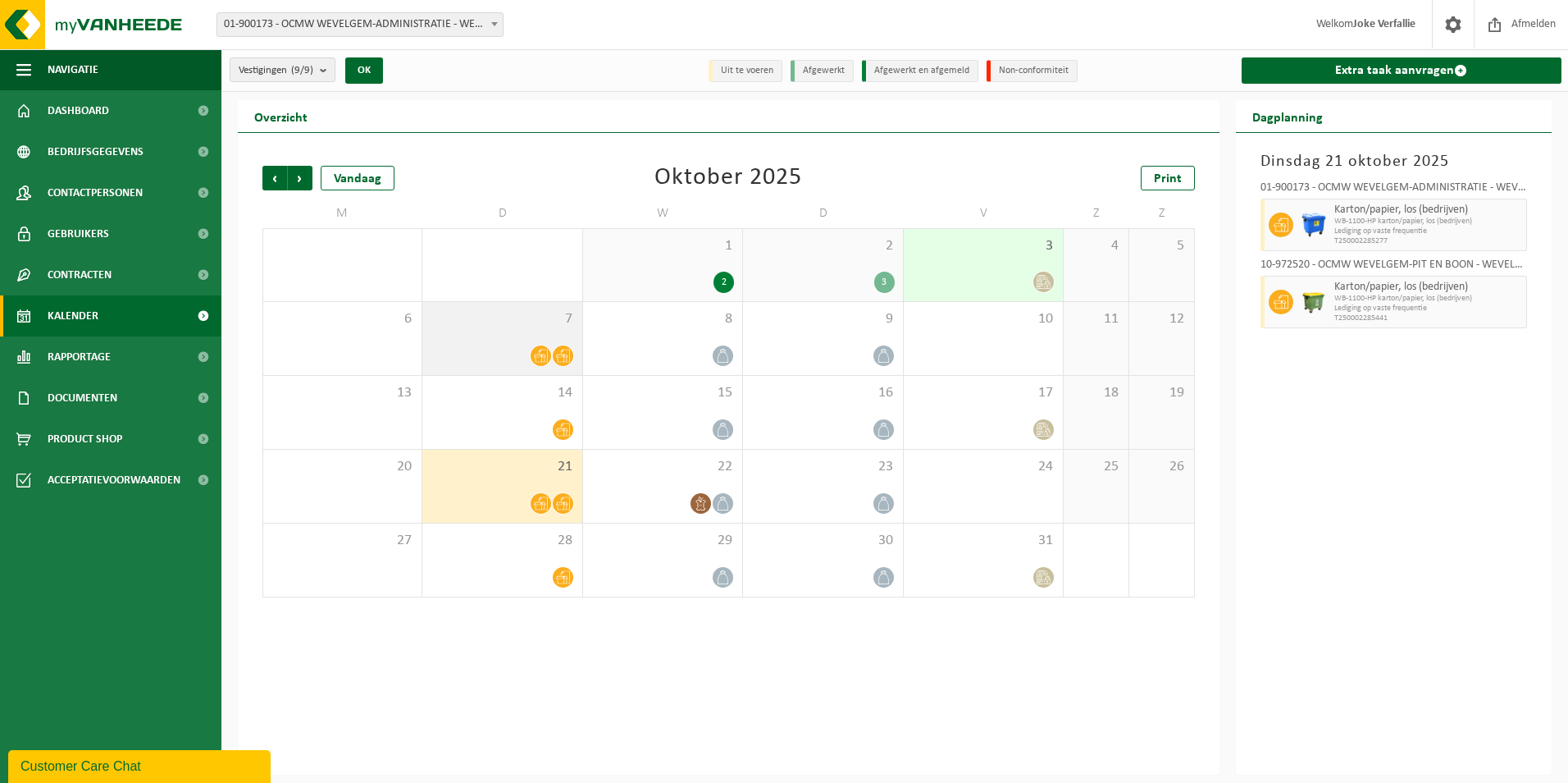
click at [539, 318] on span "7" at bounding box center [502, 319] width 143 height 18
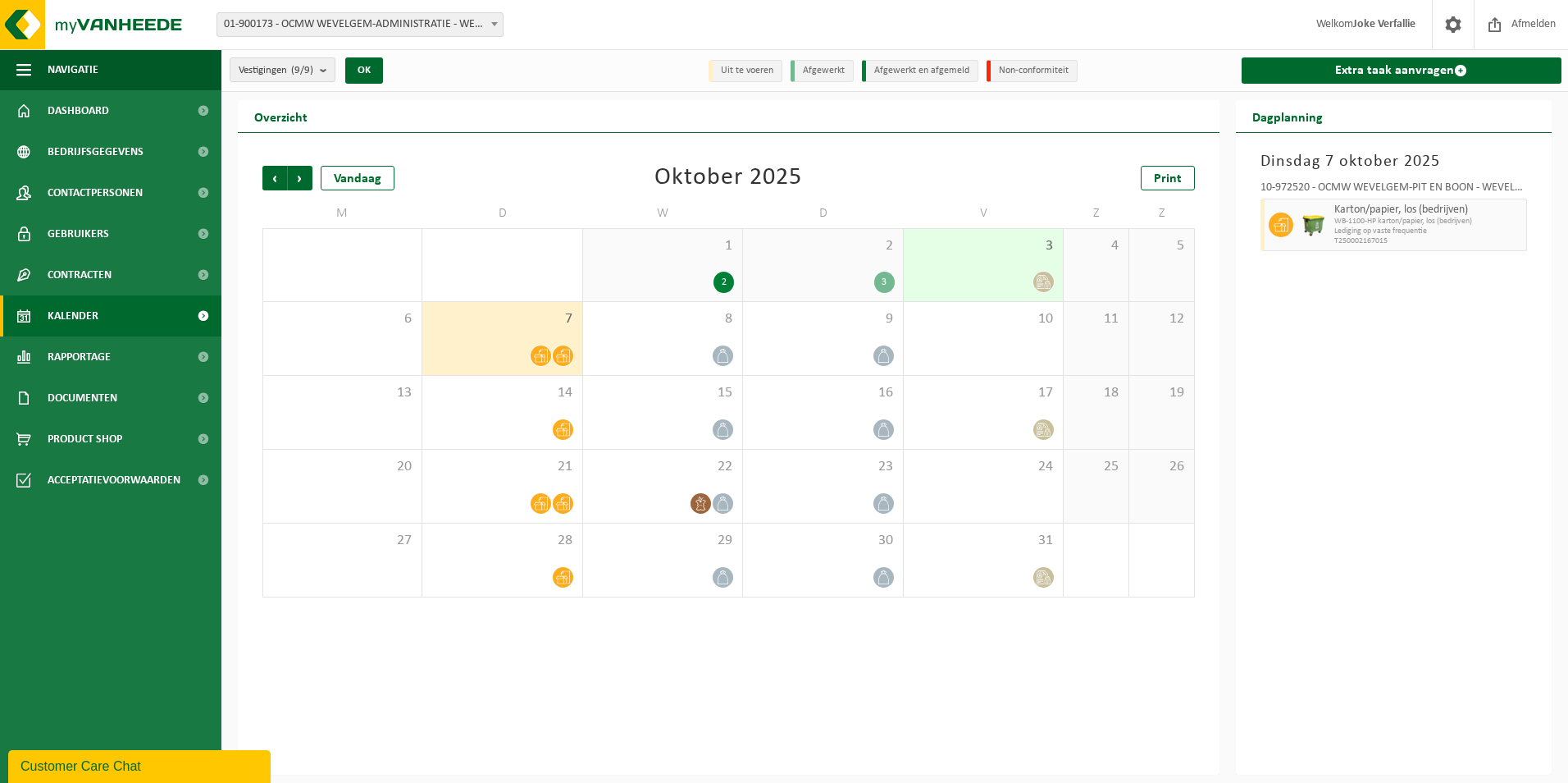
click at [973, 284] on div at bounding box center [984, 282] width 143 height 22
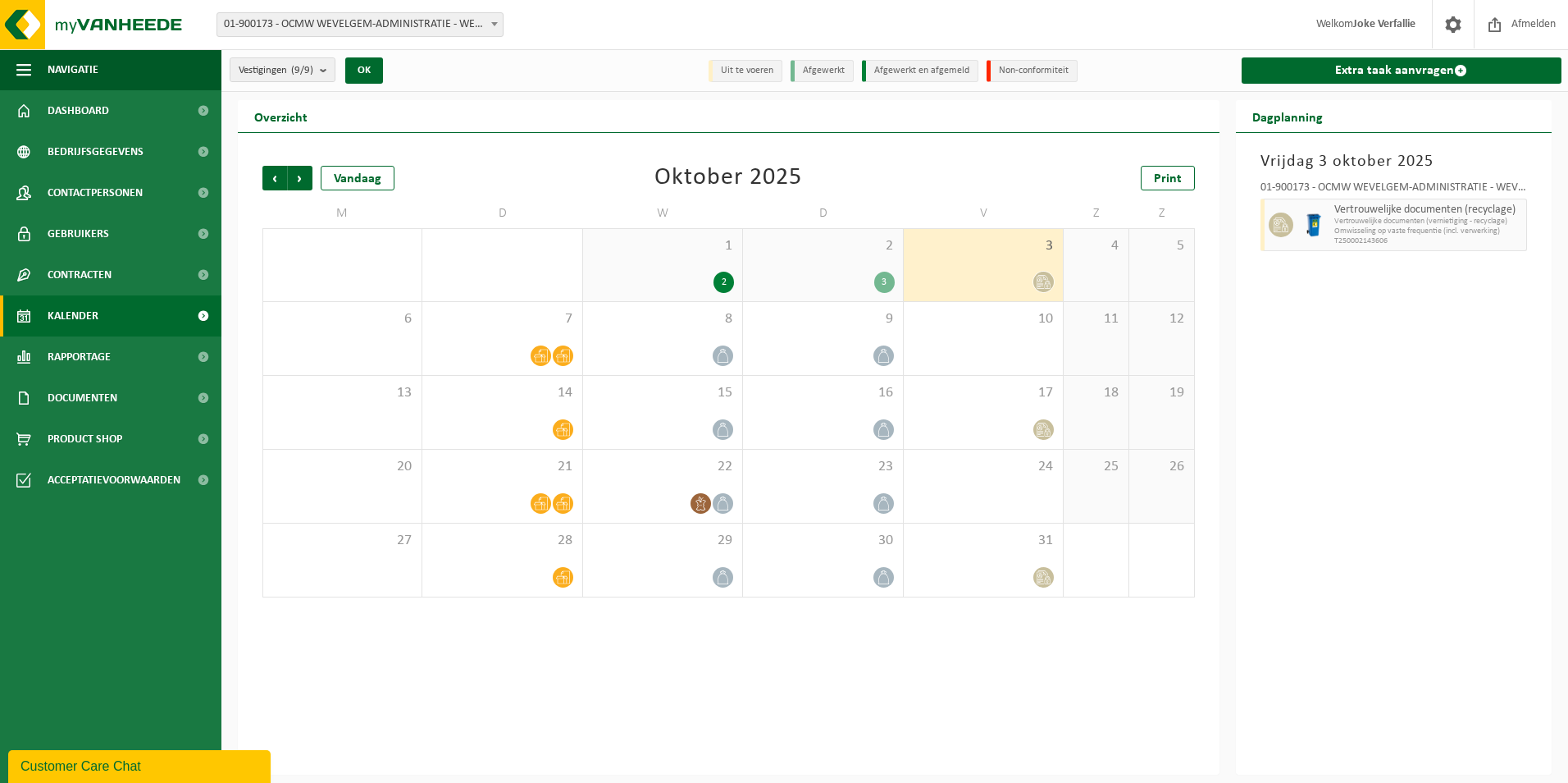
click at [847, 265] on div "2 3" at bounding box center [823, 265] width 159 height 72
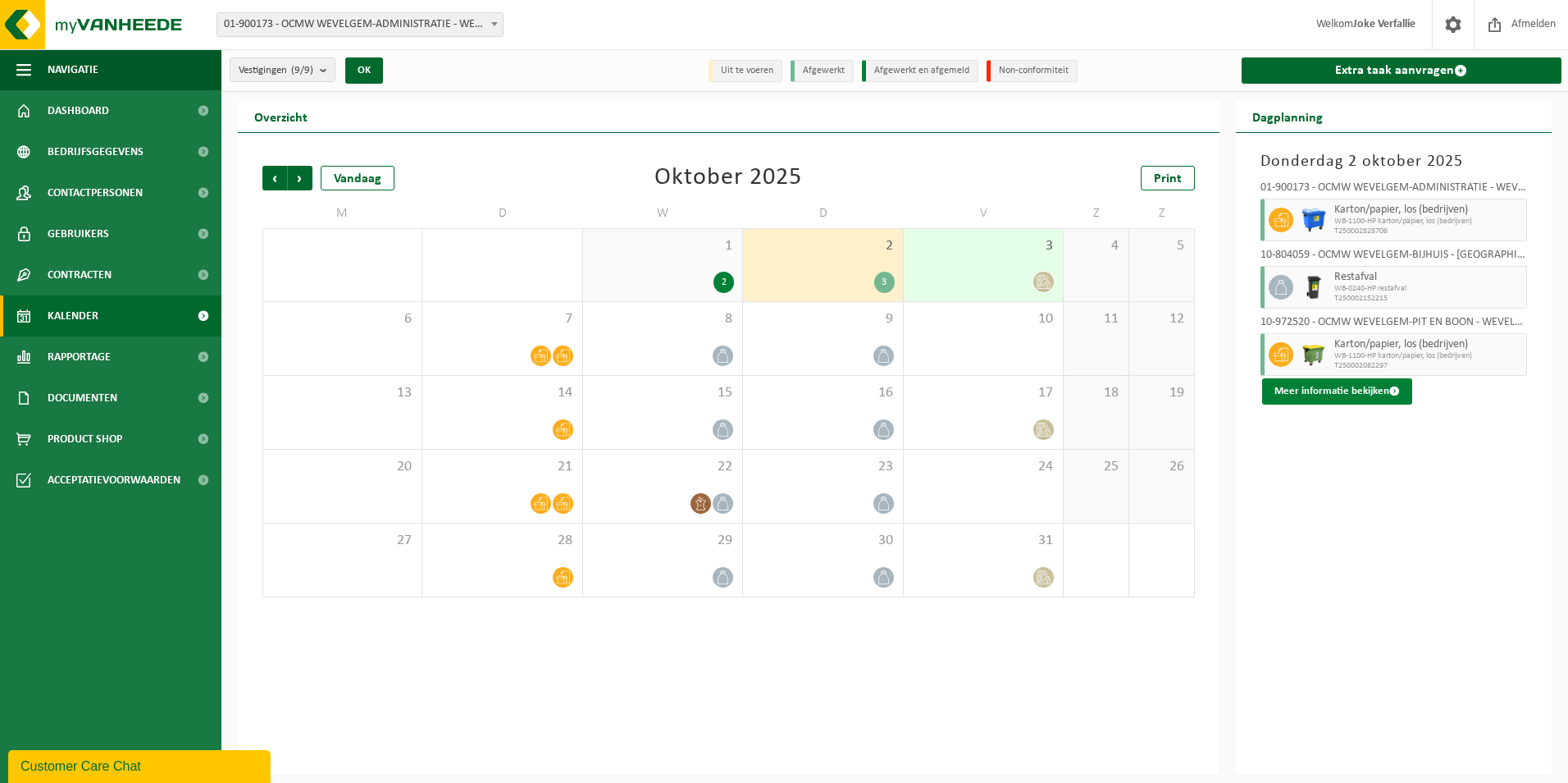
click at [1333, 388] on button "Meer informatie bekijken" at bounding box center [1337, 391] width 150 height 26
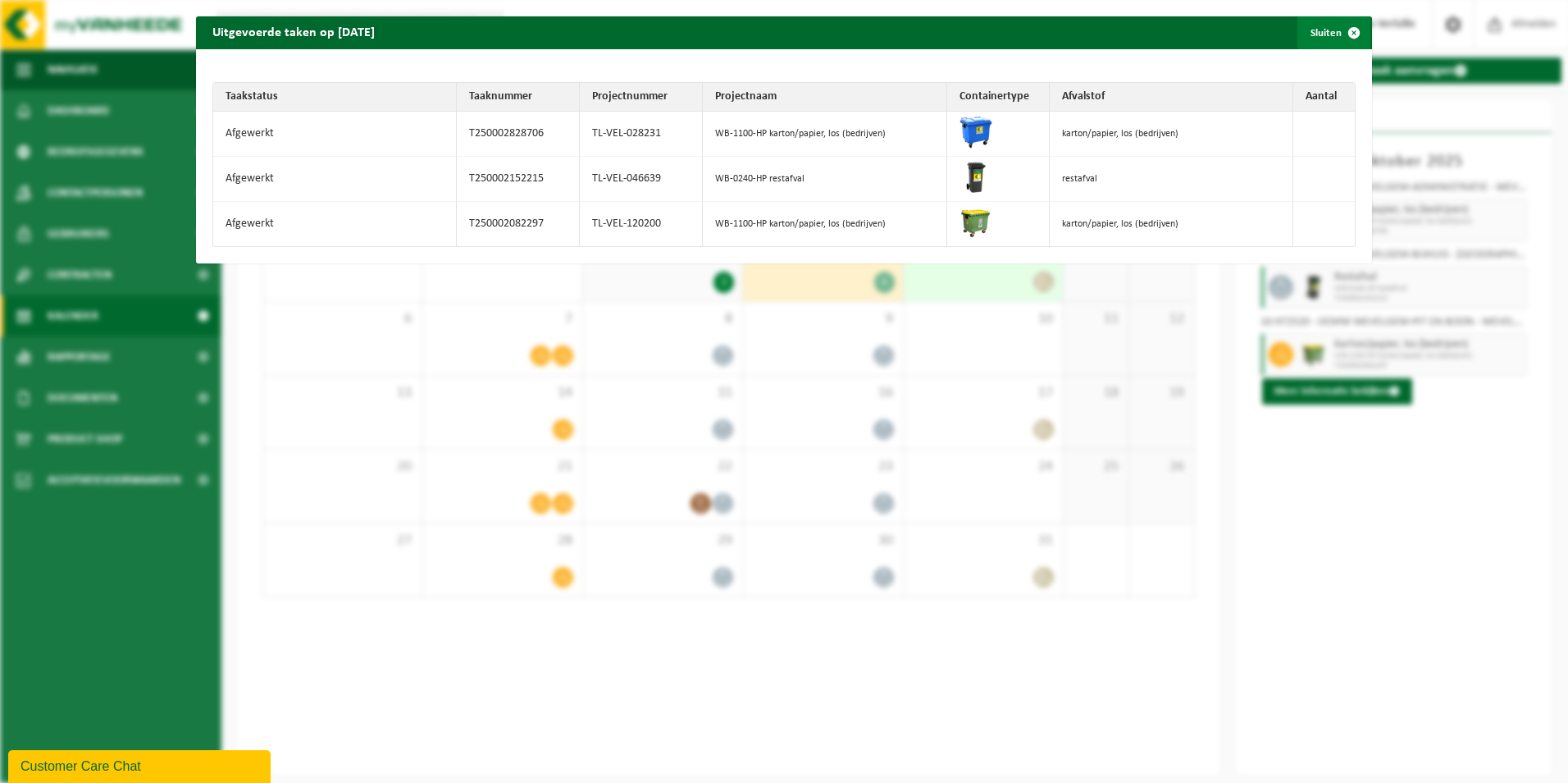
click at [1337, 33] on span "button" at bounding box center [1354, 32] width 33 height 33
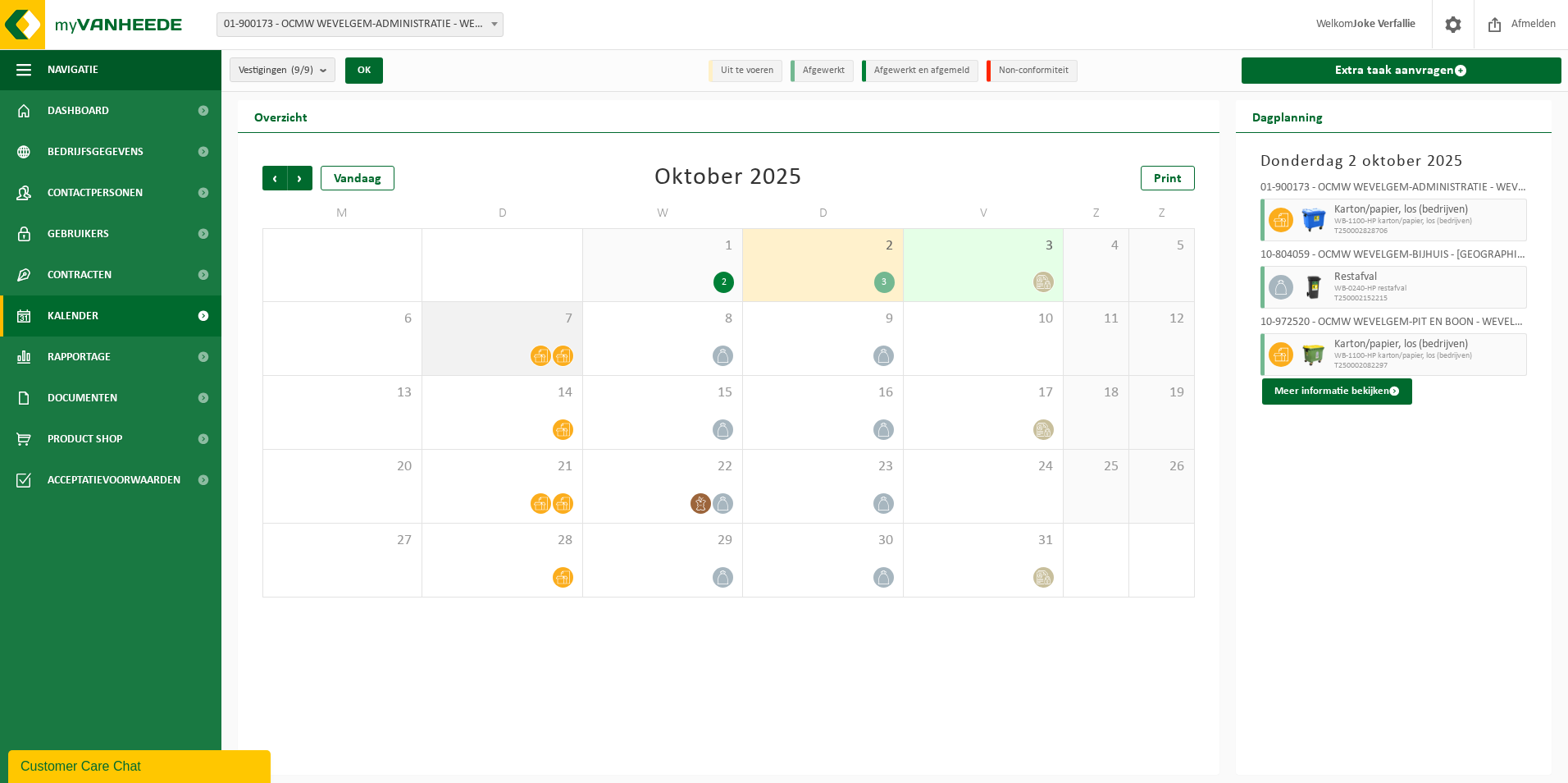
click at [501, 335] on div "7" at bounding box center [502, 339] width 159 height 73
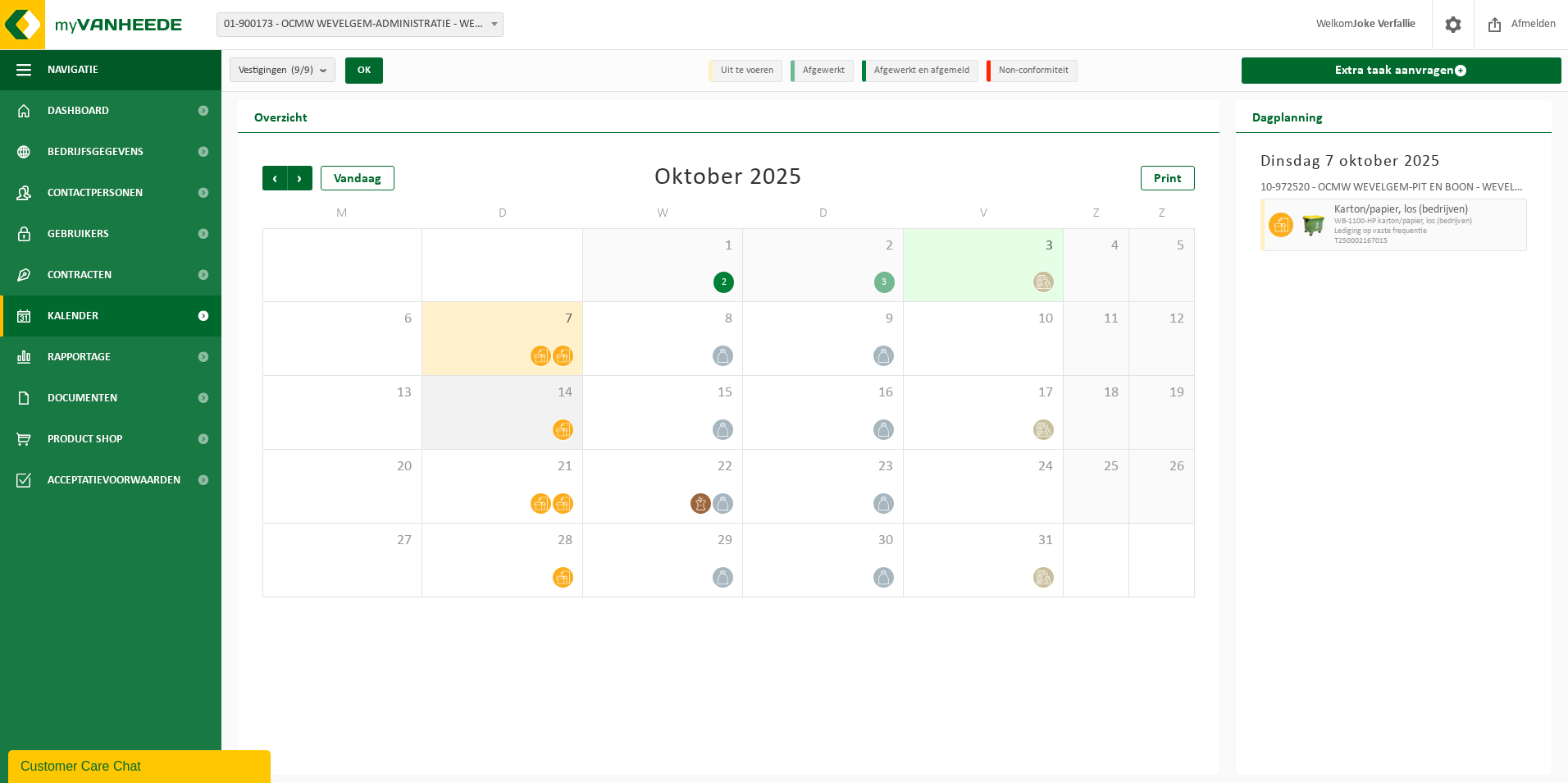
click at [514, 444] on div "14" at bounding box center [502, 412] width 159 height 73
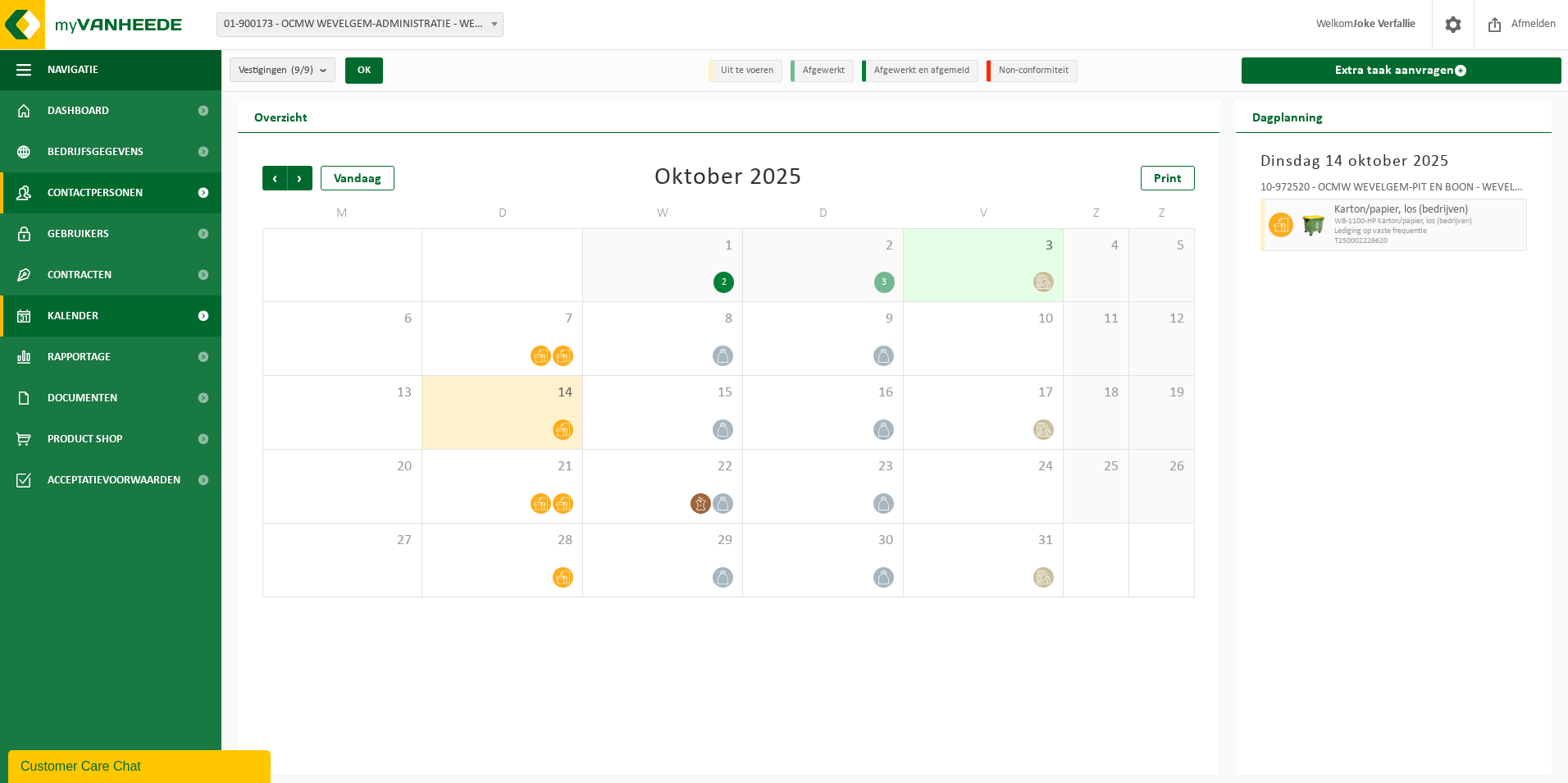
click at [104, 185] on span "Contactpersonen" at bounding box center [95, 193] width 95 height 41
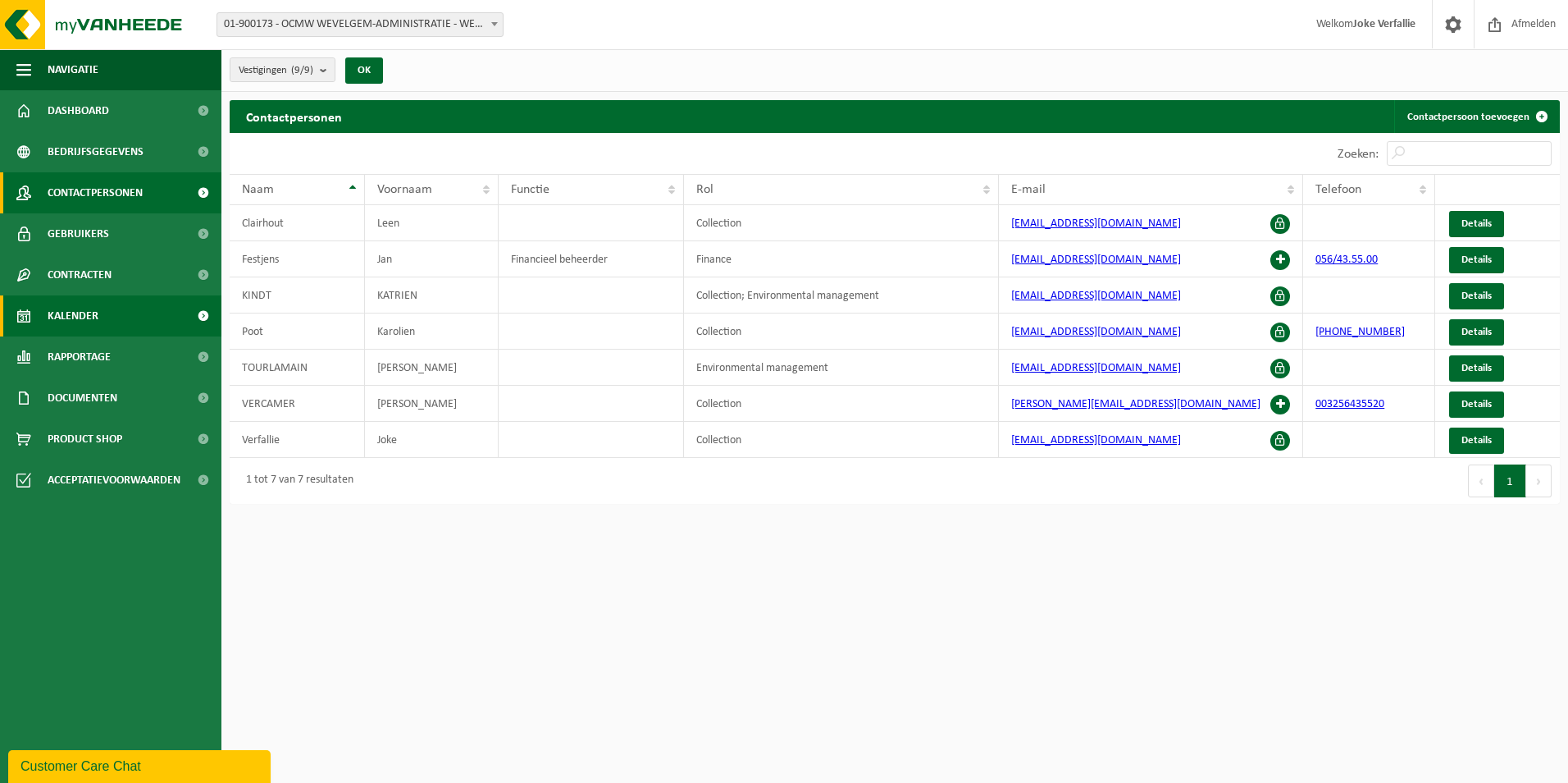
click at [75, 316] on span "Kalender" at bounding box center [72, 316] width 51 height 41
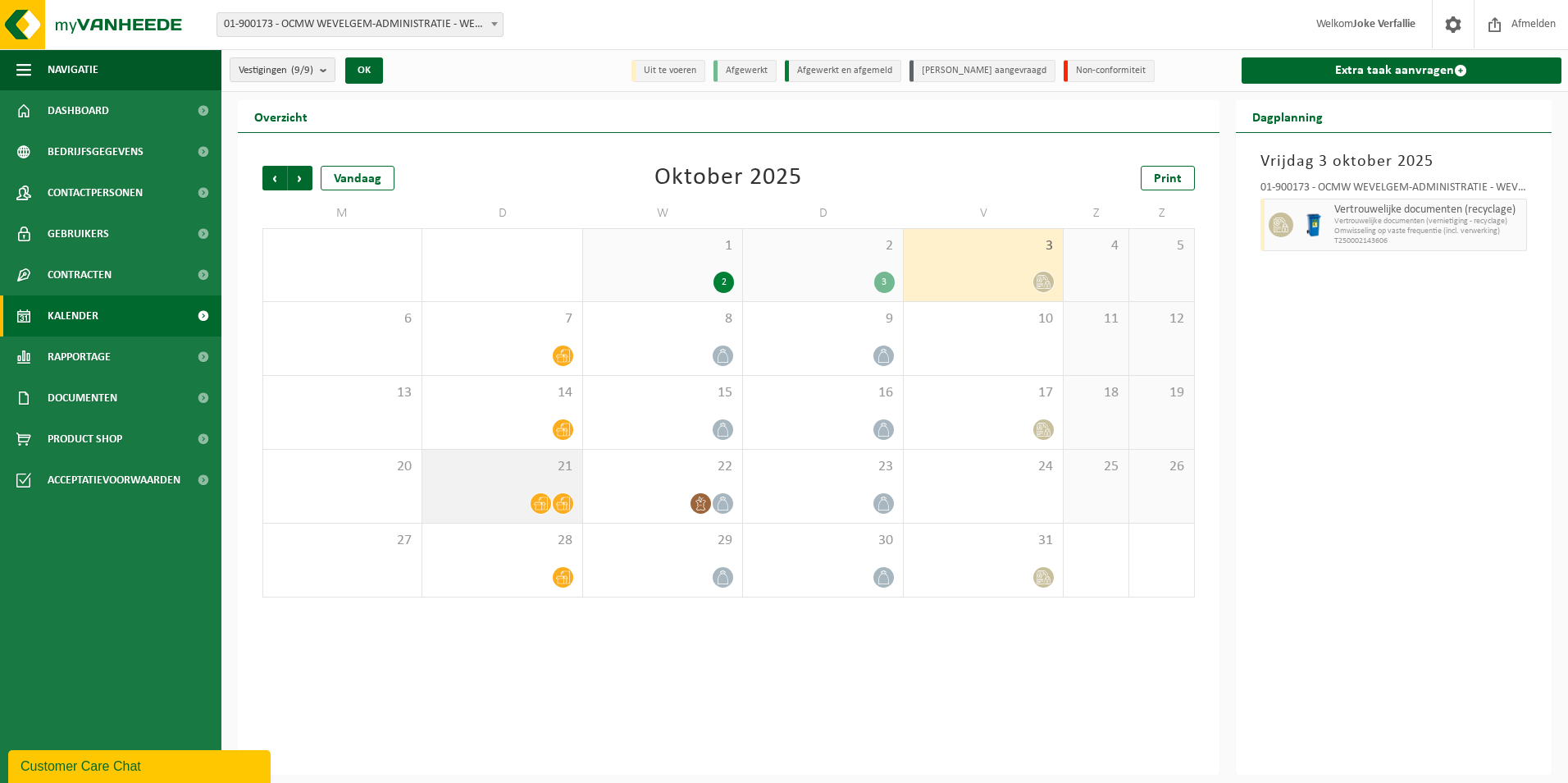
click at [536, 509] on icon at bounding box center [541, 503] width 14 height 13
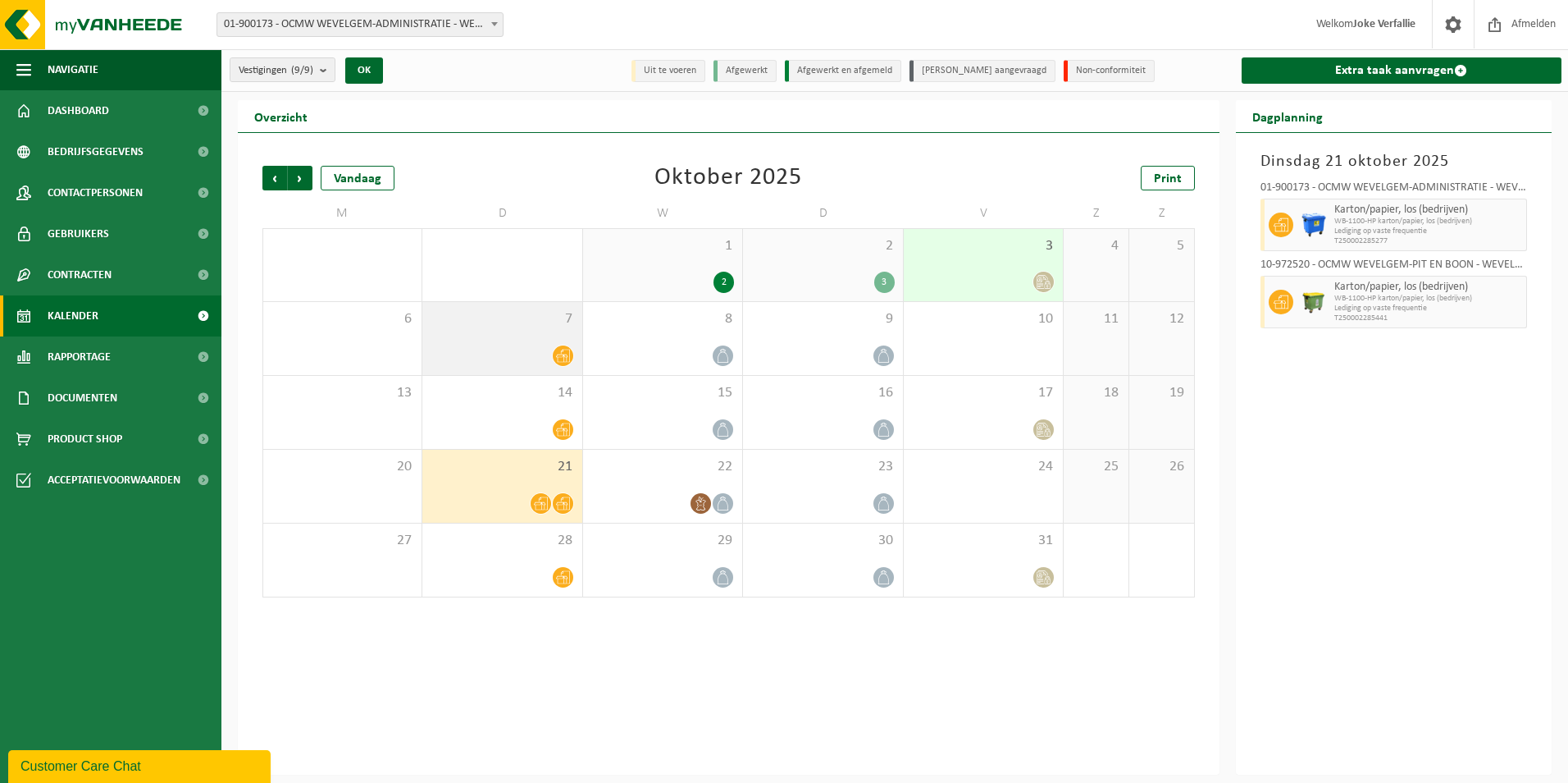
click at [522, 347] on div at bounding box center [502, 356] width 143 height 22
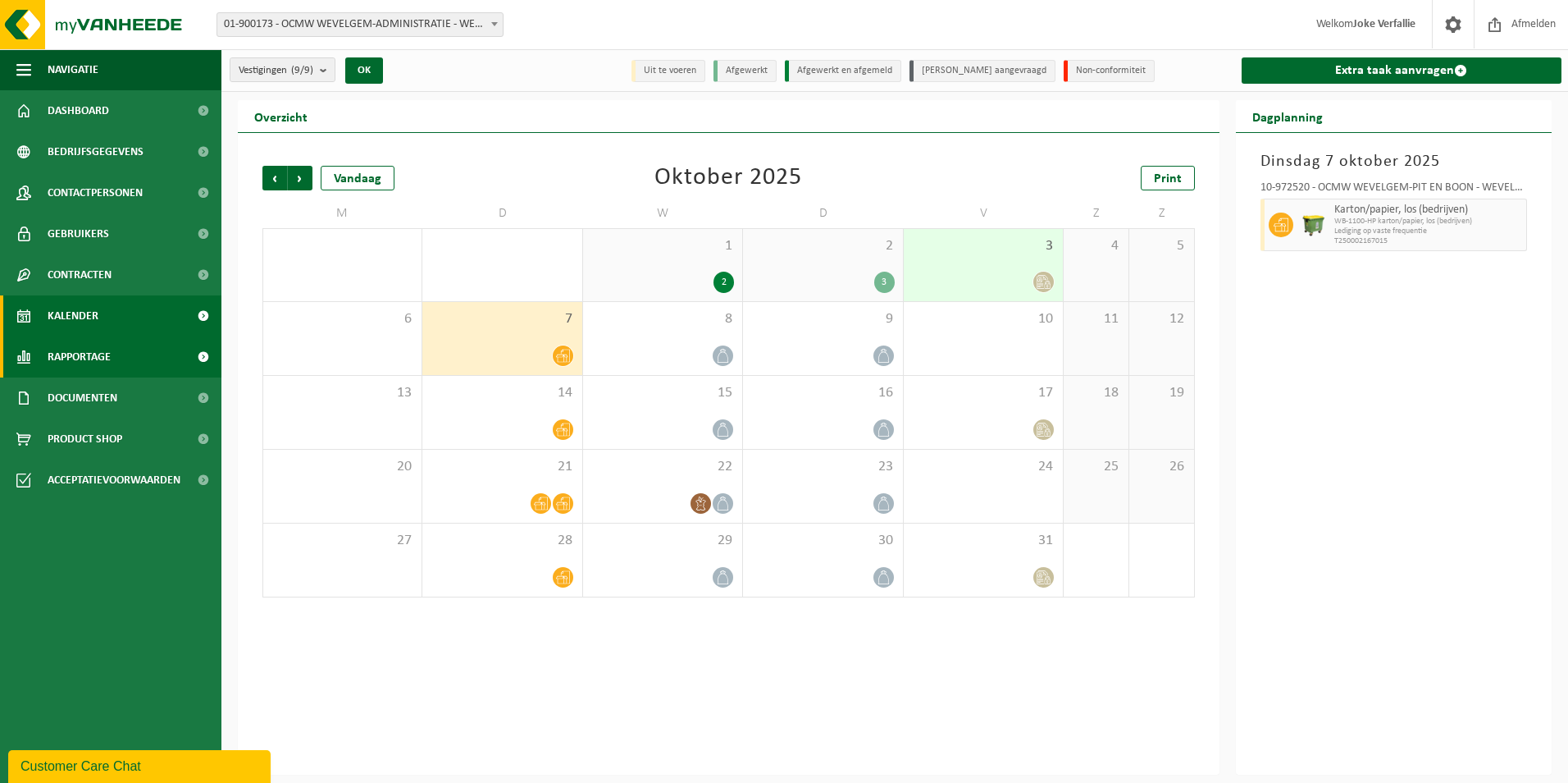
click at [66, 365] on span "Rapportage" at bounding box center [79, 357] width 63 height 41
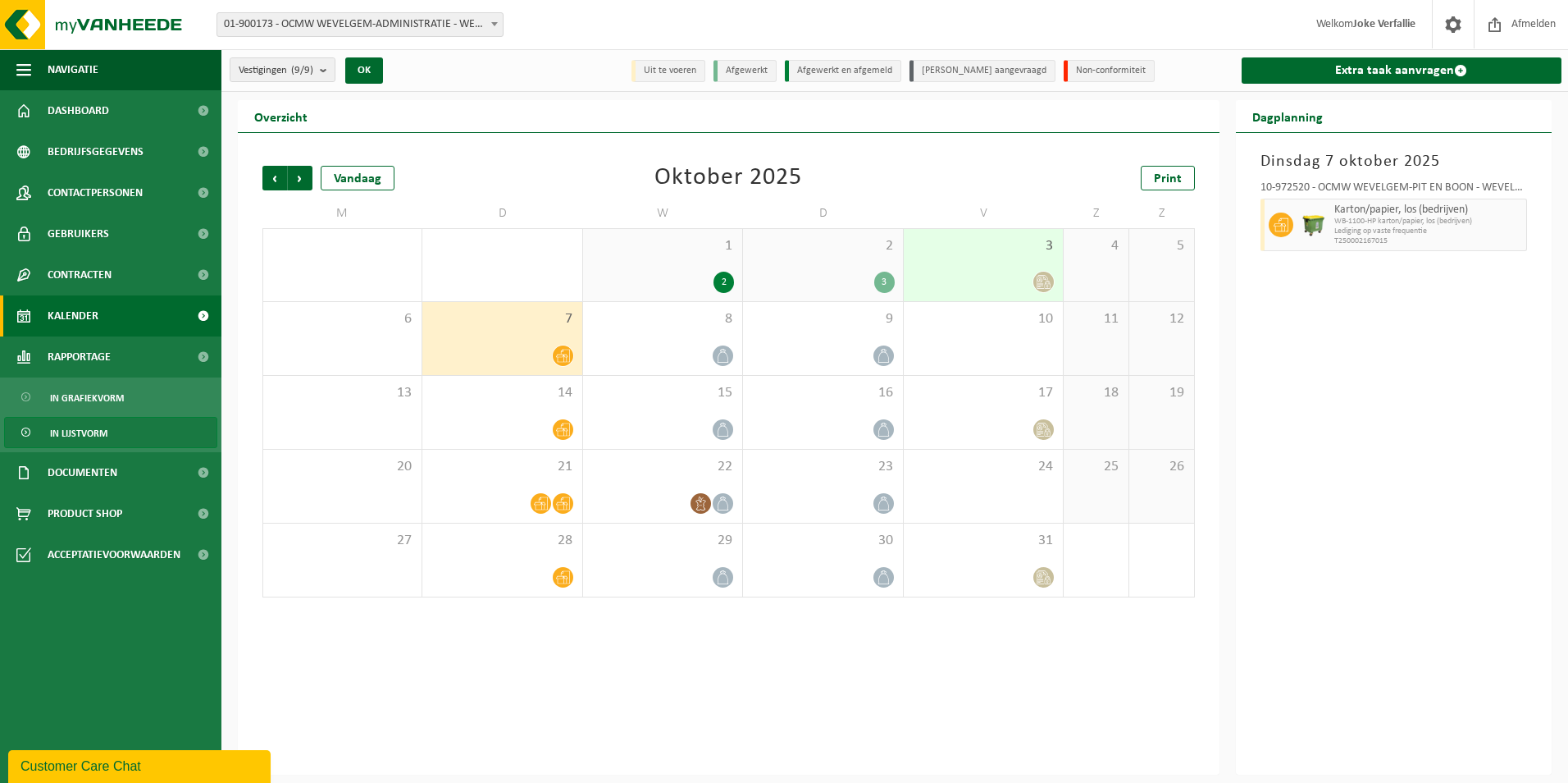
click at [65, 436] on span "In lijstvorm" at bounding box center [79, 433] width 57 height 31
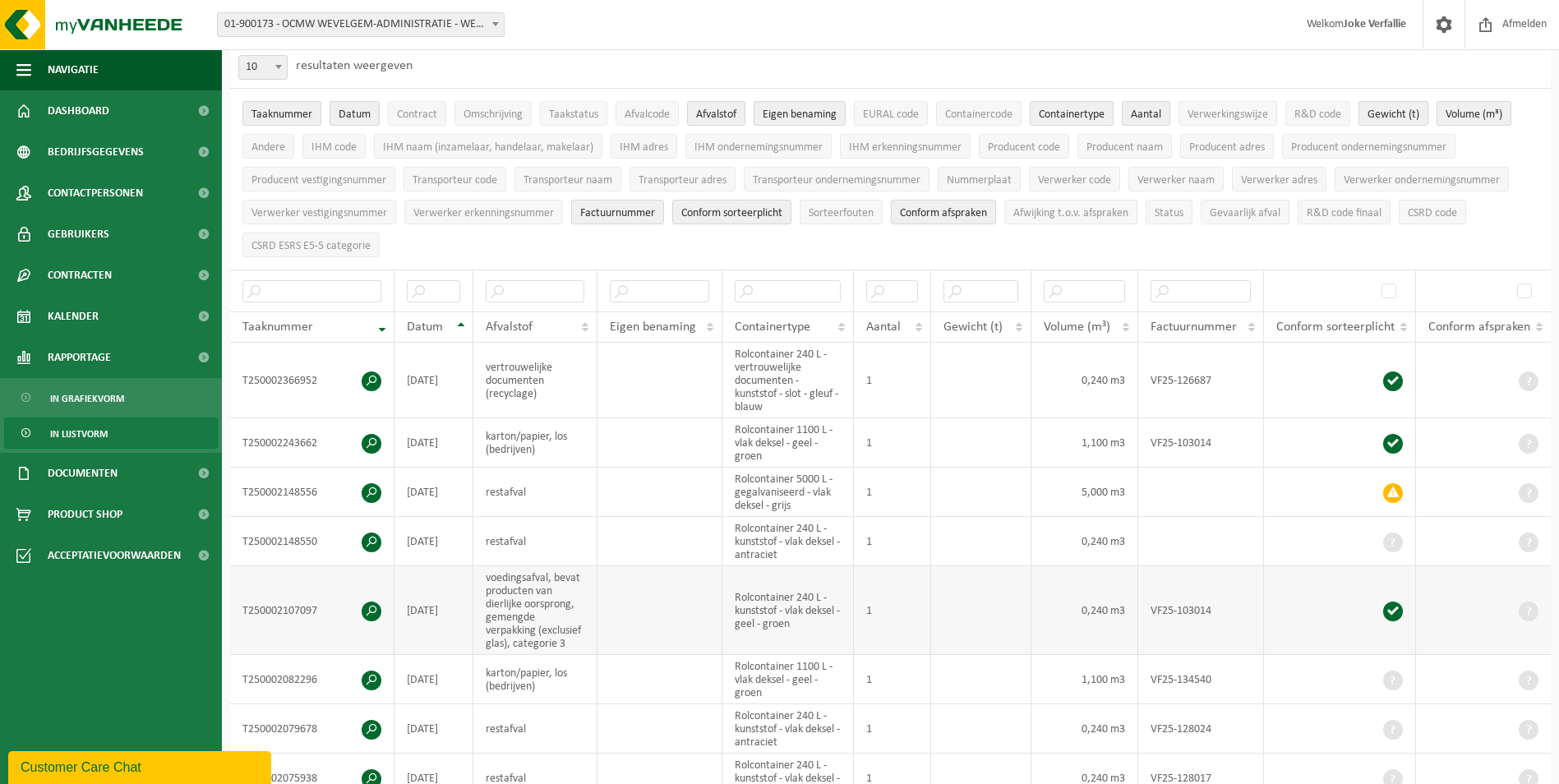
scroll to position [82, 0]
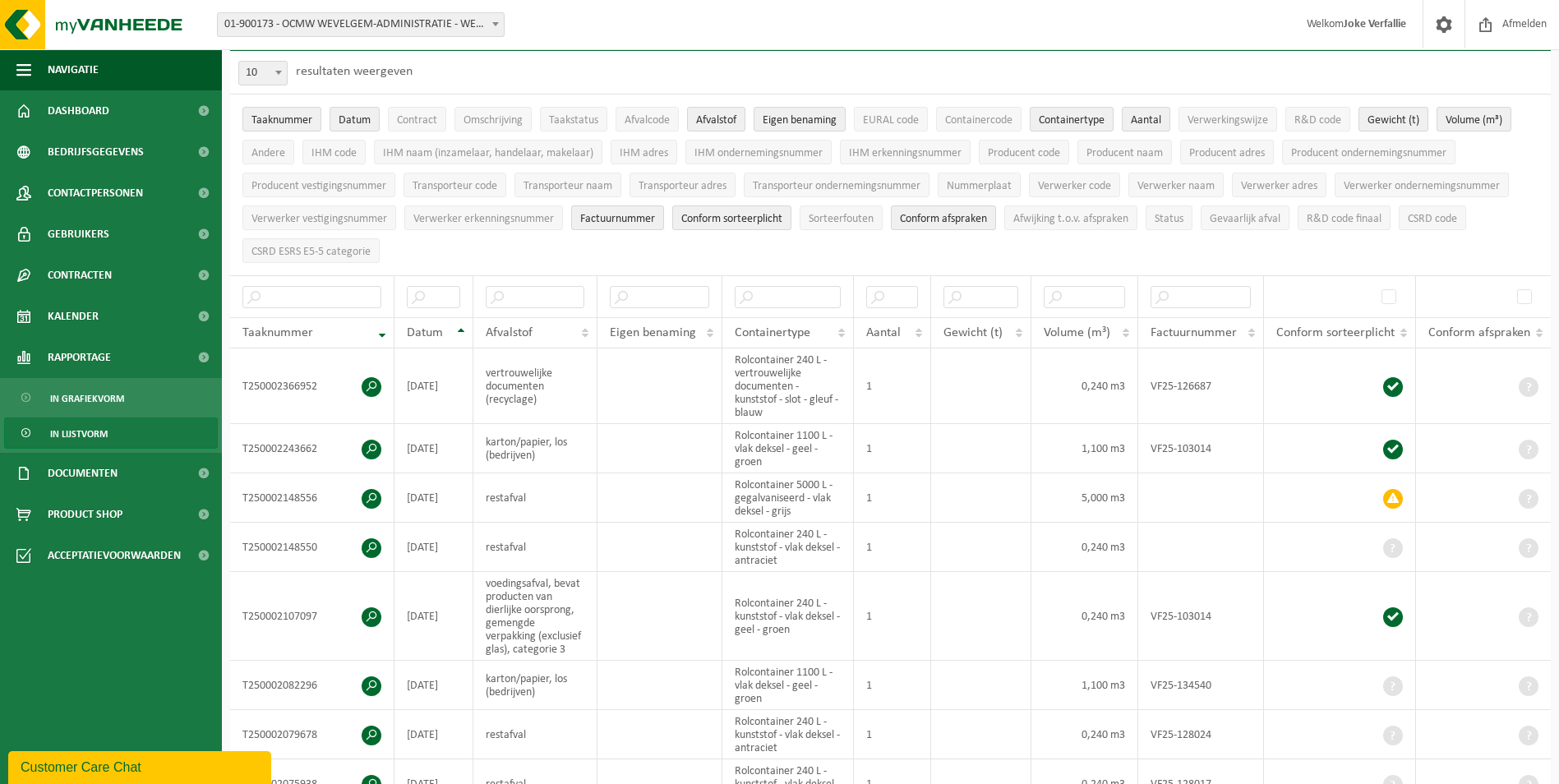
click at [91, 437] on span "In lijstvorm" at bounding box center [79, 433] width 57 height 31
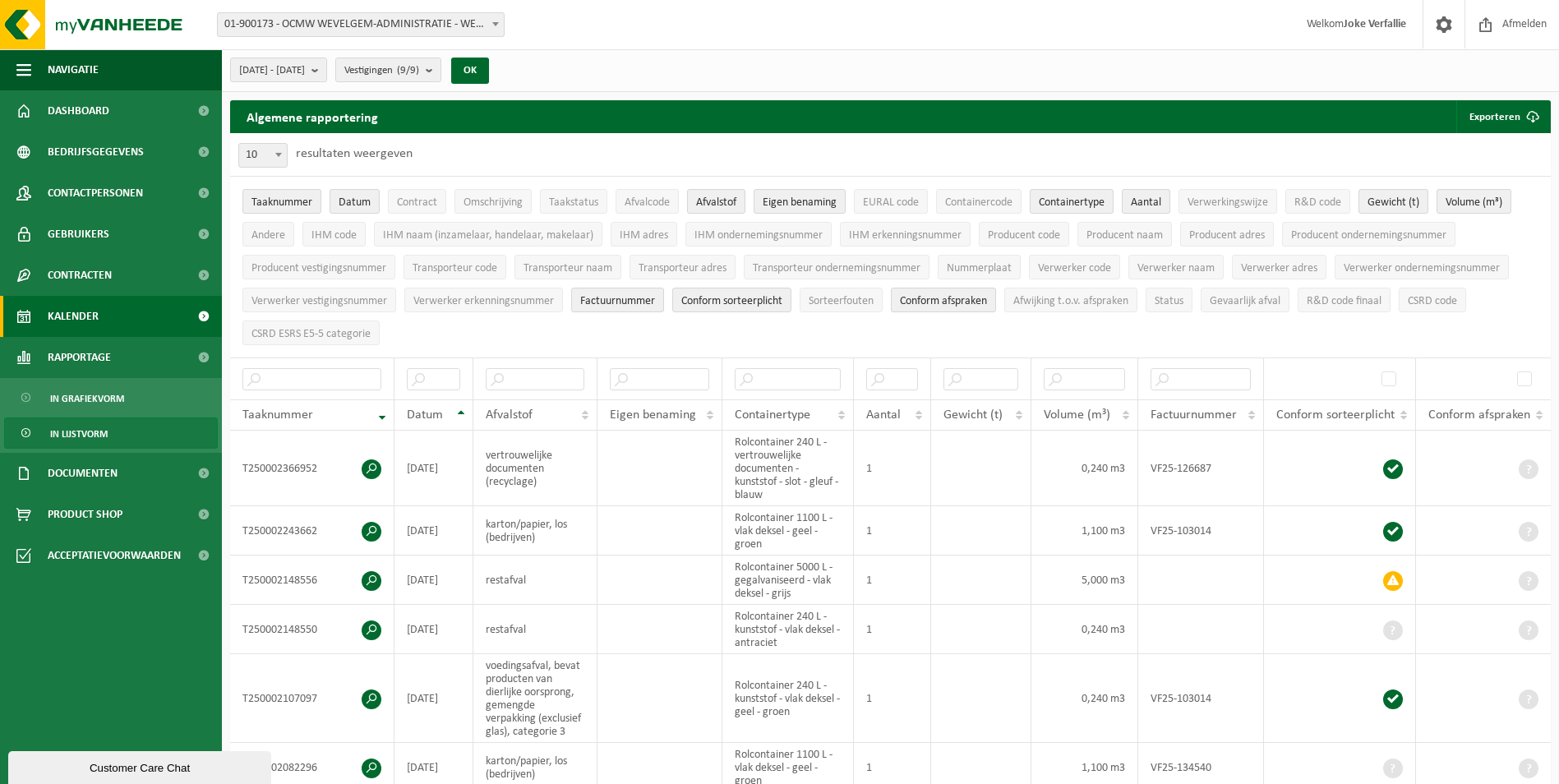
click at [62, 314] on span "Kalender" at bounding box center [73, 316] width 51 height 41
